Goal: Task Accomplishment & Management: Complete application form

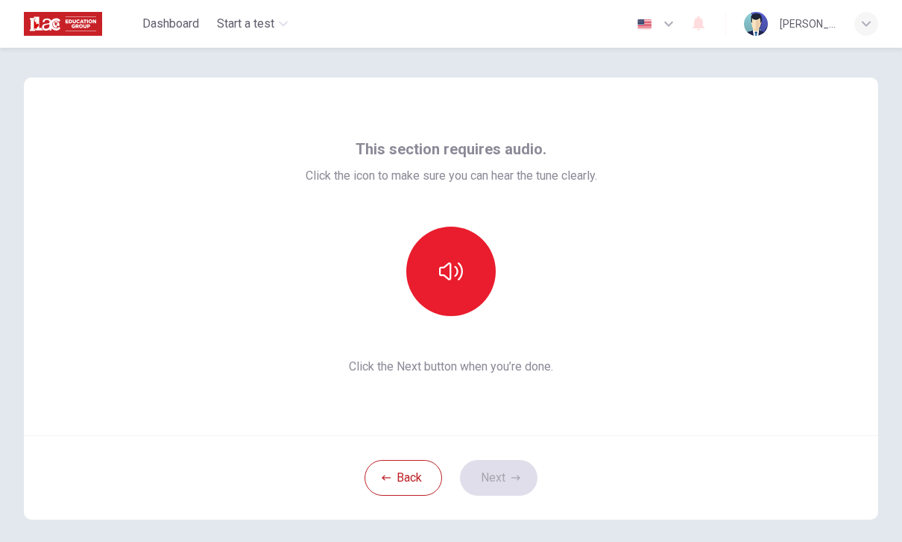
click at [437, 293] on button "button" at bounding box center [450, 271] width 89 height 89
click at [514, 473] on icon "button" at bounding box center [515, 477] width 9 height 9
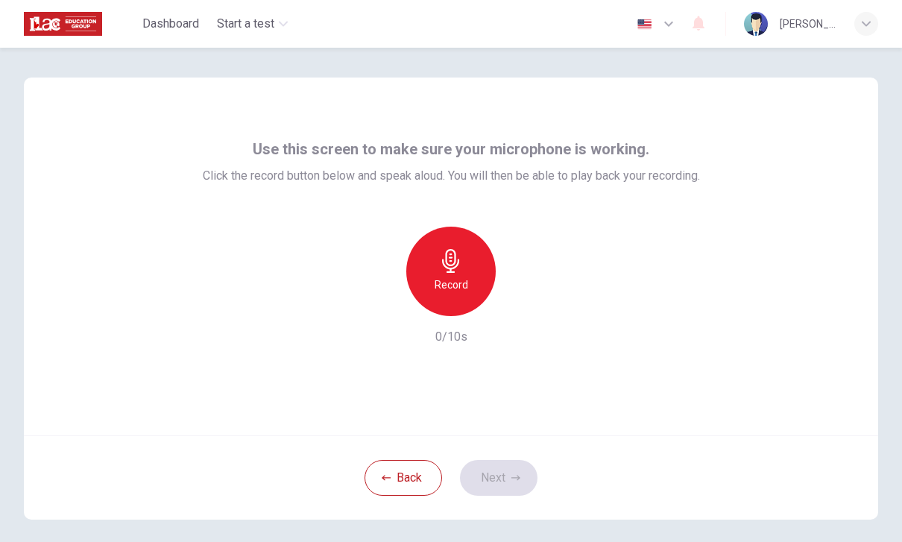
click at [455, 275] on div "Record" at bounding box center [450, 271] width 89 height 89
click at [520, 304] on icon "button" at bounding box center [520, 304] width 7 height 9
click at [521, 306] on icon "button" at bounding box center [520, 304] width 7 height 9
click at [511, 470] on button "Next" at bounding box center [499, 478] width 78 height 36
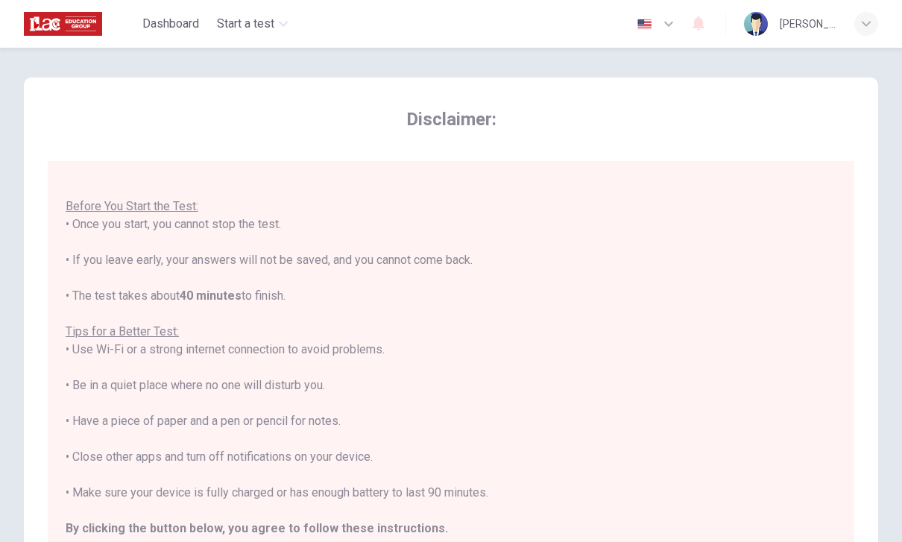
click at [763, 127] on span "Disclaimer:" at bounding box center [451, 119] width 806 height 24
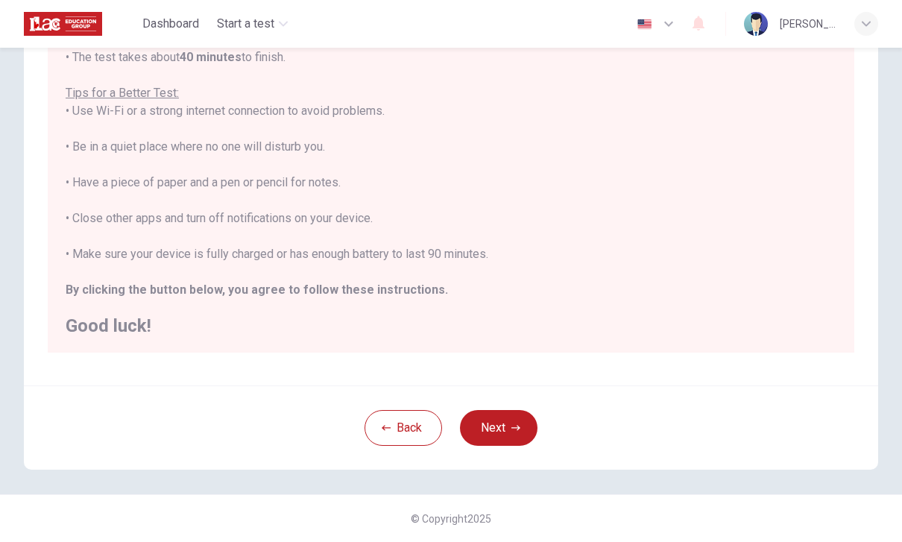
click at [505, 420] on button "Next" at bounding box center [499, 428] width 78 height 36
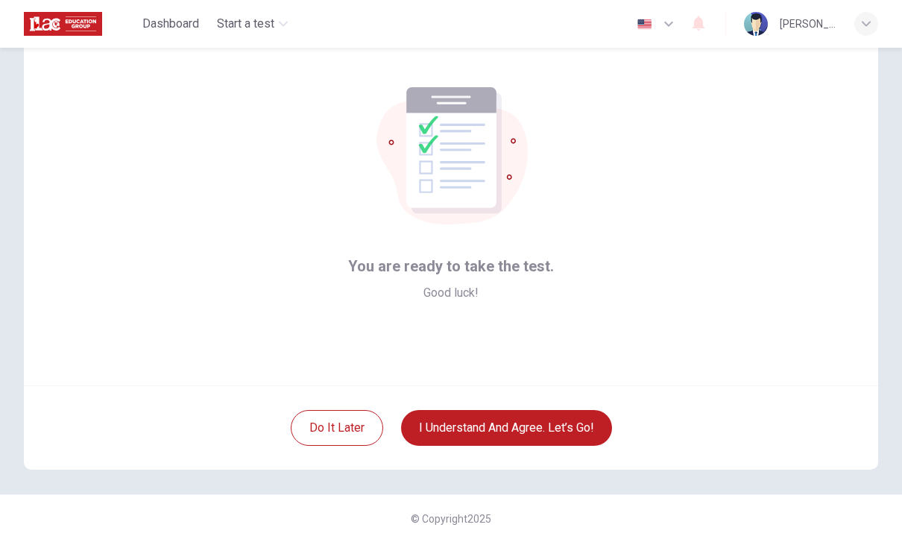
scroll to position [50, 0]
click at [541, 425] on button "I understand and agree. Let’s go!" at bounding box center [506, 428] width 211 height 36
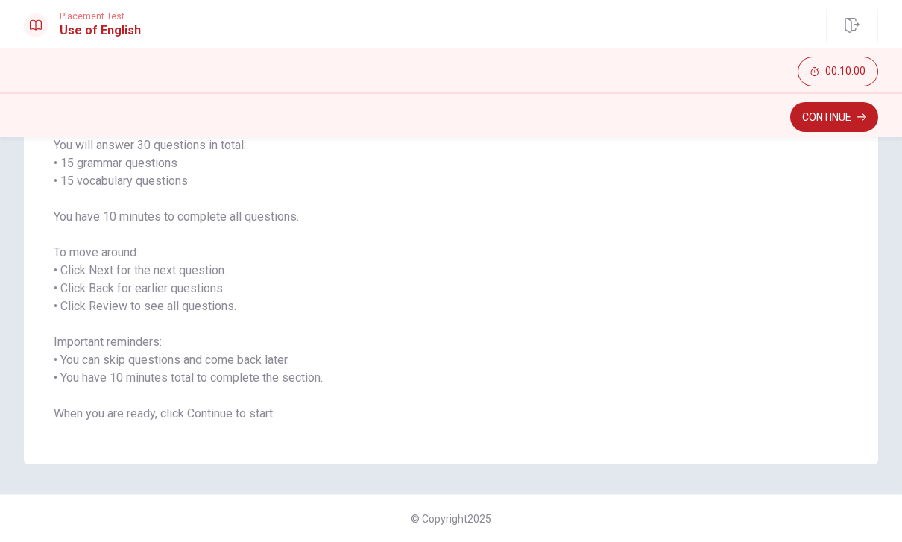
scroll to position [126, 0]
click at [835, 117] on button "Continue" at bounding box center [834, 117] width 88 height 30
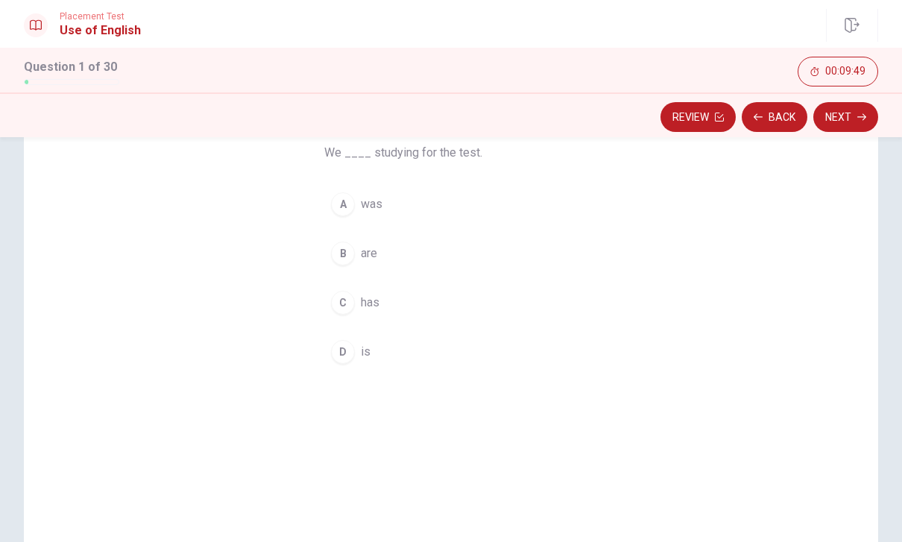
click at [357, 247] on button "B are" at bounding box center [450, 253] width 253 height 37
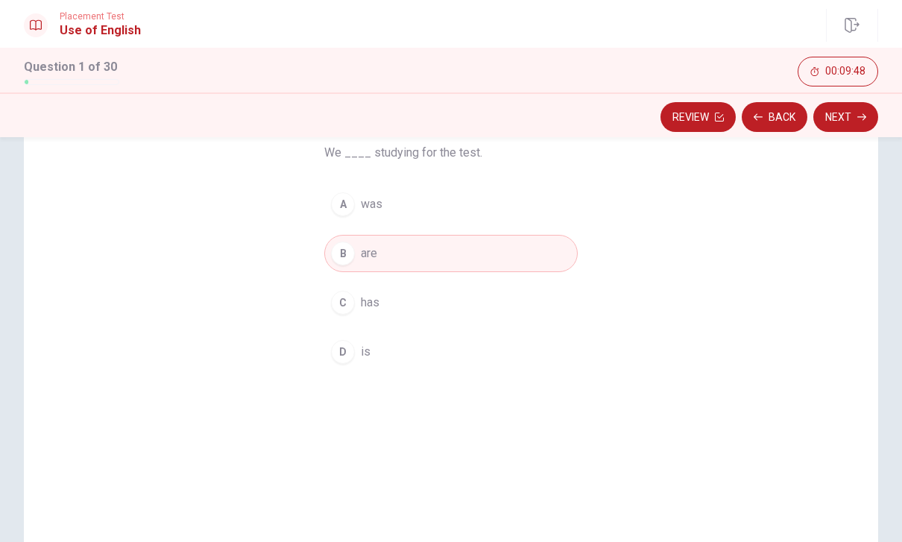
click at [859, 121] on button "Next" at bounding box center [845, 117] width 65 height 30
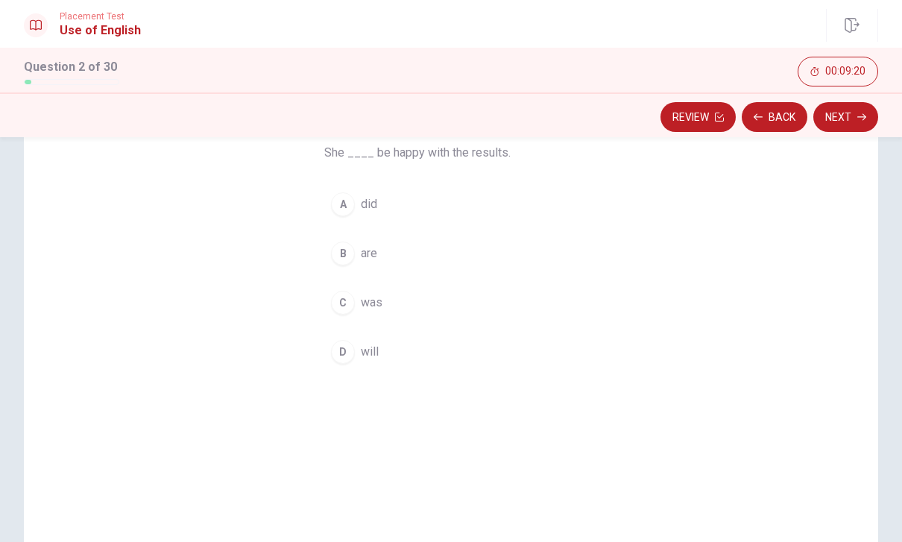
click at [352, 355] on div "D" at bounding box center [343, 352] width 24 height 24
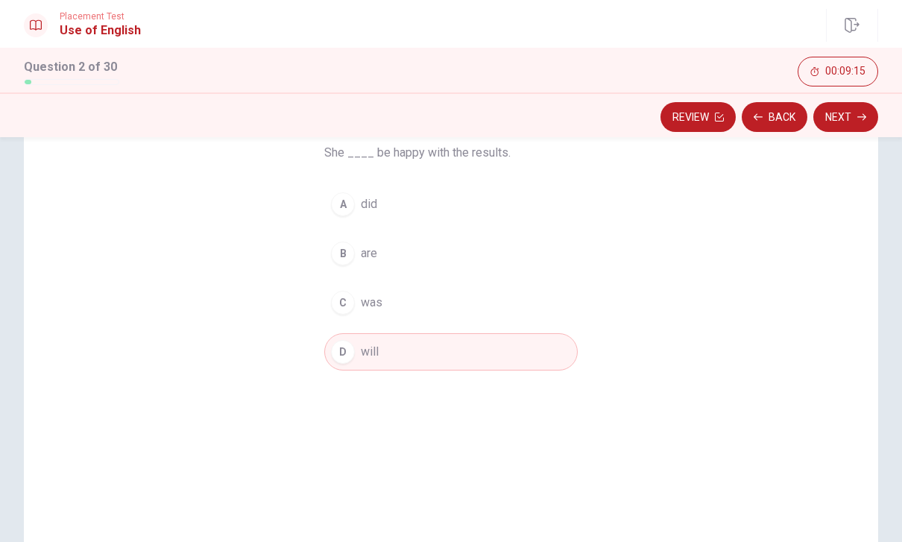
click at [859, 115] on icon "button" at bounding box center [861, 117] width 9 height 9
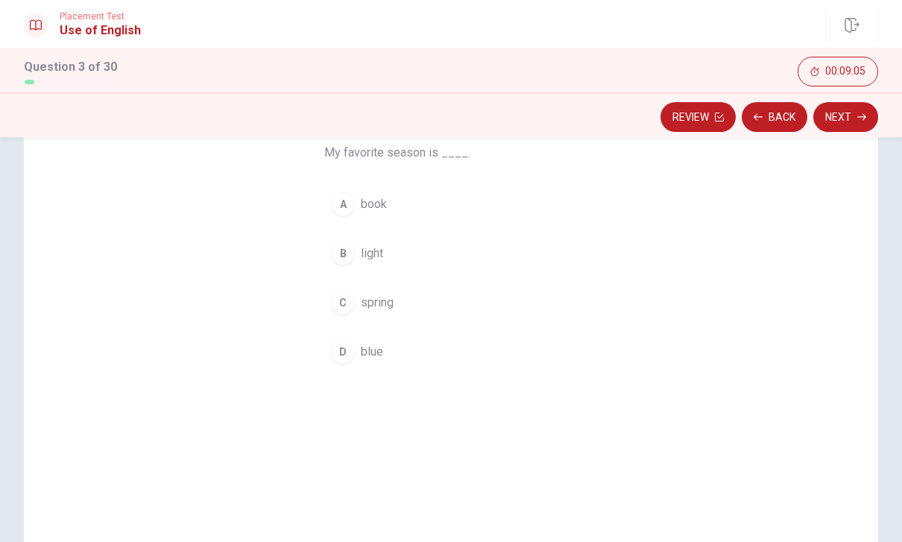
click at [342, 301] on div "C" at bounding box center [343, 303] width 24 height 24
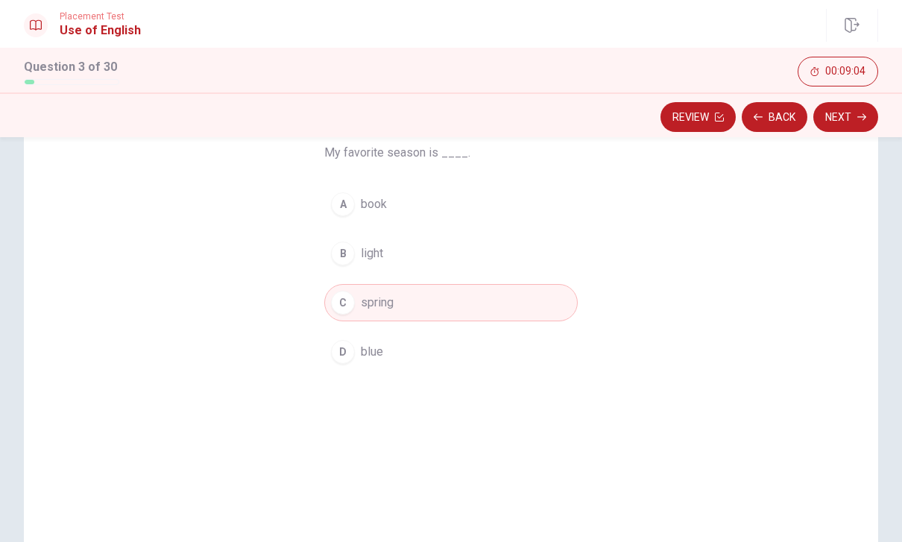
click at [853, 118] on button "Next" at bounding box center [845, 117] width 65 height 30
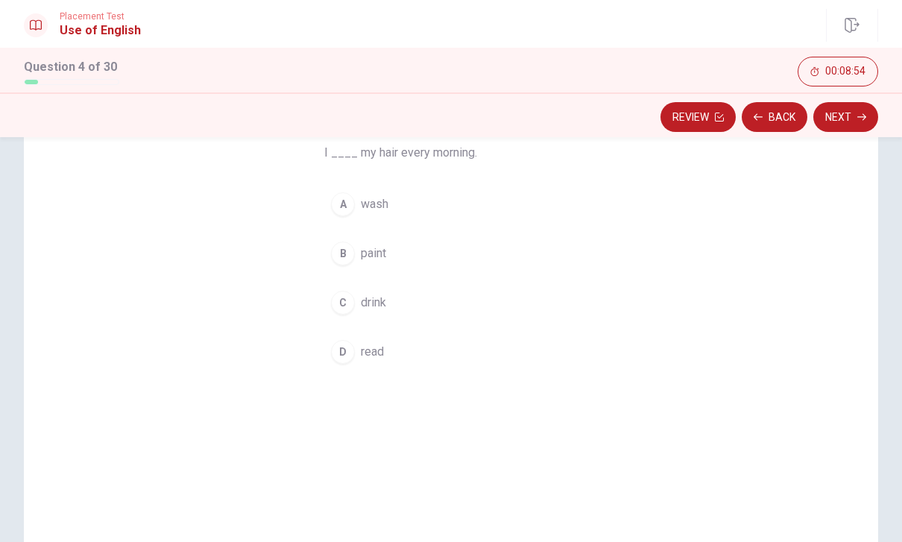
click at [363, 203] on span "wash" at bounding box center [375, 204] width 28 height 18
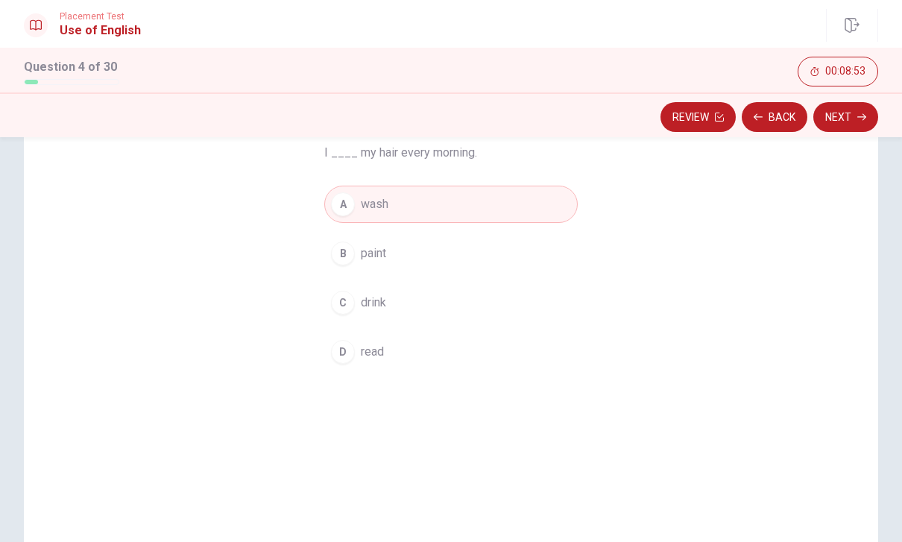
click at [849, 118] on button "Next" at bounding box center [845, 117] width 65 height 30
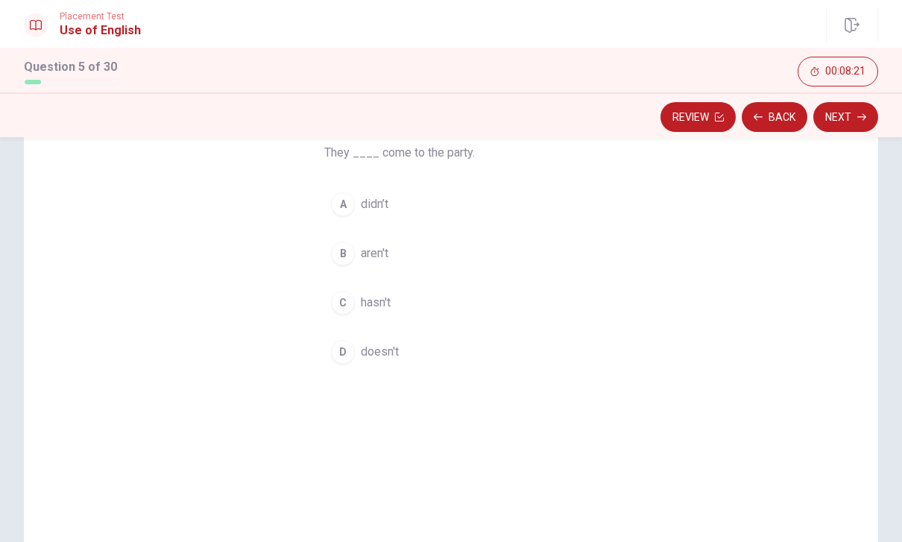
click at [345, 354] on div "D" at bounding box center [343, 352] width 24 height 24
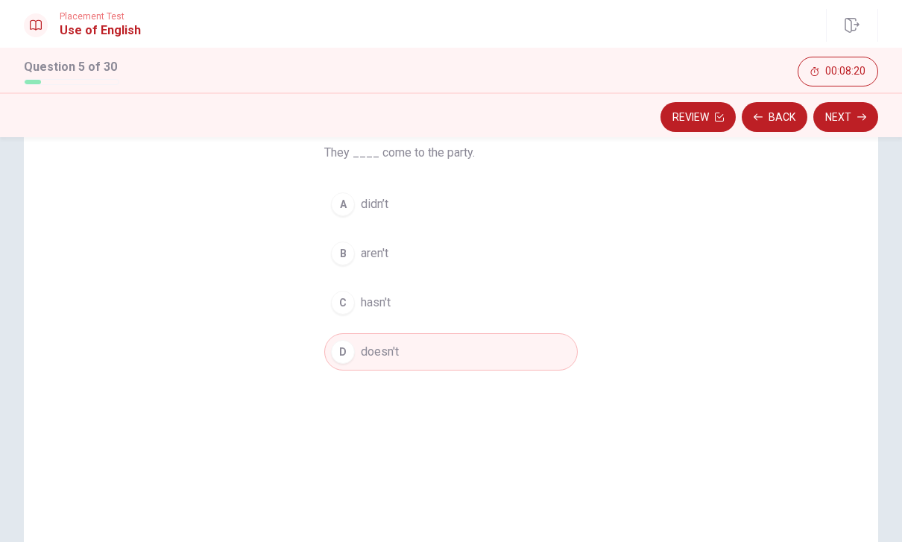
click at [858, 114] on icon "button" at bounding box center [861, 117] width 9 height 9
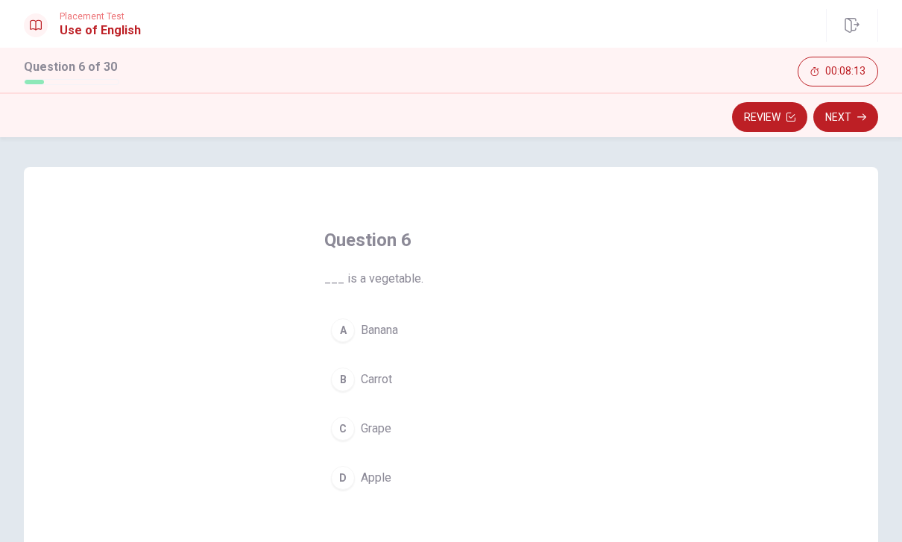
scroll to position [66, 0]
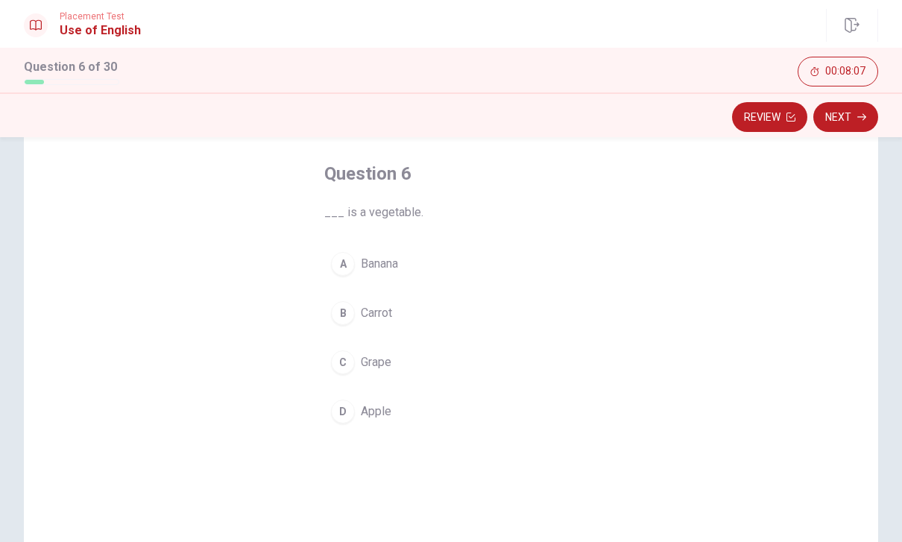
click at [350, 317] on div "B" at bounding box center [343, 313] width 24 height 24
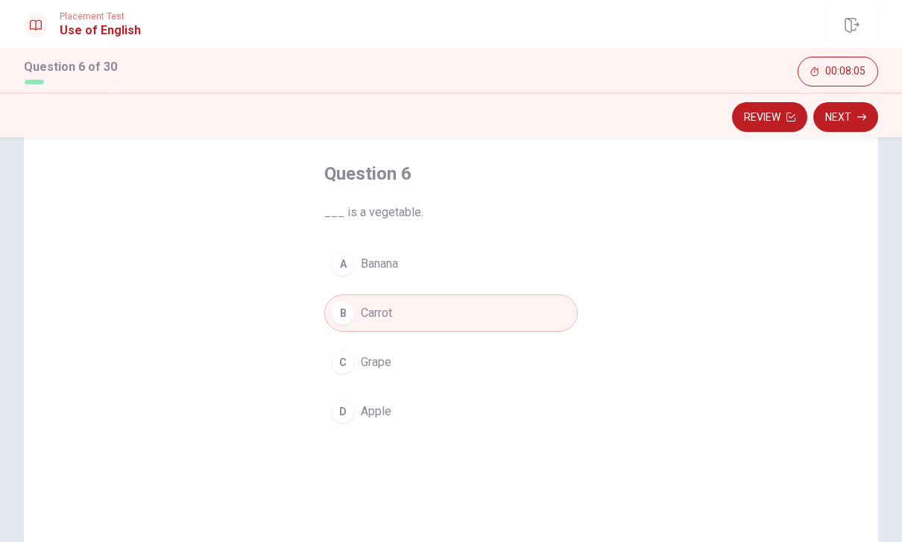
click at [859, 118] on icon "button" at bounding box center [861, 117] width 9 height 9
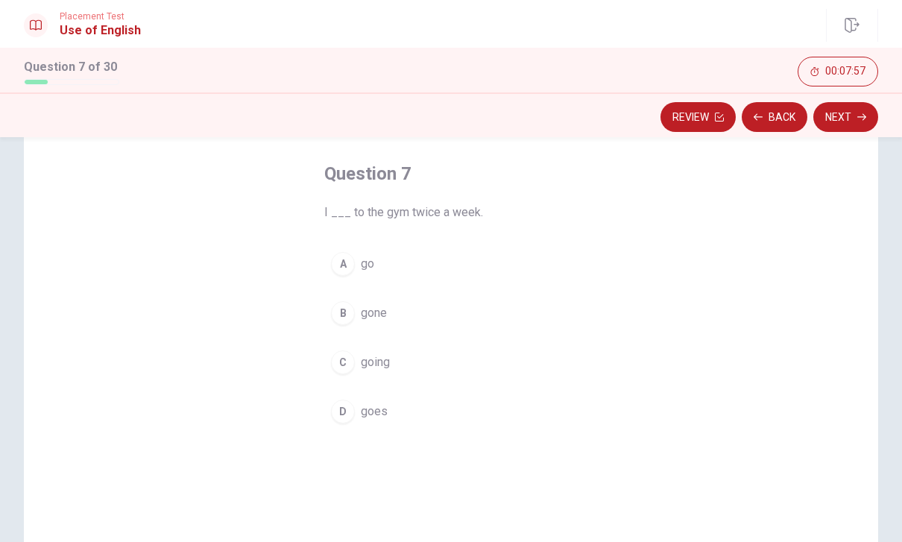
click at [347, 356] on div "C" at bounding box center [343, 362] width 24 height 24
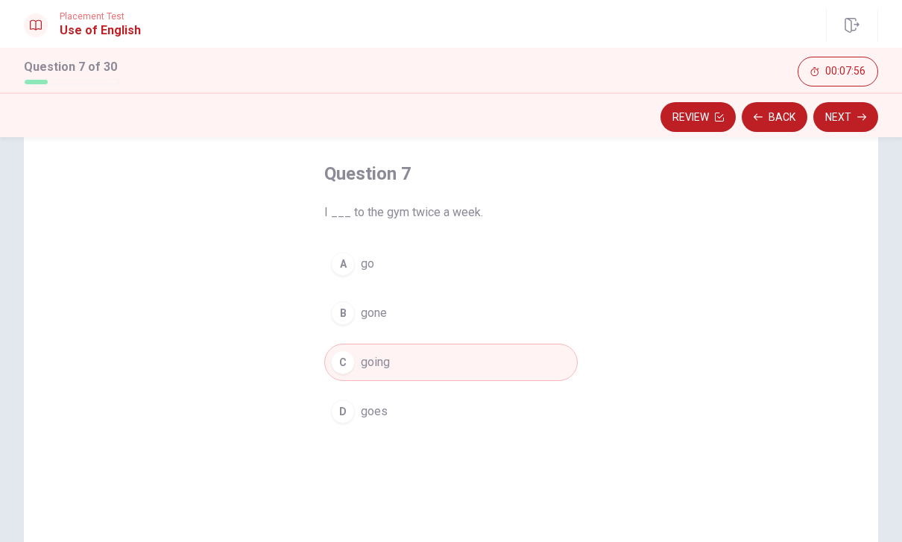
click at [847, 119] on button "Next" at bounding box center [845, 117] width 65 height 30
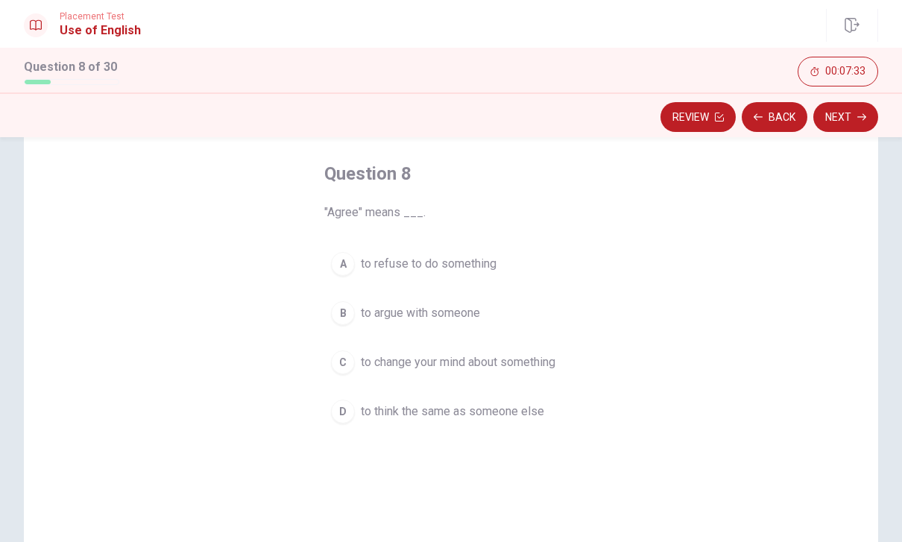
click at [341, 409] on div "D" at bounding box center [343, 411] width 24 height 24
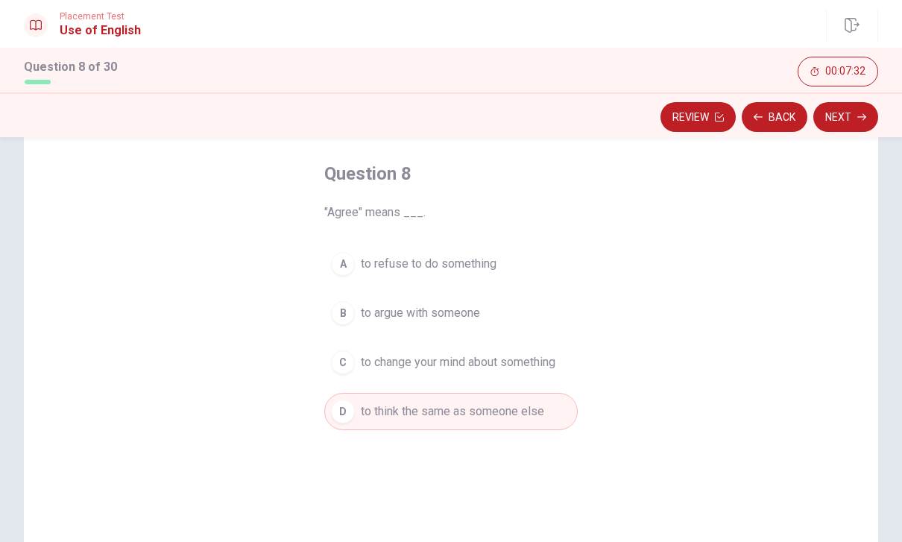
click at [867, 110] on button "Next" at bounding box center [845, 117] width 65 height 30
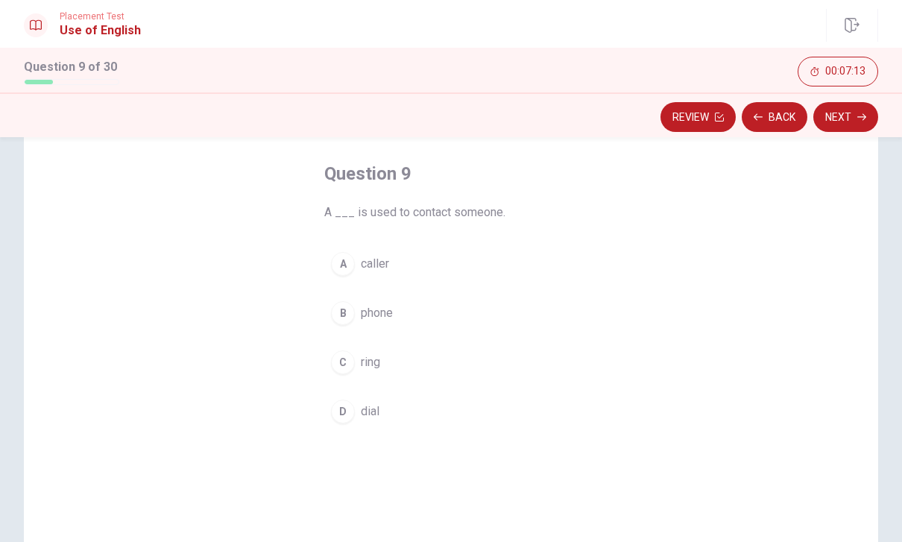
click at [353, 311] on div "B" at bounding box center [343, 313] width 24 height 24
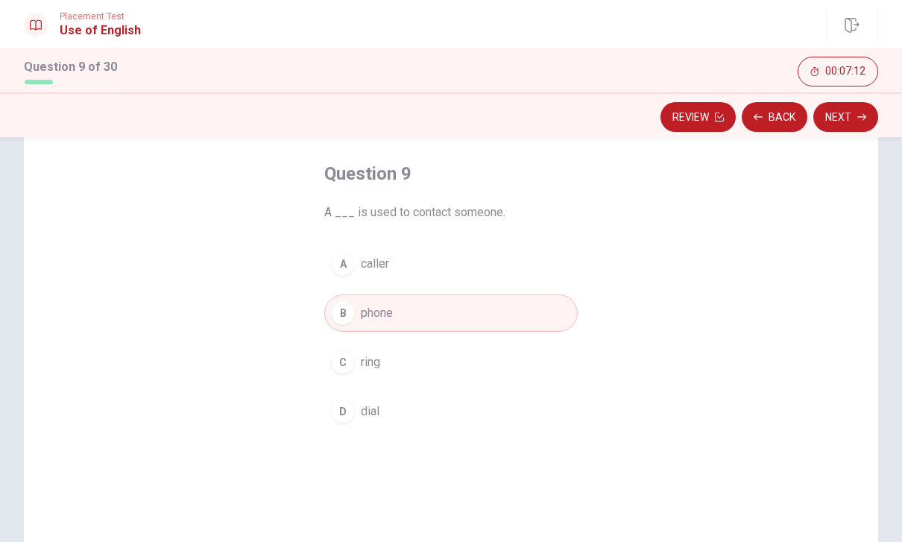
click at [859, 118] on icon "button" at bounding box center [861, 117] width 9 height 9
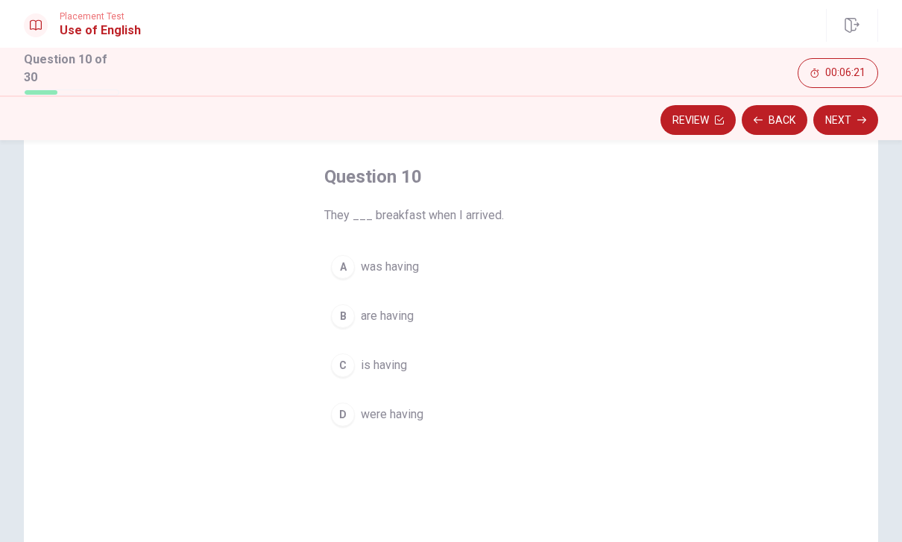
click at [344, 405] on div "D" at bounding box center [343, 414] width 24 height 24
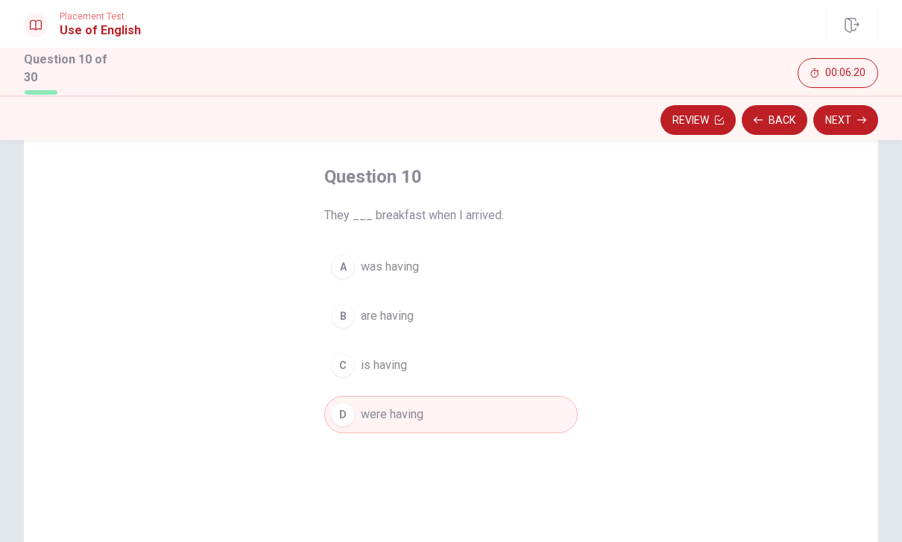
click at [850, 113] on button "Next" at bounding box center [845, 120] width 65 height 30
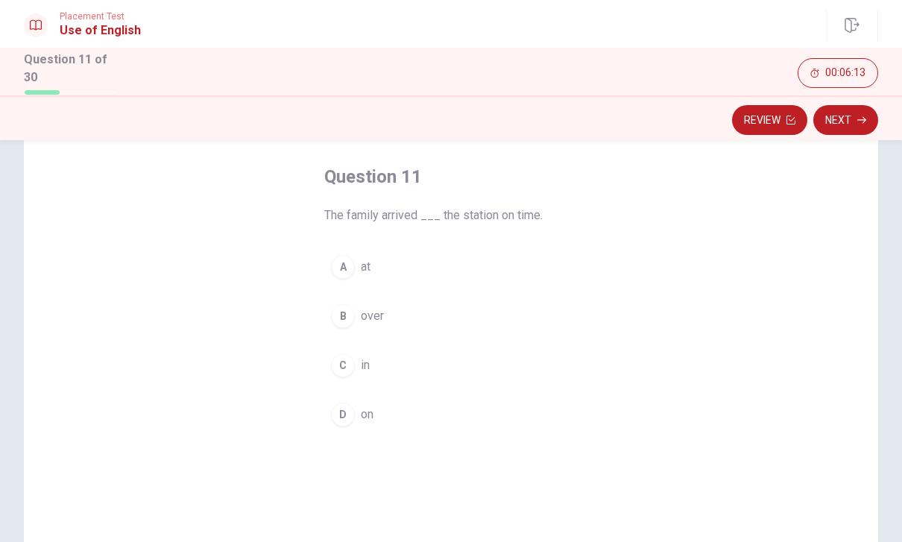
scroll to position [66, 0]
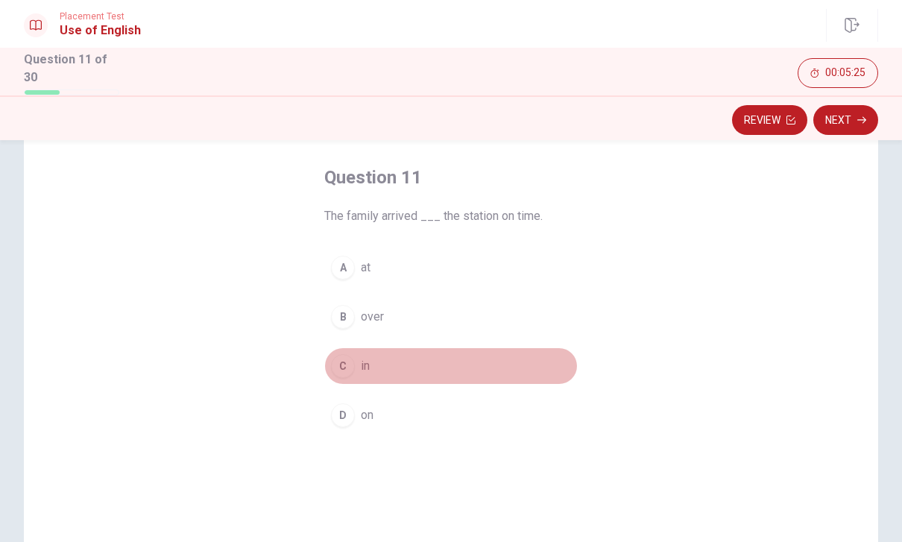
click at [338, 360] on div "C" at bounding box center [343, 366] width 24 height 24
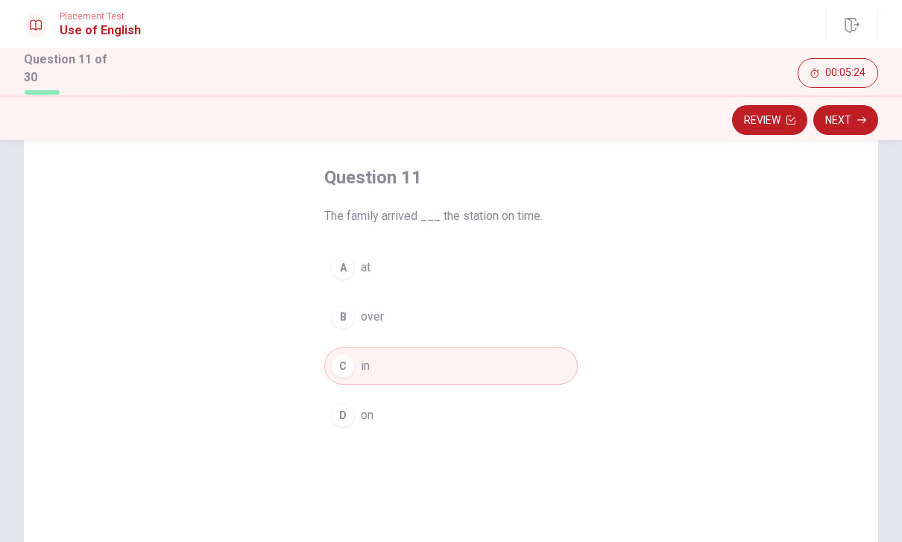
click at [853, 116] on button "Next" at bounding box center [845, 120] width 65 height 30
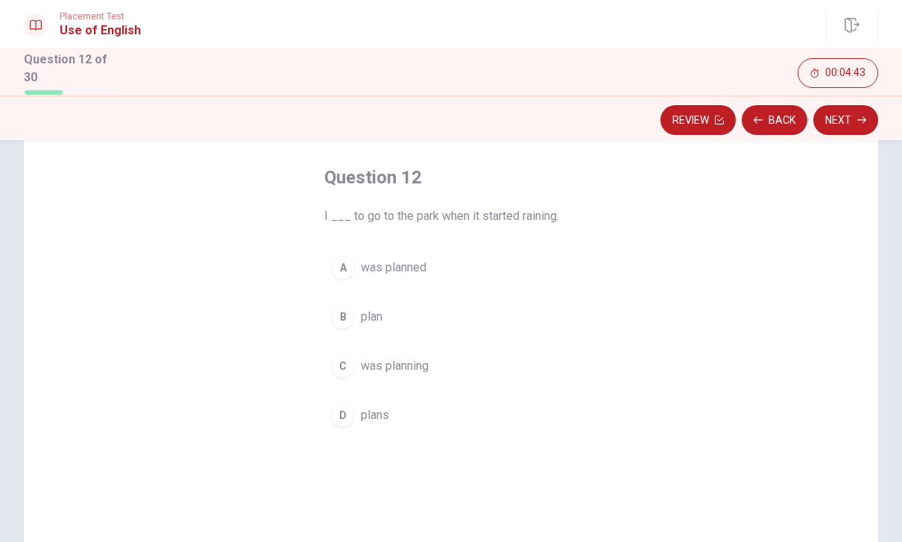
click at [337, 360] on div "C" at bounding box center [343, 366] width 24 height 24
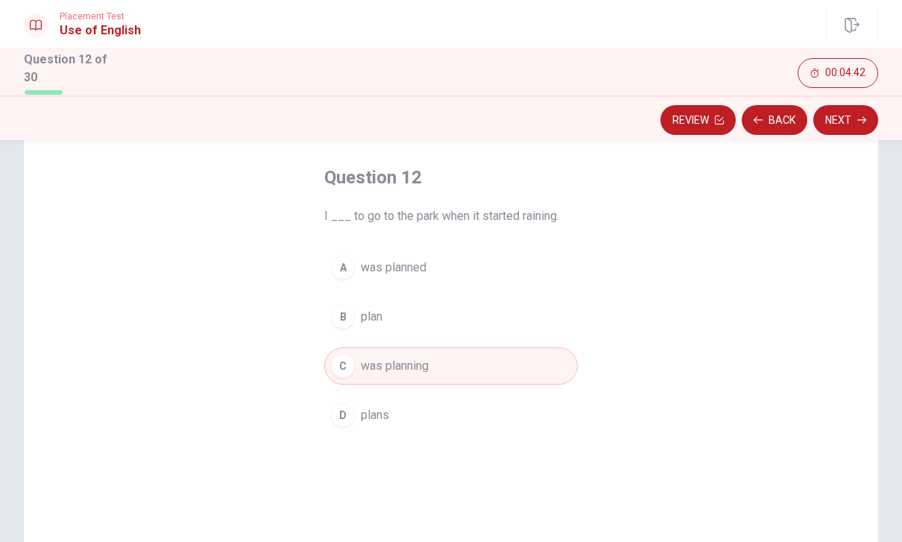
click at [844, 113] on button "Next" at bounding box center [845, 120] width 65 height 30
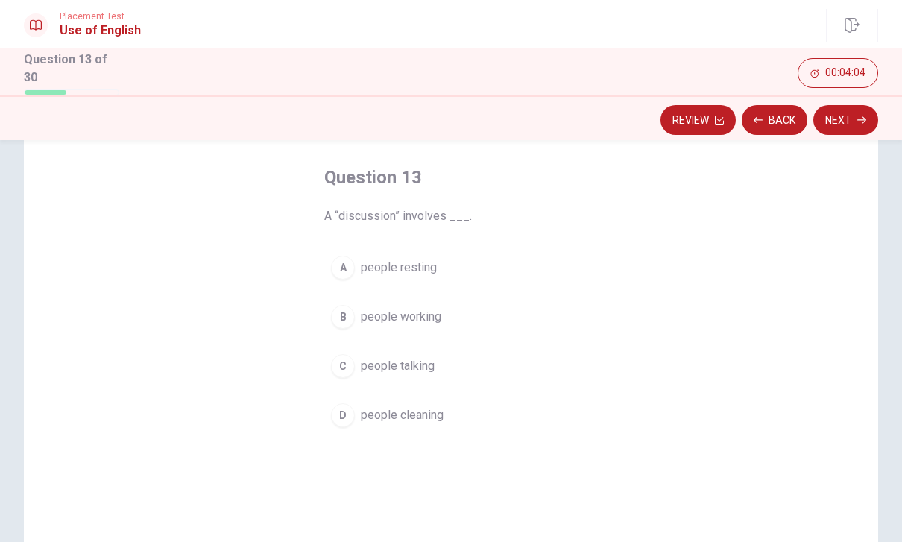
click at [370, 357] on span "people talking" at bounding box center [398, 366] width 74 height 18
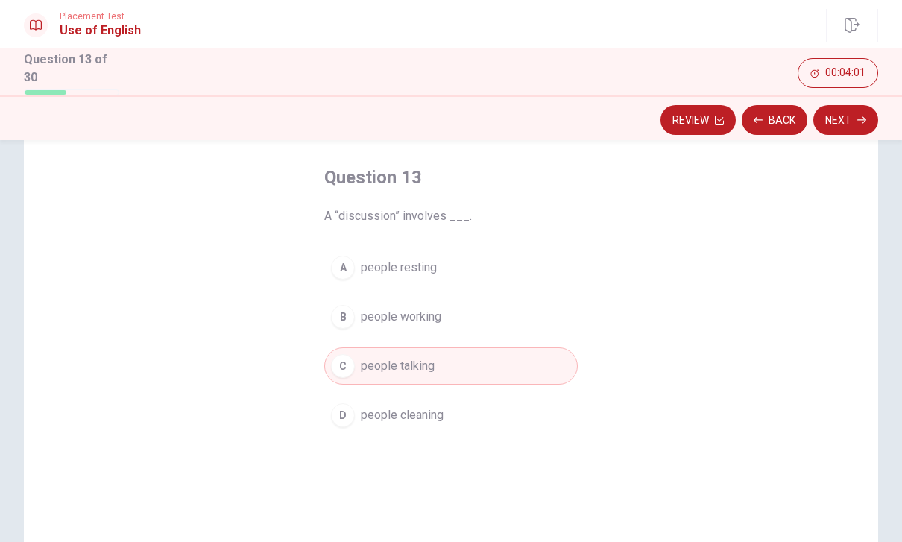
click at [856, 118] on button "Next" at bounding box center [845, 120] width 65 height 30
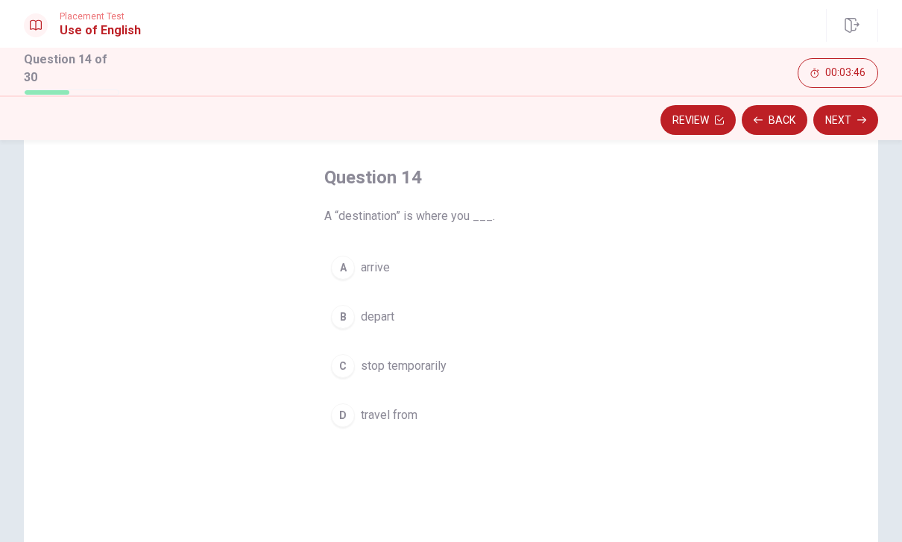
click at [406, 406] on span "travel from" at bounding box center [389, 415] width 57 height 18
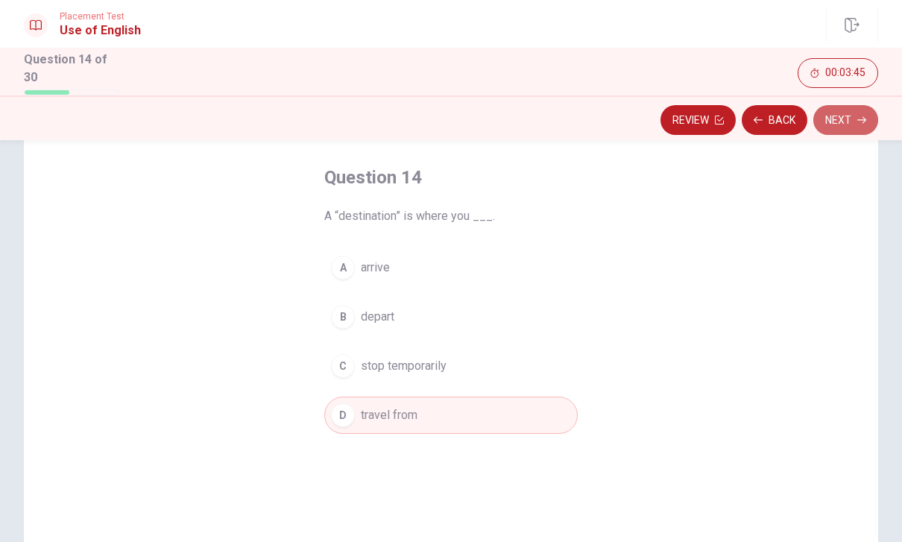
click at [849, 124] on button "Next" at bounding box center [845, 120] width 65 height 30
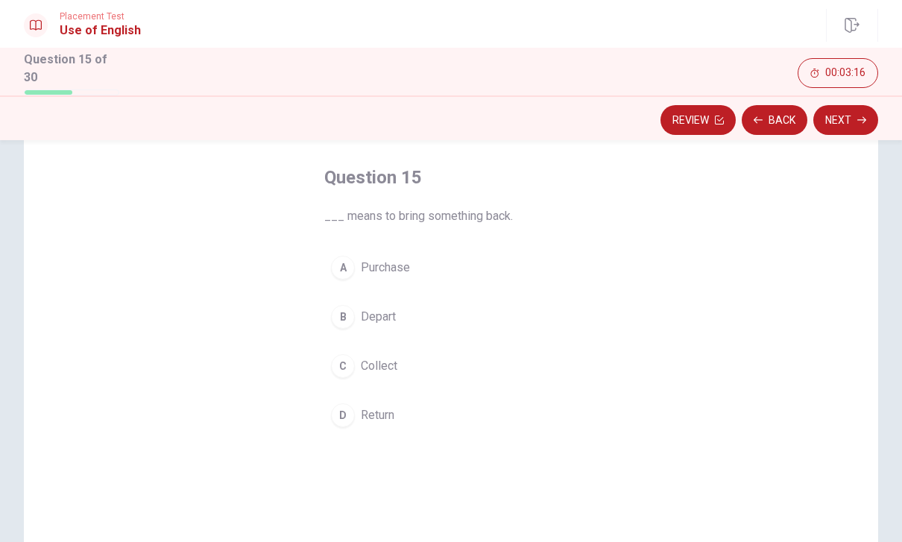
click at [392, 357] on span "Collect" at bounding box center [379, 366] width 37 height 18
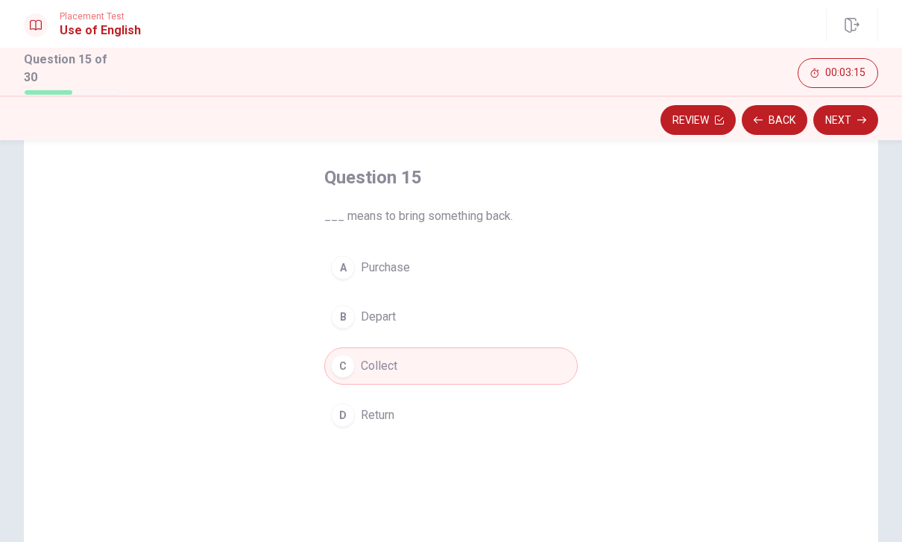
click at [856, 110] on button "Next" at bounding box center [845, 120] width 65 height 30
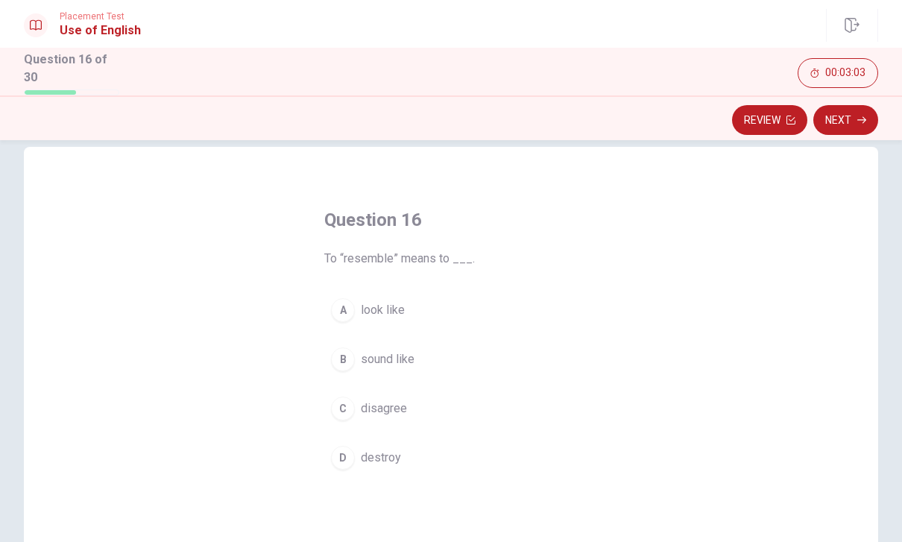
scroll to position [25, 0]
click at [389, 303] on span "look like" at bounding box center [383, 308] width 44 height 18
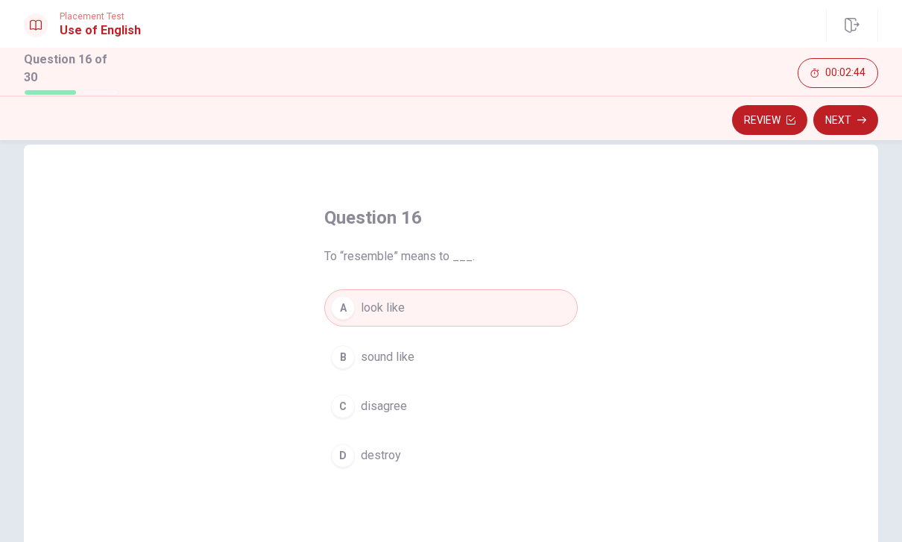
click at [857, 116] on icon "button" at bounding box center [861, 120] width 9 height 9
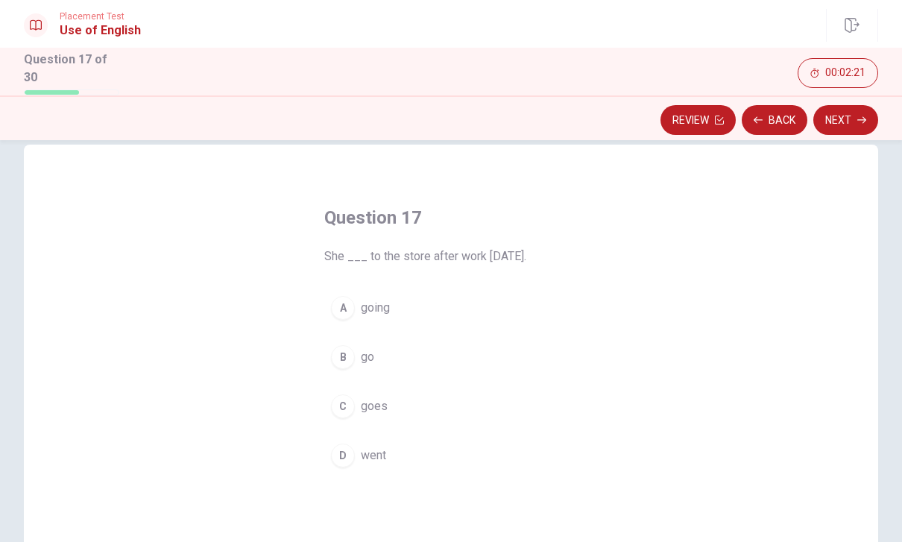
click at [376, 401] on span "goes" at bounding box center [374, 406] width 27 height 18
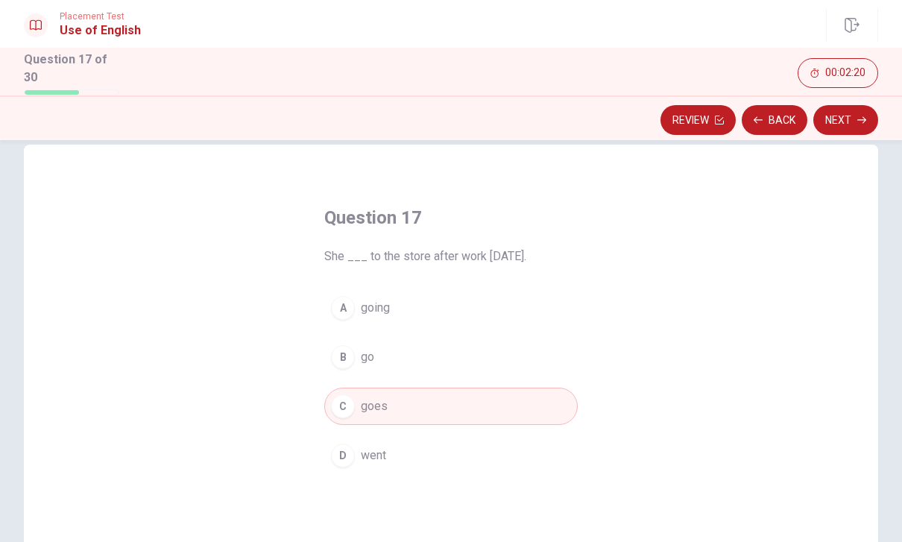
click at [852, 118] on button "Next" at bounding box center [845, 120] width 65 height 30
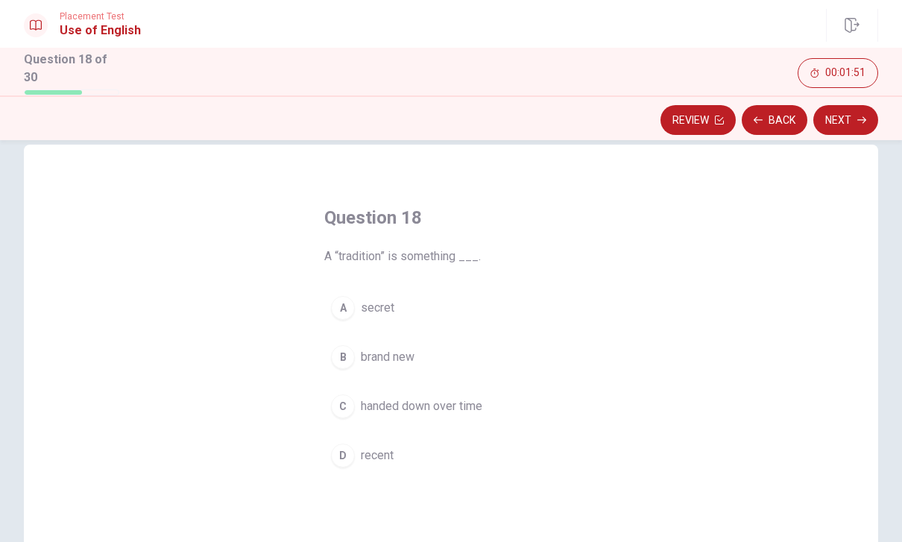
click at [438, 400] on span "handed down over time" at bounding box center [421, 406] width 121 height 18
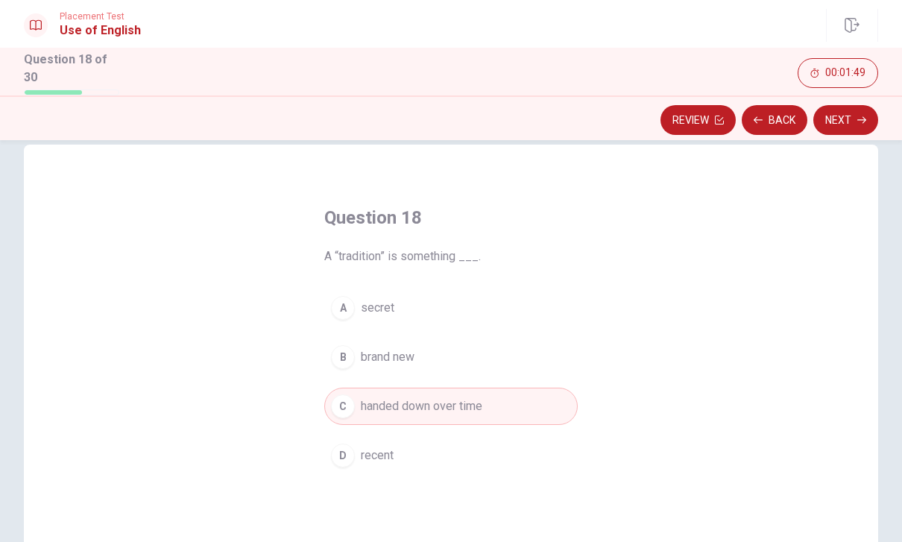
click at [855, 116] on button "Next" at bounding box center [845, 120] width 65 height 30
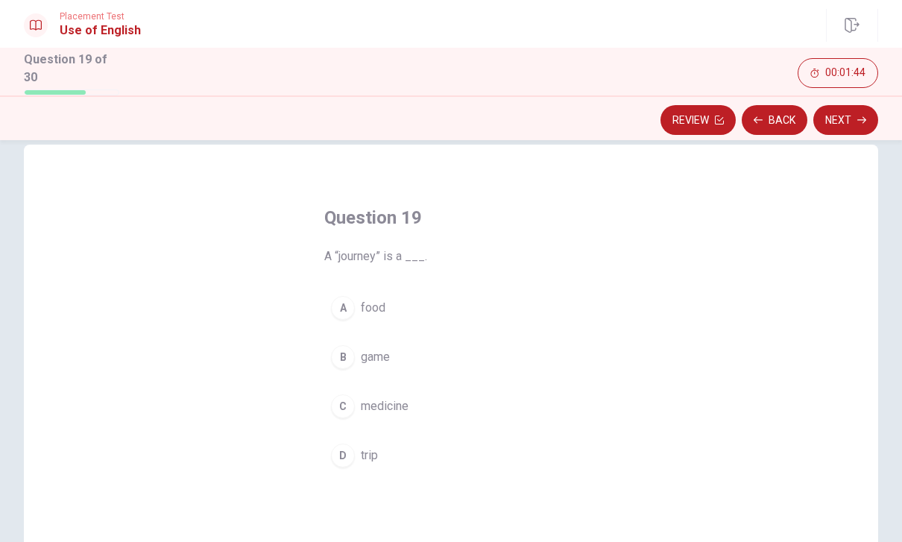
click at [369, 446] on span "trip" at bounding box center [369, 455] width 17 height 18
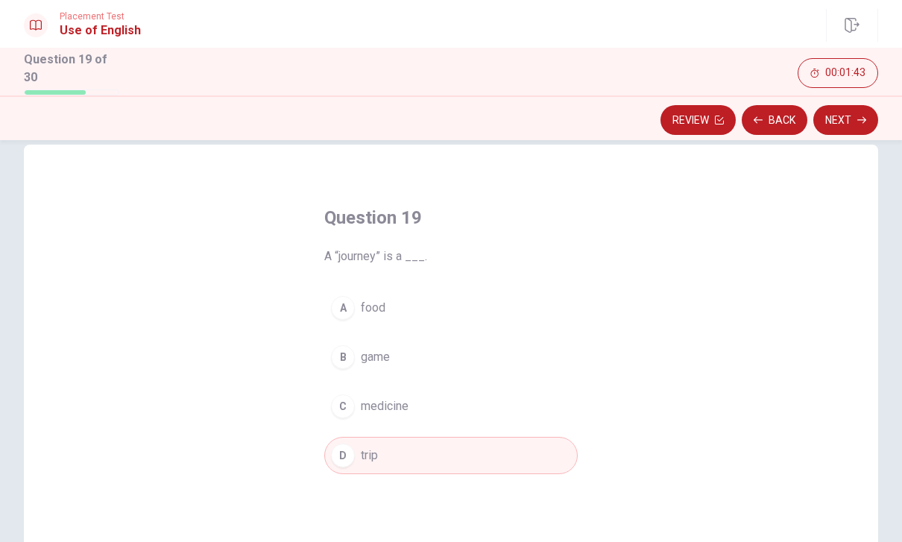
click at [852, 113] on button "Next" at bounding box center [845, 120] width 65 height 30
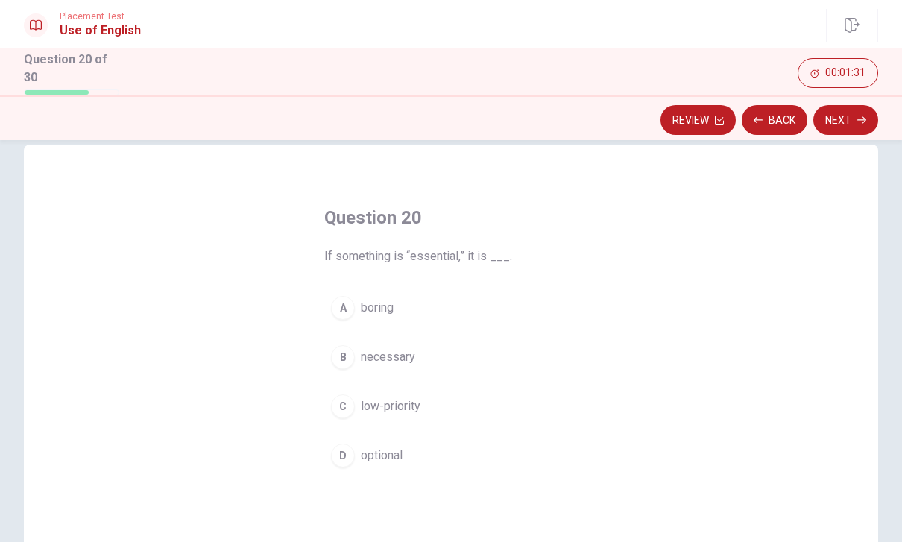
click at [407, 363] on button "B necessary" at bounding box center [450, 356] width 253 height 37
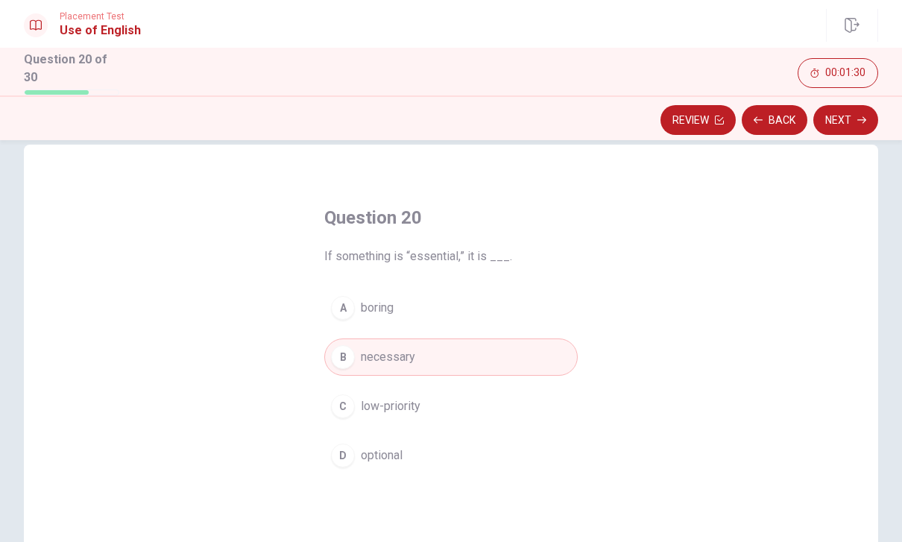
click at [844, 119] on button "Next" at bounding box center [845, 120] width 65 height 30
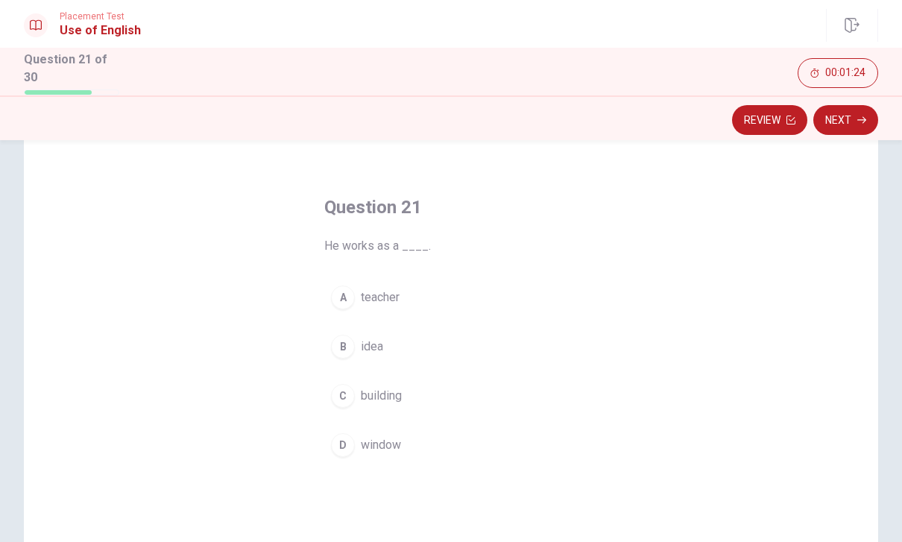
scroll to position [37, 0]
click at [391, 283] on button "A teacher" at bounding box center [450, 295] width 253 height 37
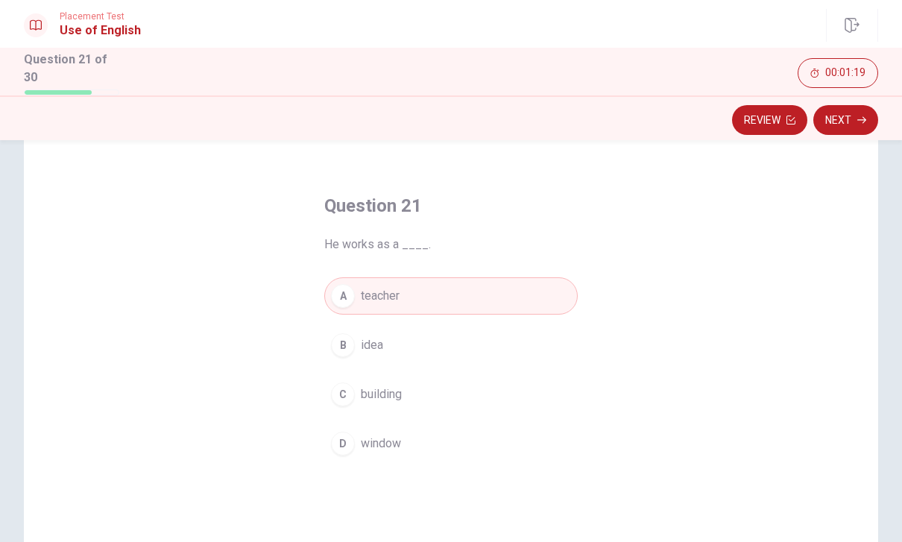
click at [851, 109] on button "Next" at bounding box center [845, 120] width 65 height 30
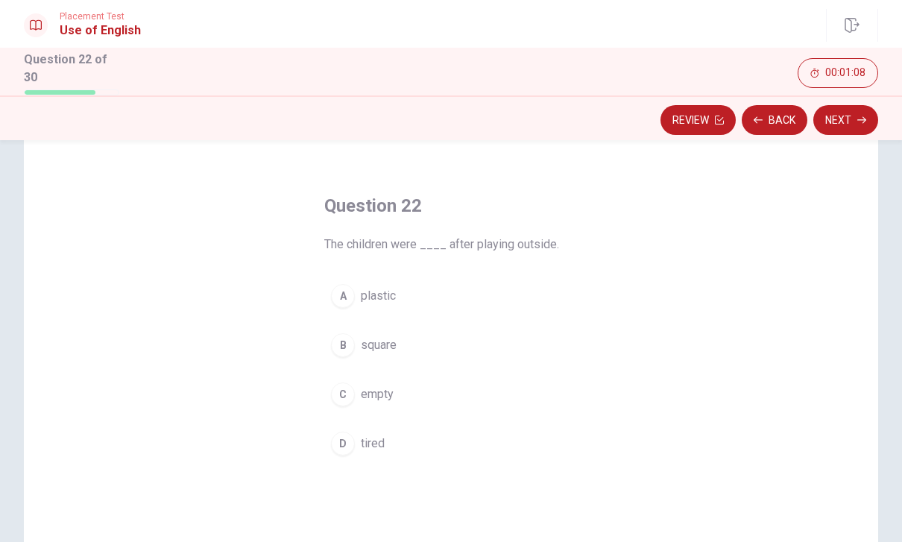
click at [372, 439] on span "tired" at bounding box center [373, 443] width 24 height 18
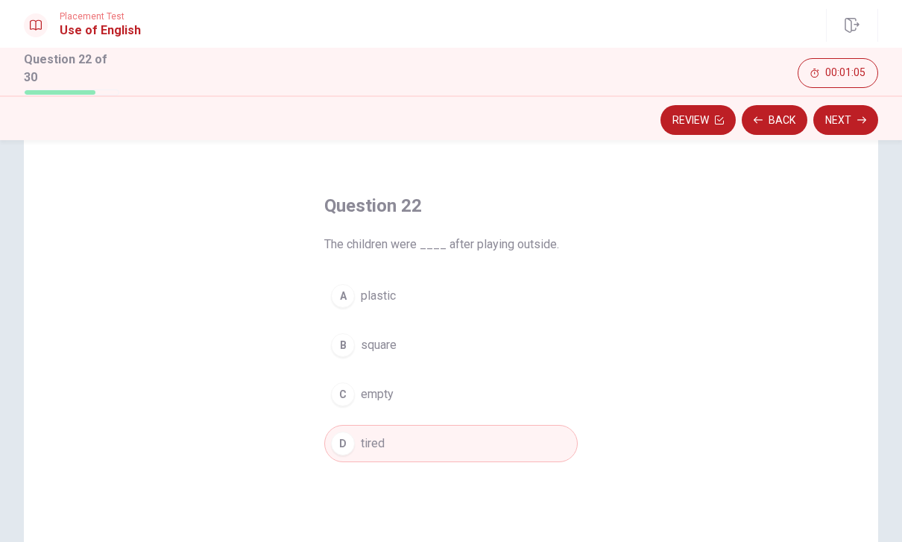
click at [847, 114] on button "Next" at bounding box center [845, 120] width 65 height 30
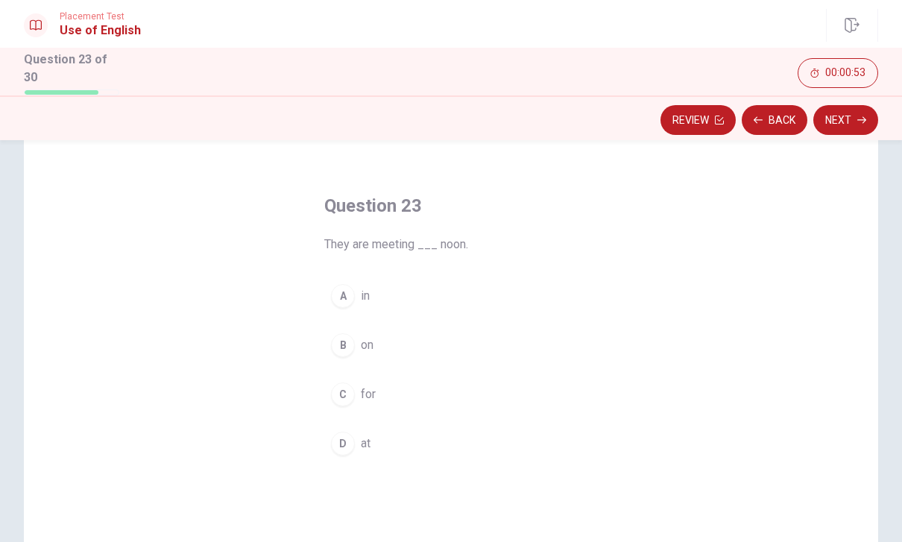
click at [350, 440] on div "D" at bounding box center [343, 444] width 24 height 24
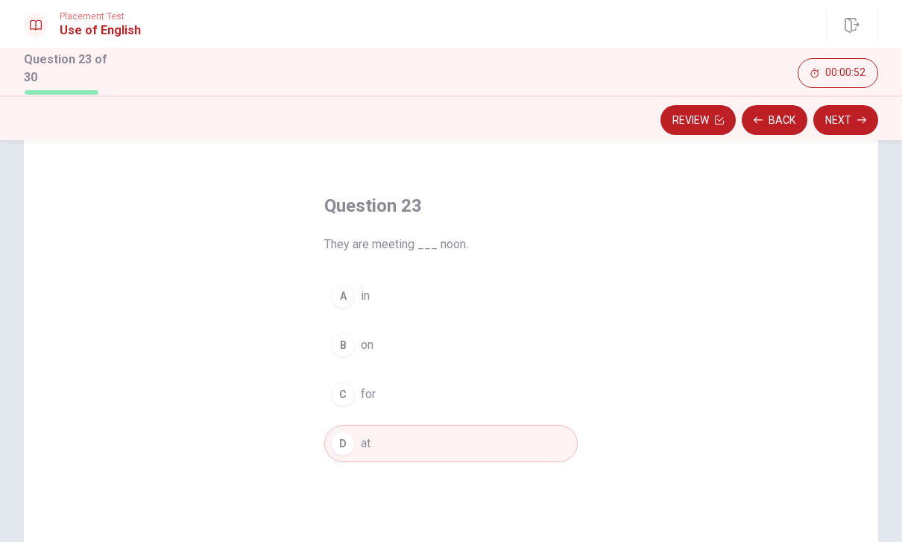
click at [850, 119] on button "Next" at bounding box center [845, 120] width 65 height 30
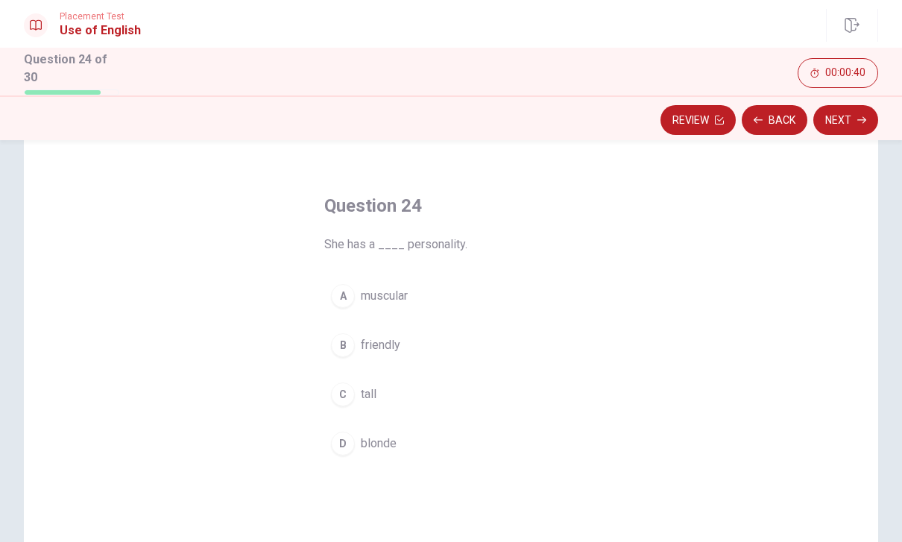
click at [376, 340] on span "friendly" at bounding box center [380, 345] width 39 height 18
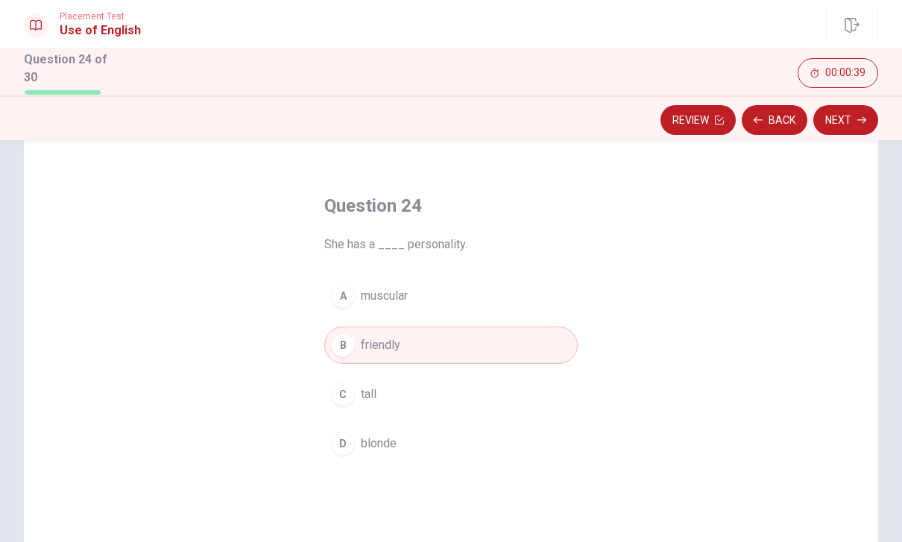
click at [856, 110] on button "Next" at bounding box center [845, 120] width 65 height 30
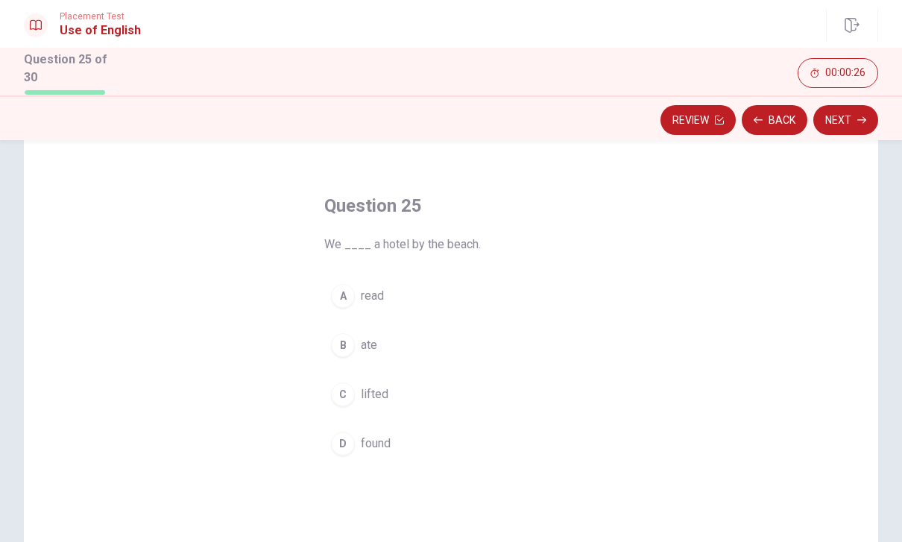
click at [365, 338] on span "ate" at bounding box center [369, 345] width 16 height 18
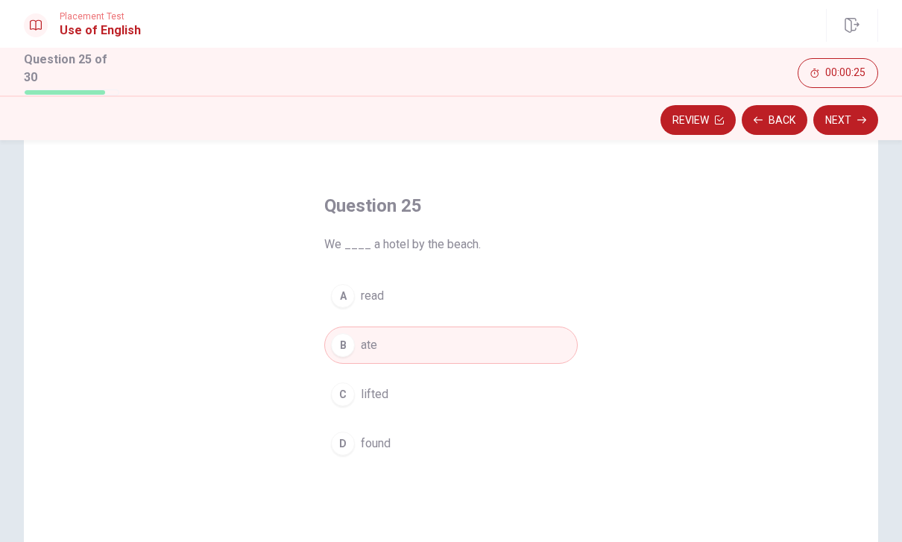
click at [855, 119] on button "Next" at bounding box center [845, 120] width 65 height 30
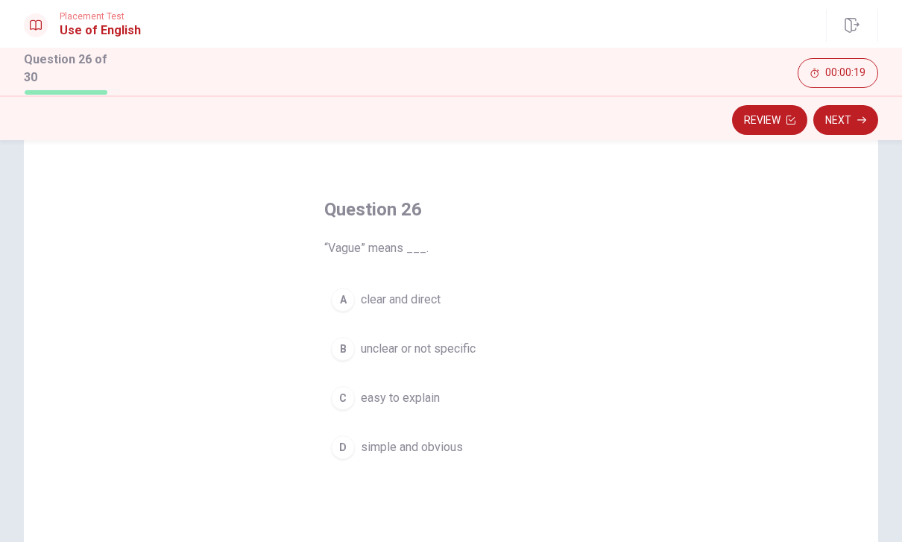
scroll to position [38, 0]
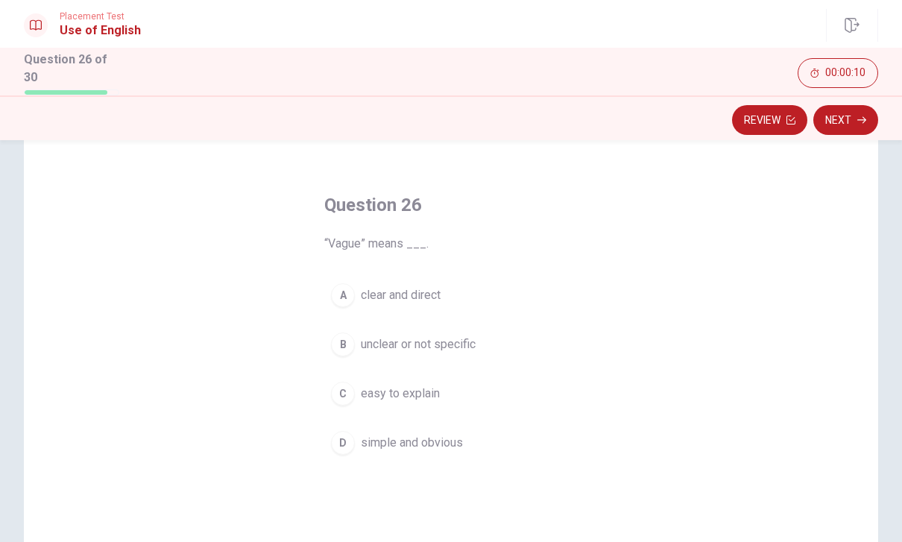
click at [470, 337] on span "unclear or not specific" at bounding box center [418, 344] width 115 height 18
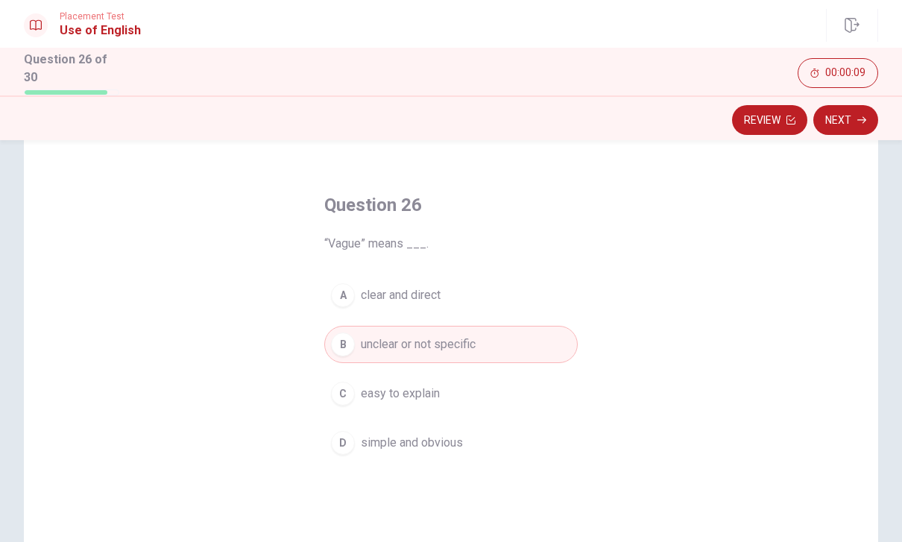
click at [844, 113] on button "Next" at bounding box center [845, 120] width 65 height 30
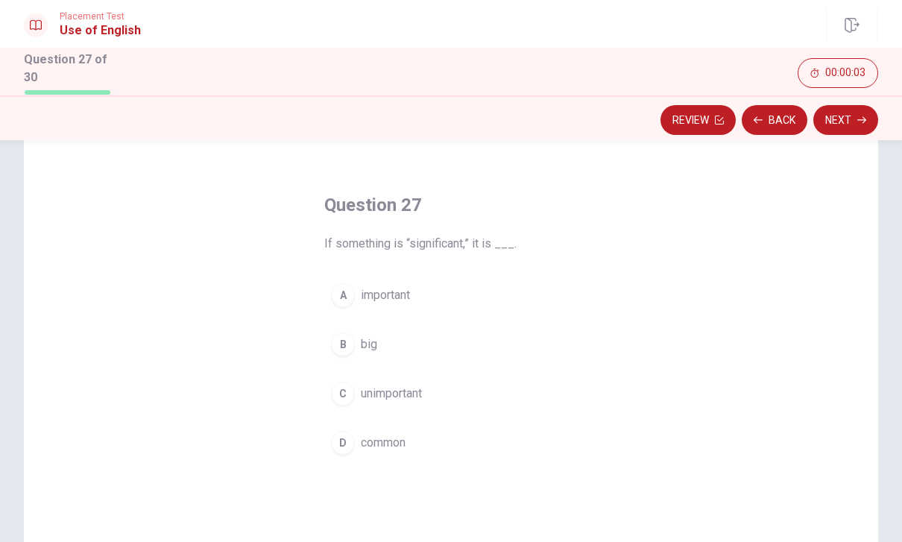
click at [397, 286] on span "important" at bounding box center [385, 295] width 49 height 18
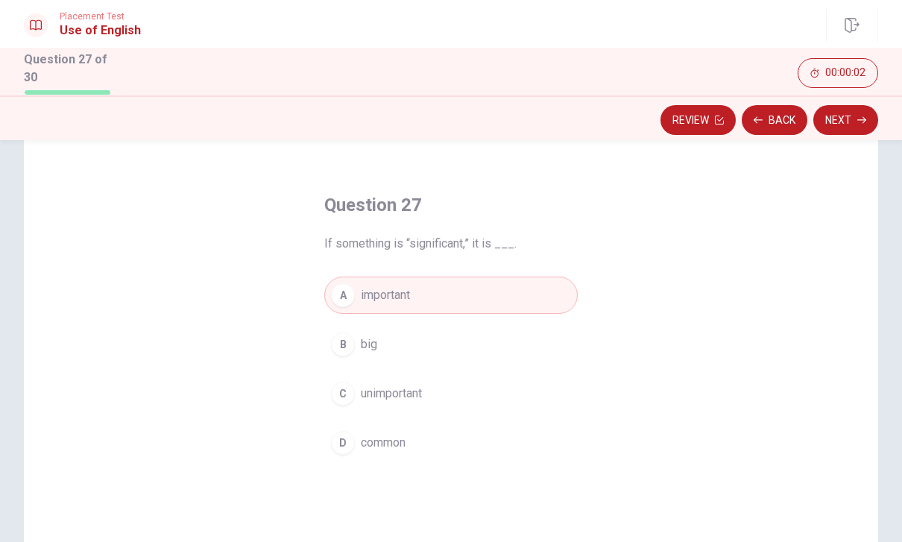
click at [853, 112] on button "Next" at bounding box center [845, 120] width 65 height 30
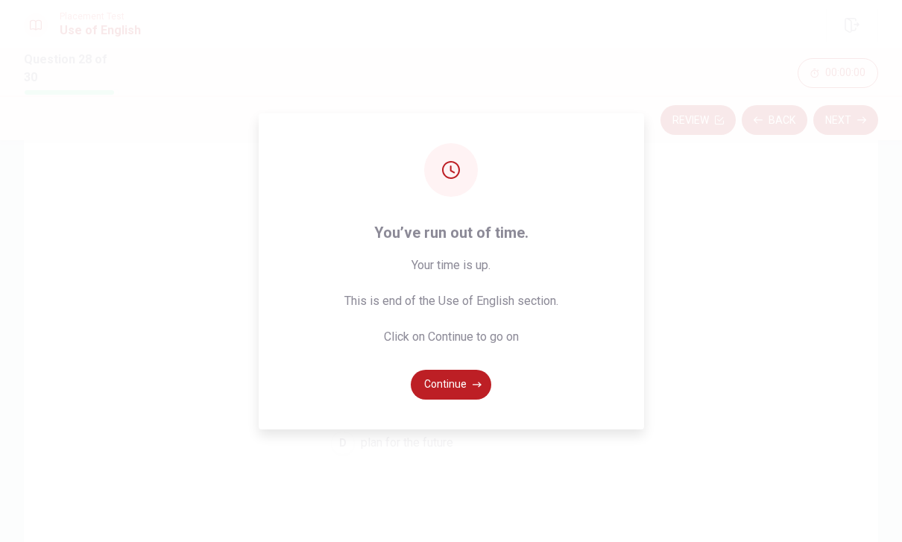
click at [464, 399] on button "Continue" at bounding box center [451, 385] width 80 height 30
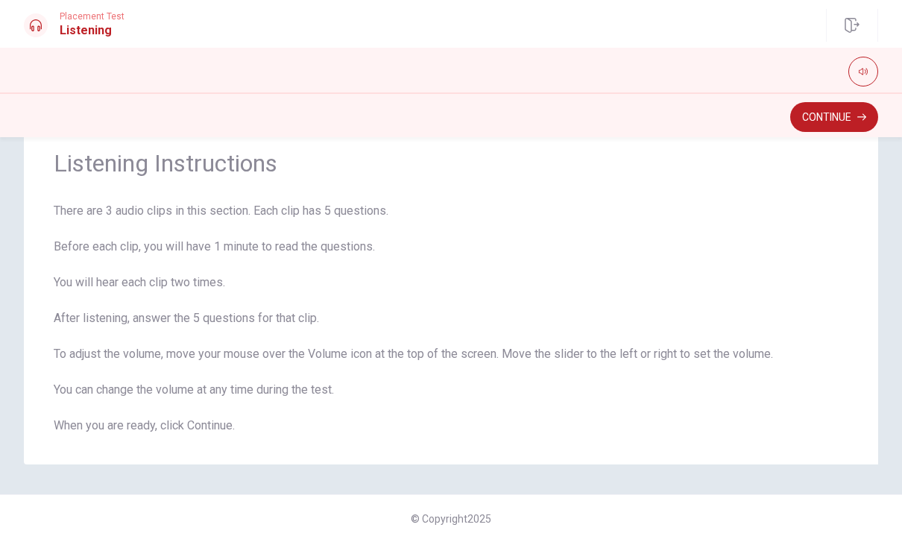
scroll to position [48, 0]
click at [855, 116] on button "Continue" at bounding box center [834, 117] width 88 height 30
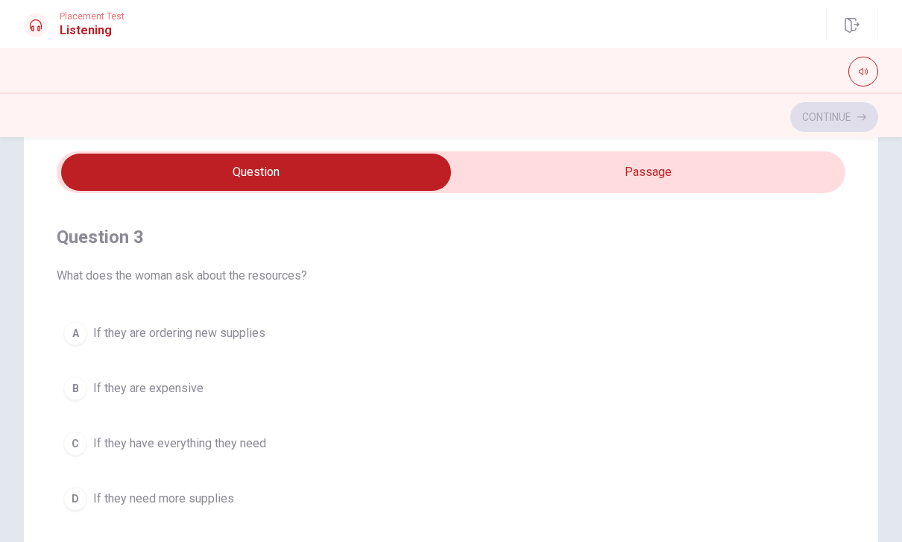
scroll to position [680, 0]
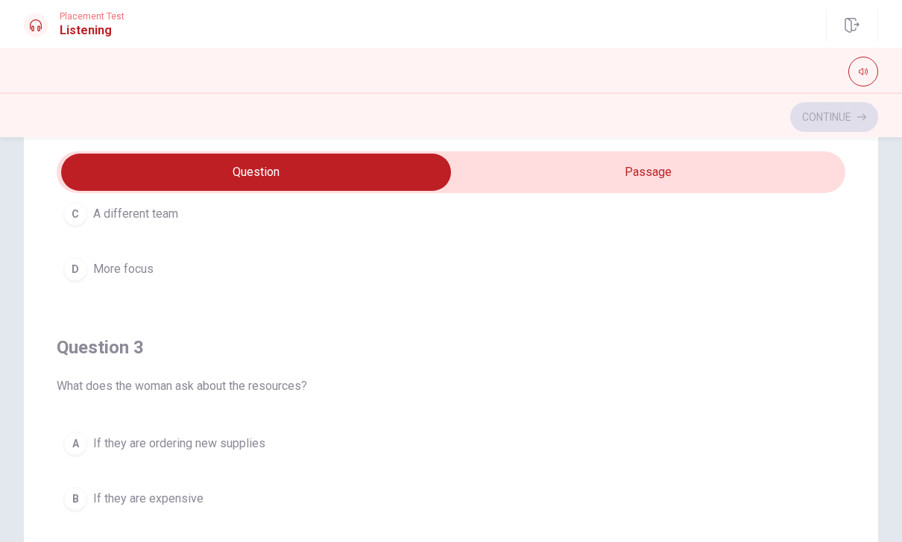
type input "17"
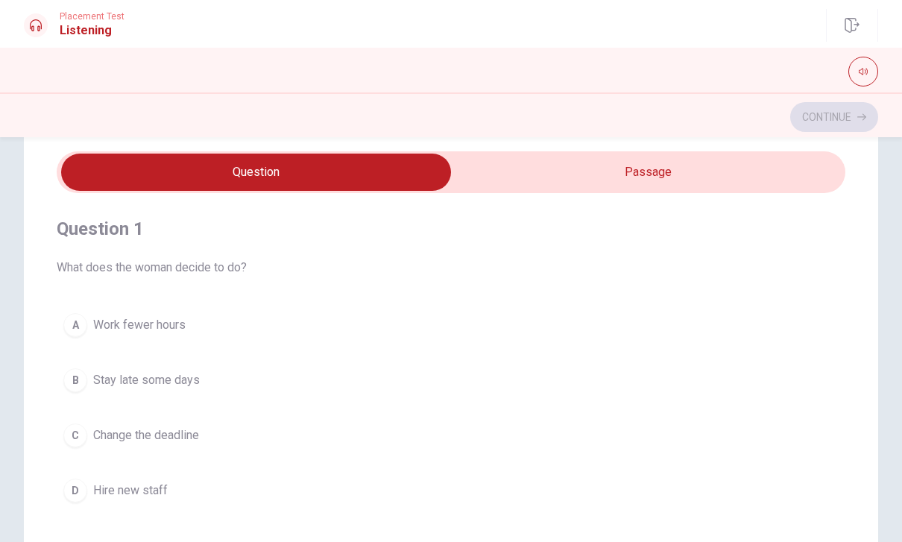
click at [705, 173] on input "checkbox" at bounding box center [256, 172] width 1183 height 37
checkbox input "true"
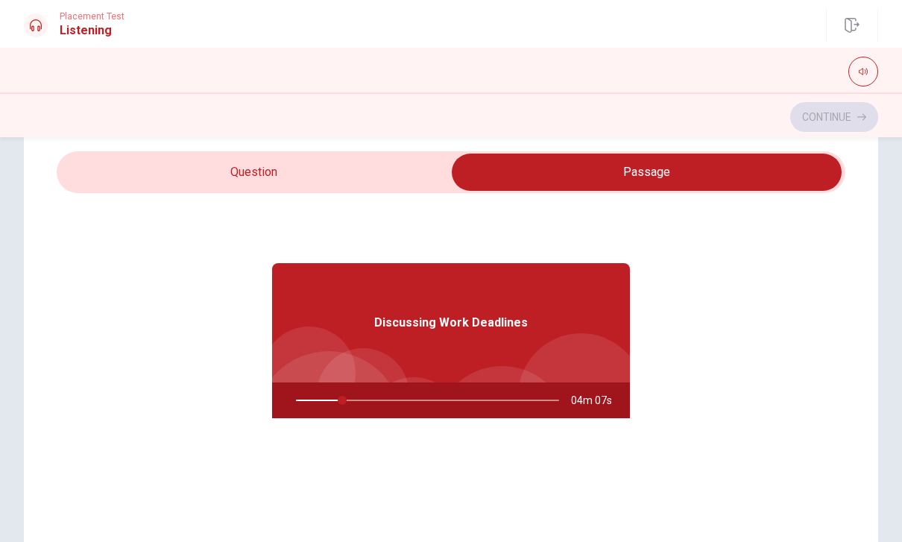
scroll to position [0, 0]
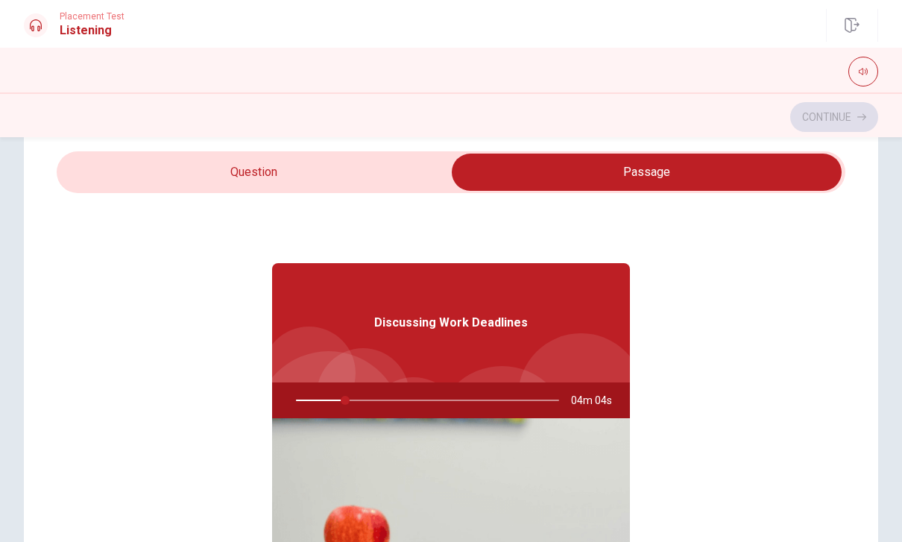
click at [458, 334] on div "Discussing Work Deadlines" at bounding box center [451, 322] width 358 height 119
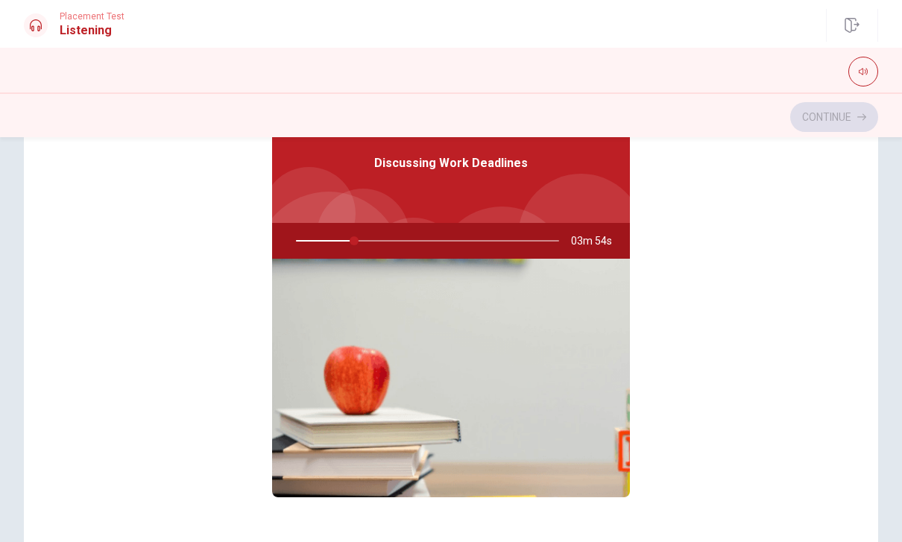
scroll to position [126, 0]
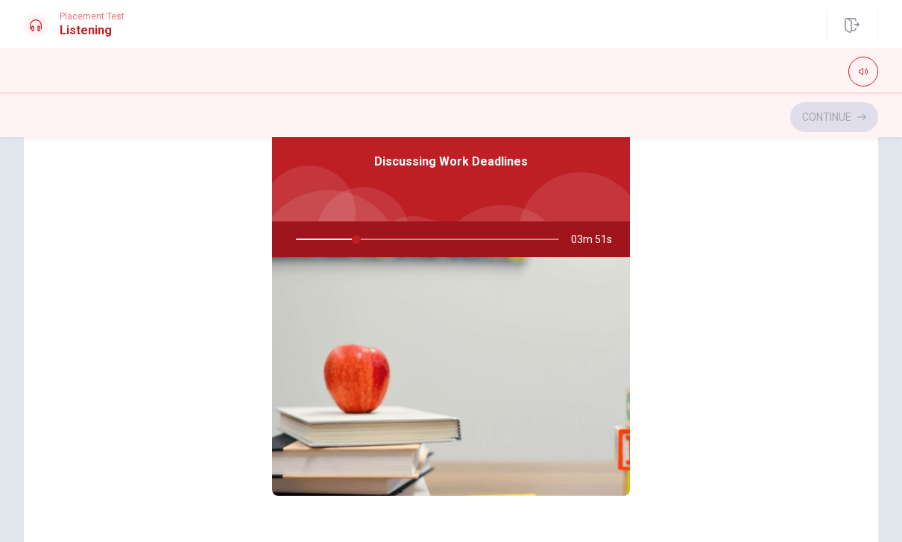
click at [866, 73] on icon "button" at bounding box center [863, 71] width 9 height 9
type input "24"
click at [794, 243] on div "Discussing Work Deadlines 03m 48s" at bounding box center [451, 319] width 788 height 575
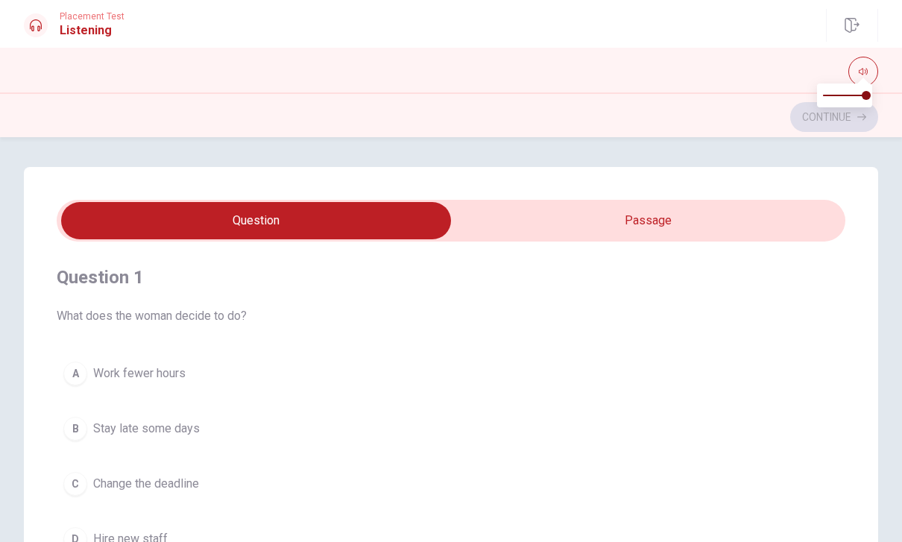
scroll to position [0, 0]
click at [717, 219] on input "checkbox" at bounding box center [256, 220] width 1183 height 37
checkbox input "true"
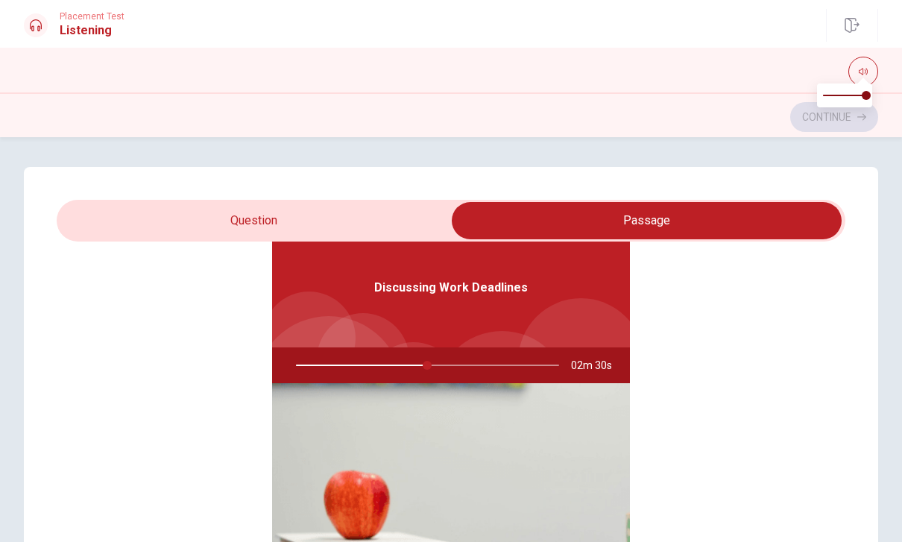
type input "50"
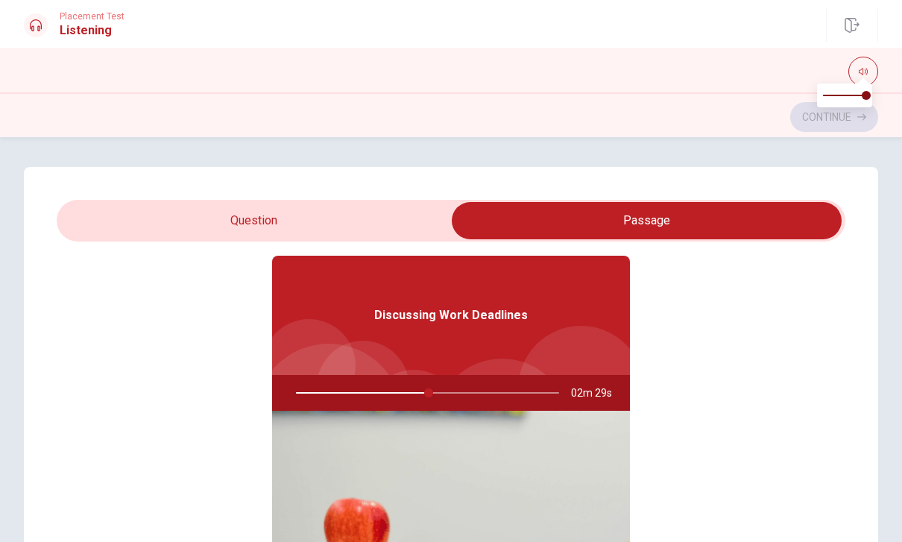
click at [302, 209] on input "checkbox" at bounding box center [646, 220] width 1183 height 37
checkbox input "false"
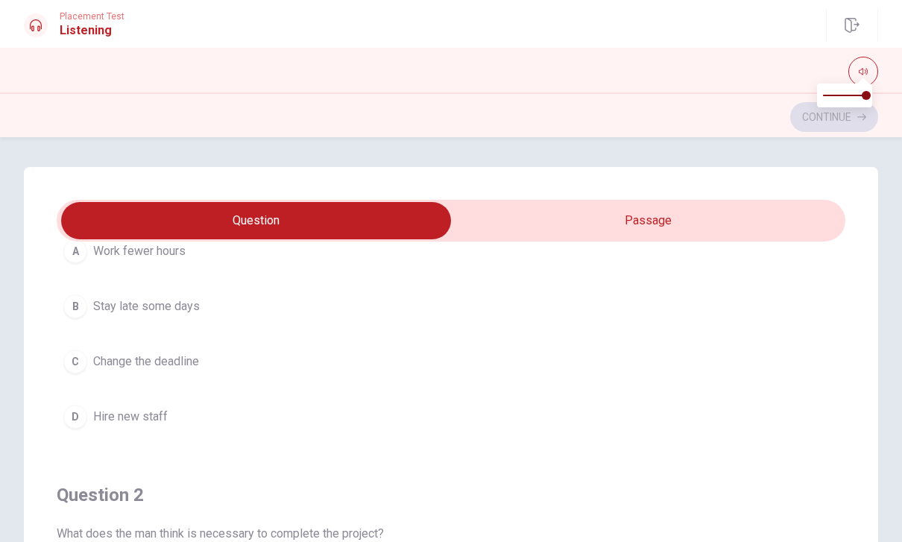
scroll to position [125, 0]
click at [190, 355] on span "Change the deadline" at bounding box center [146, 359] width 106 height 18
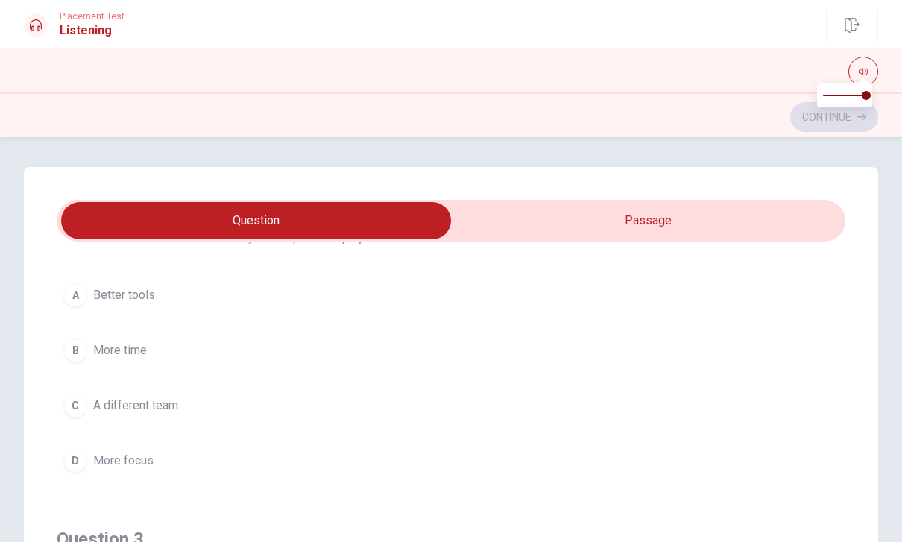
scroll to position [433, 0]
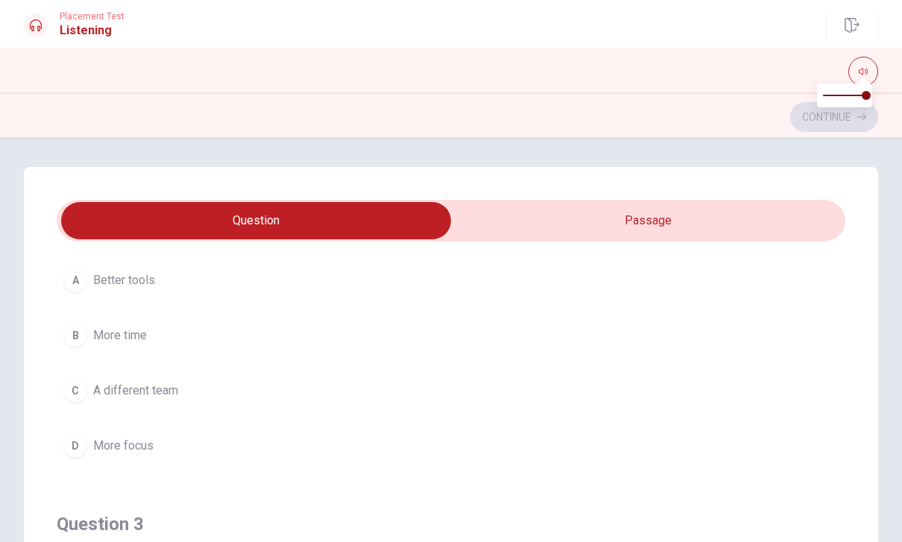
click at [132, 332] on span "More time" at bounding box center [120, 335] width 54 height 18
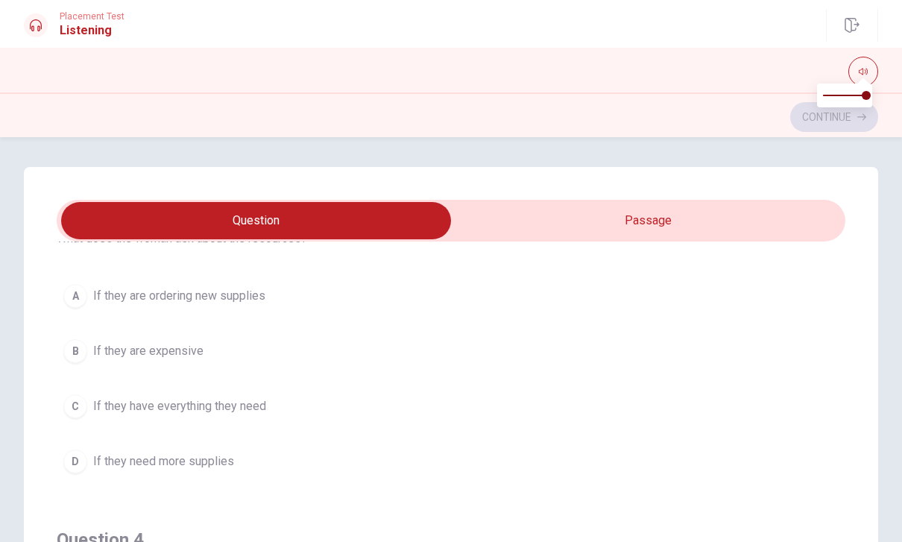
scroll to position [755, 0]
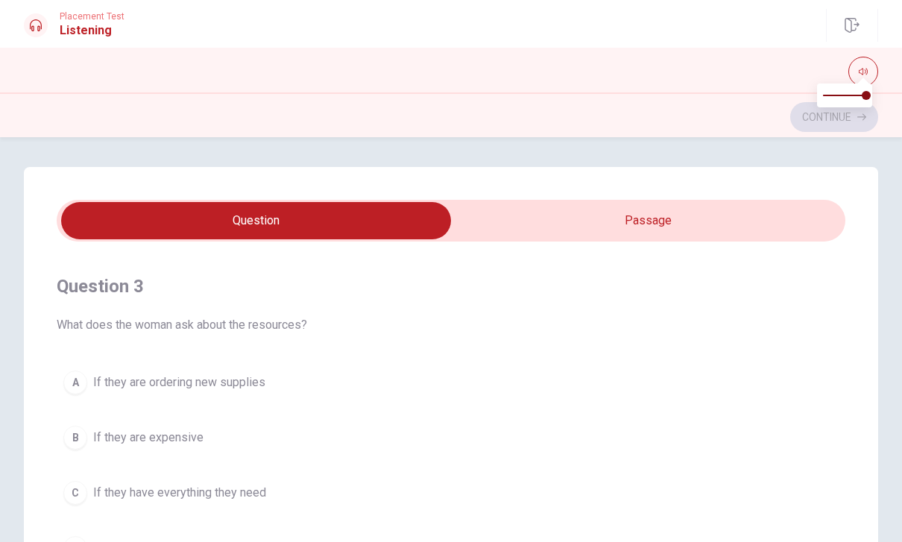
click at [256, 376] on span "If they are ordering new supplies" at bounding box center [179, 382] width 172 height 18
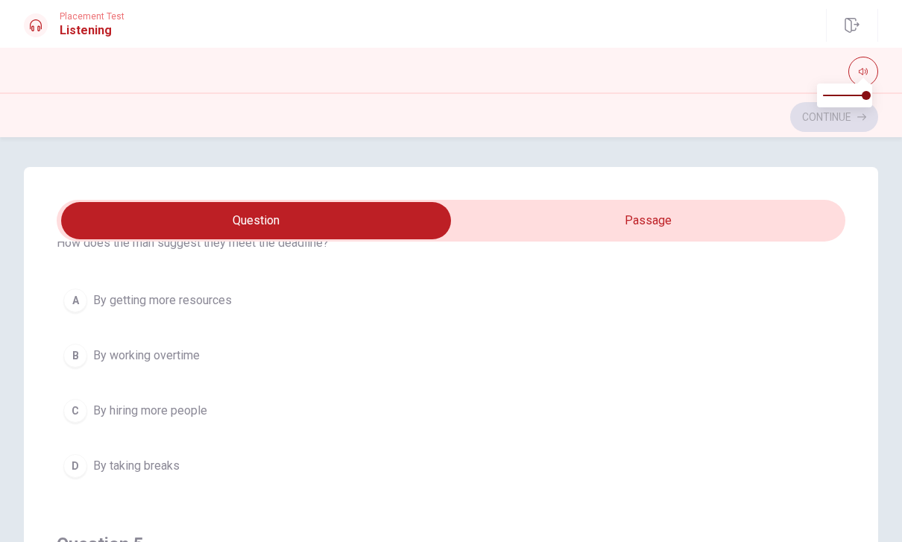
scroll to position [1093, 0]
click at [220, 294] on span "By getting more resources" at bounding box center [162, 300] width 139 height 18
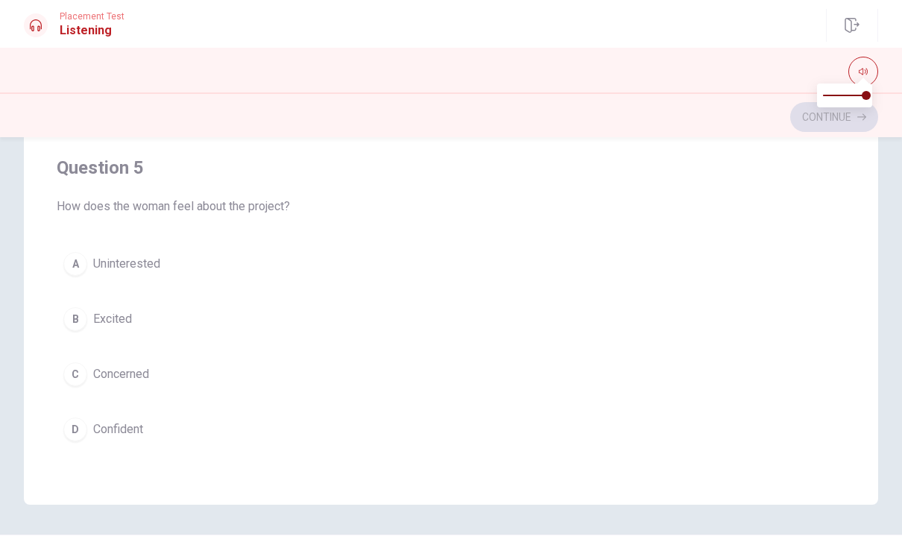
scroll to position [278, 0]
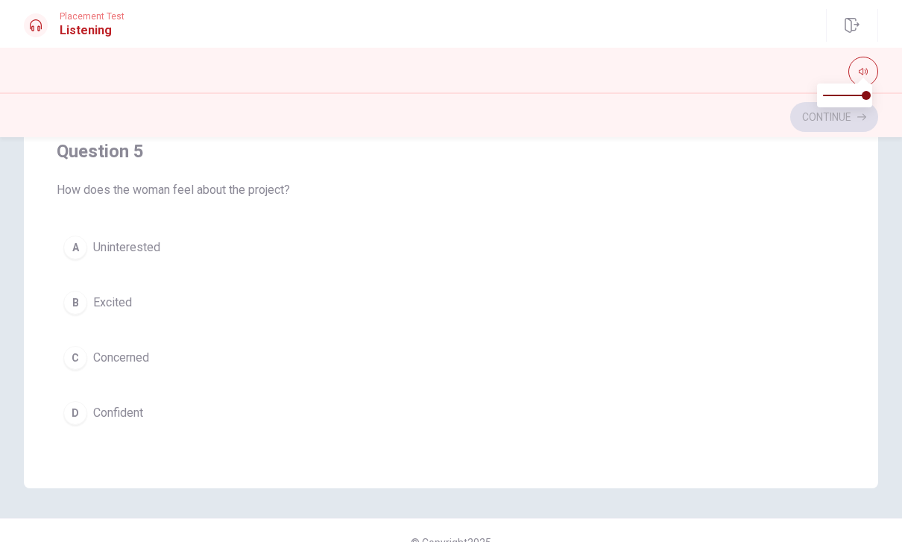
click at [126, 294] on span "Excited" at bounding box center [112, 303] width 39 height 18
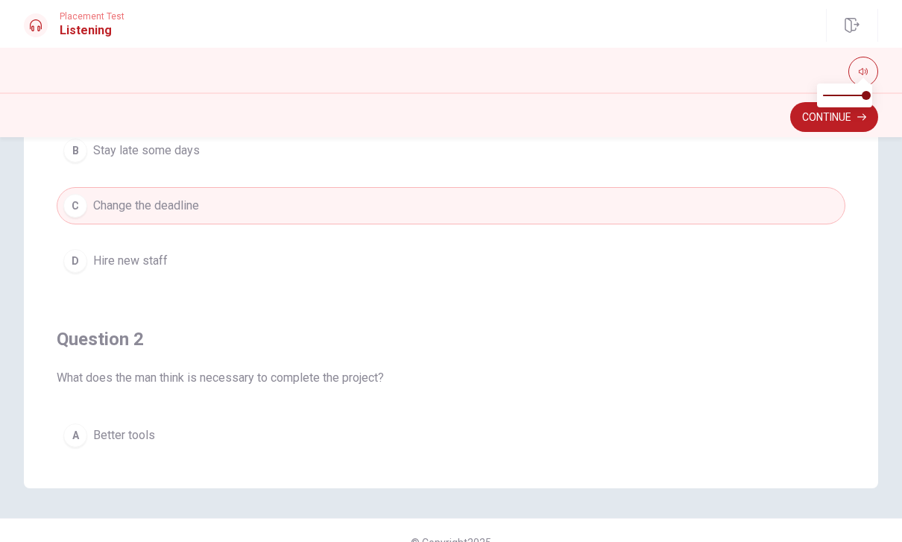
scroll to position [0, 0]
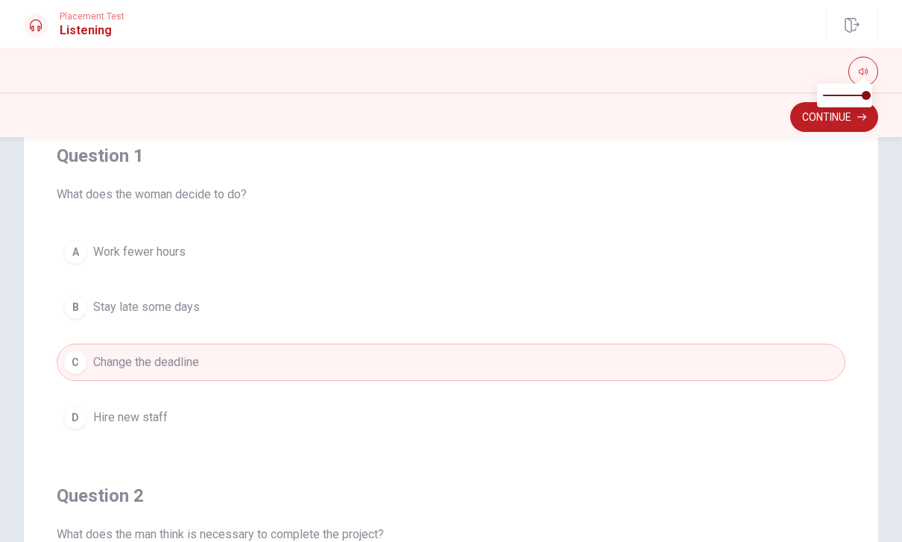
click at [764, 344] on button "C Change the deadline" at bounding box center [451, 362] width 788 height 37
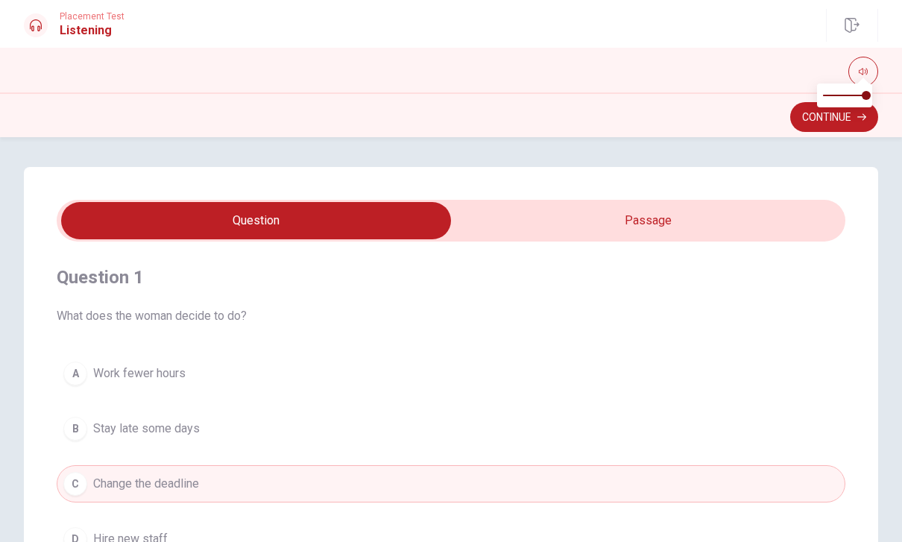
scroll to position [28, 0]
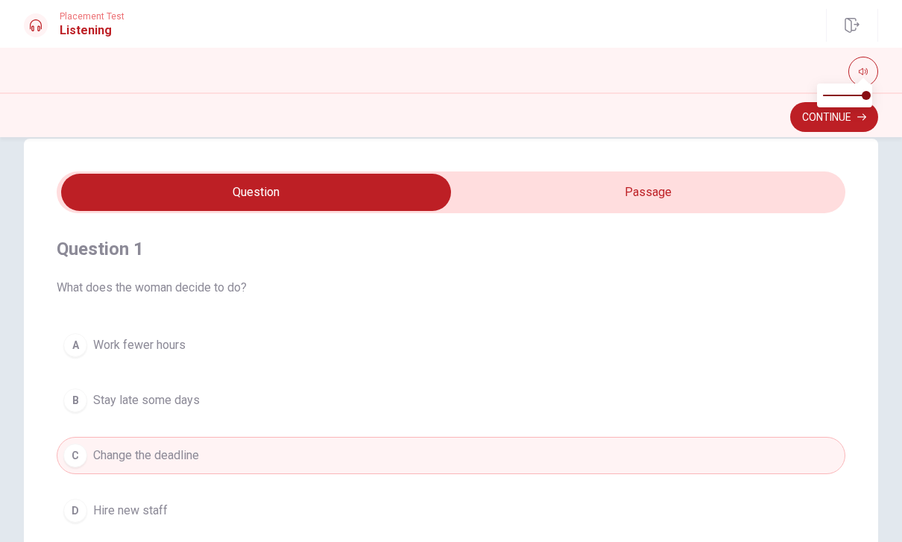
type input "91"
click at [691, 191] on input "checkbox" at bounding box center [256, 192] width 1183 height 37
checkbox input "true"
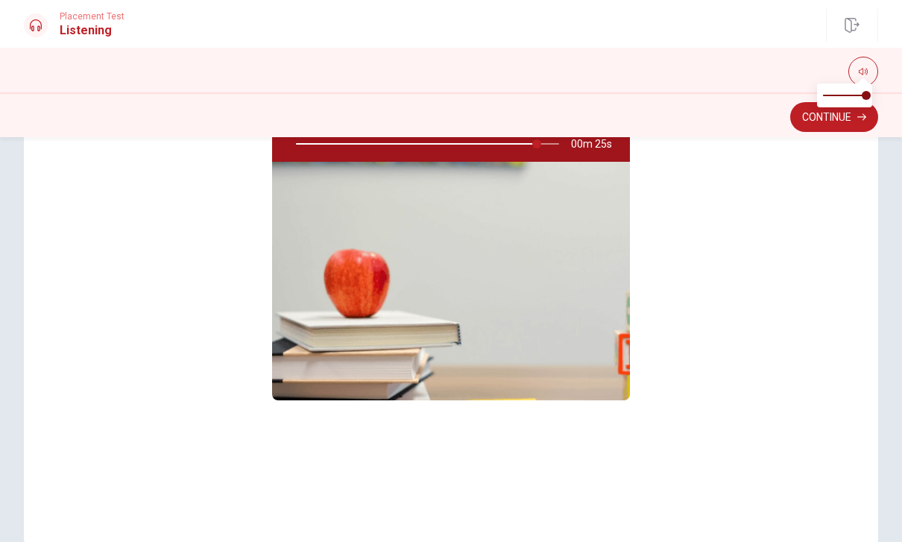
scroll to position [-39, 0]
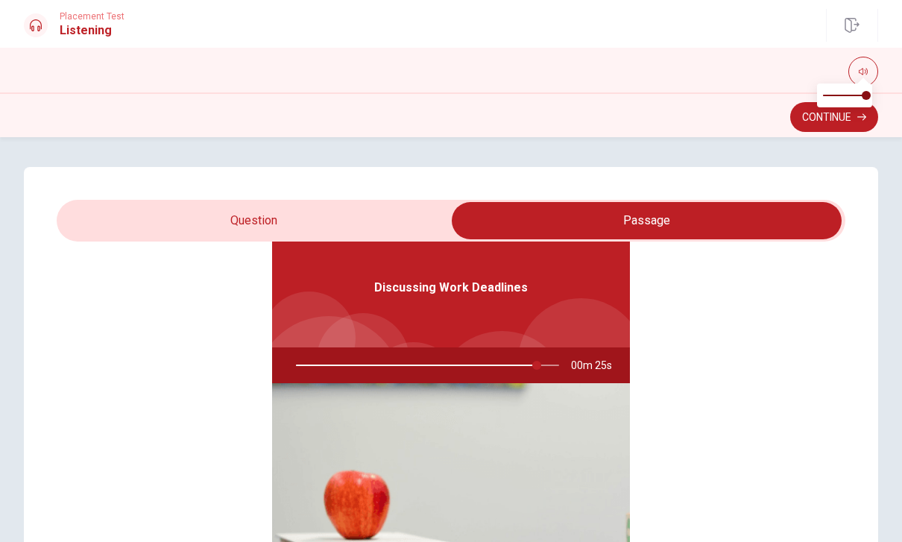
type input "92"
click at [734, 420] on div "Discussing Work Deadlines 00m 24s" at bounding box center [451, 445] width 788 height 575
click at [291, 224] on input "checkbox" at bounding box center [646, 220] width 1183 height 37
checkbox input "false"
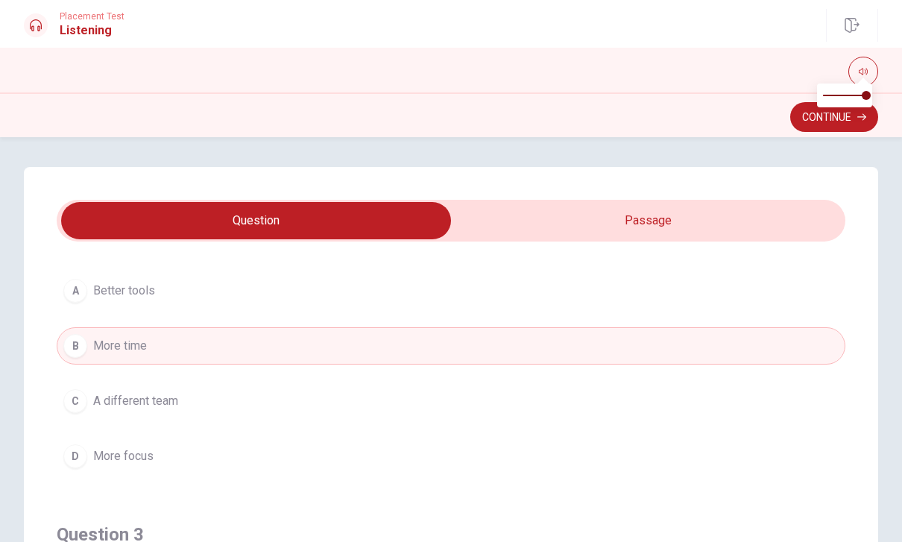
scroll to position [417, 0]
click at [144, 299] on span "Better tools" at bounding box center [124, 297] width 62 height 18
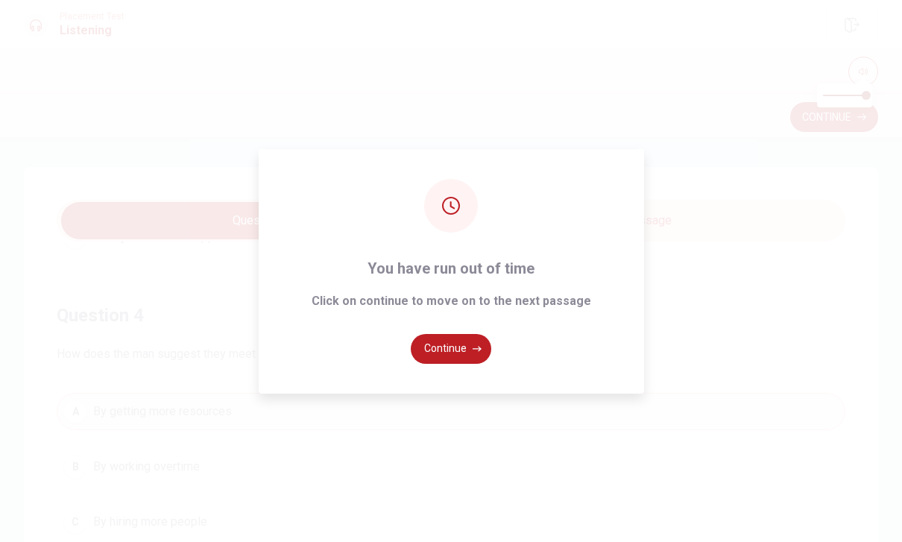
scroll to position [983, 0]
click at [458, 364] on button "Continue" at bounding box center [451, 349] width 80 height 30
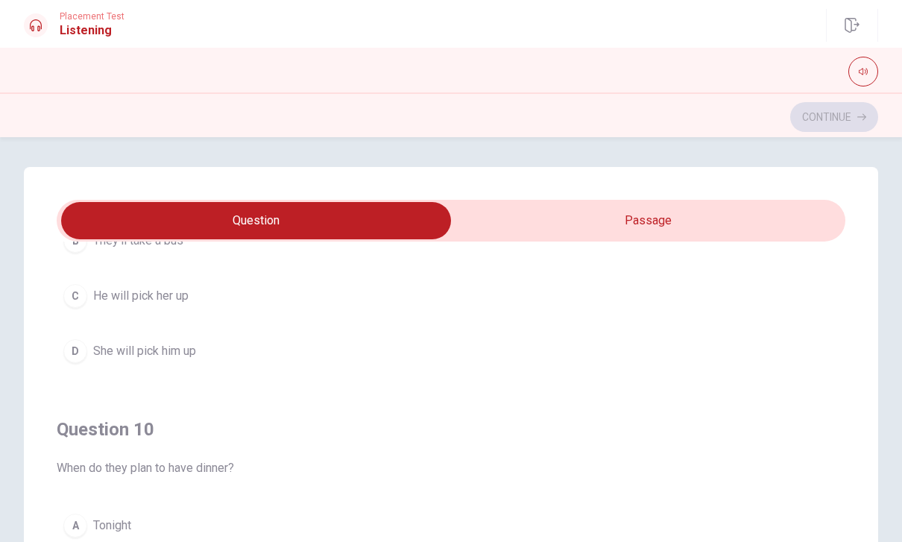
scroll to position [1207, 0]
click at [482, 387] on div "Question 9 How will they get to the restaurant? A They’ll meet there B They’ll …" at bounding box center [451, 224] width 788 height 340
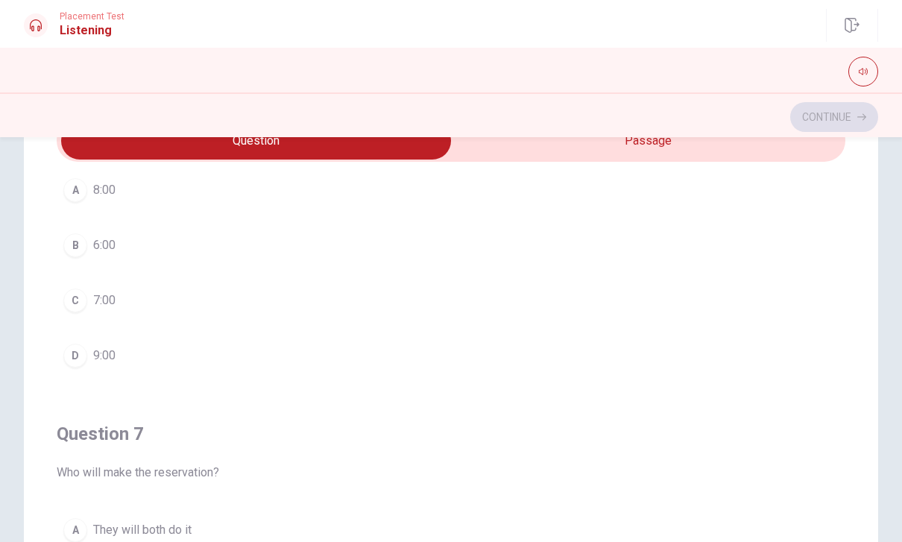
scroll to position [105, 0]
click at [143, 354] on button "D 9:00" at bounding box center [451, 353] width 788 height 37
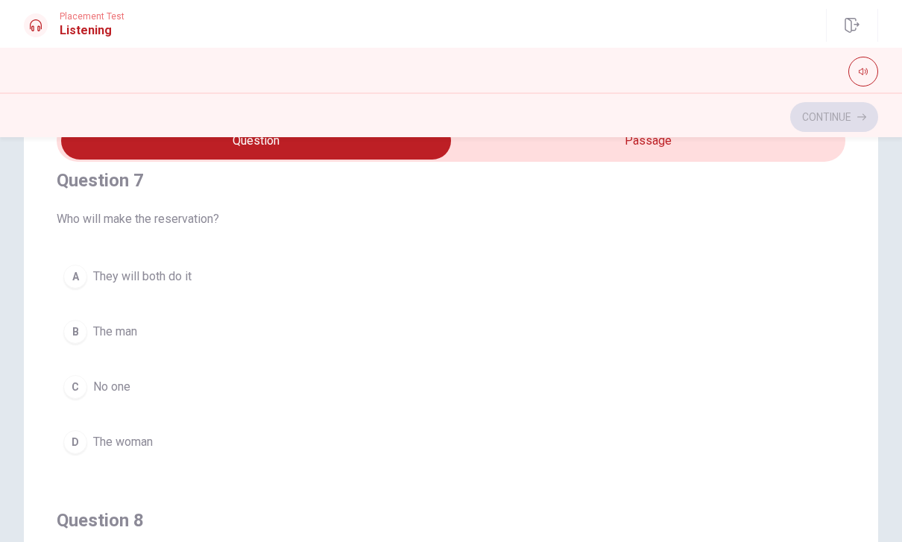
scroll to position [391, 0]
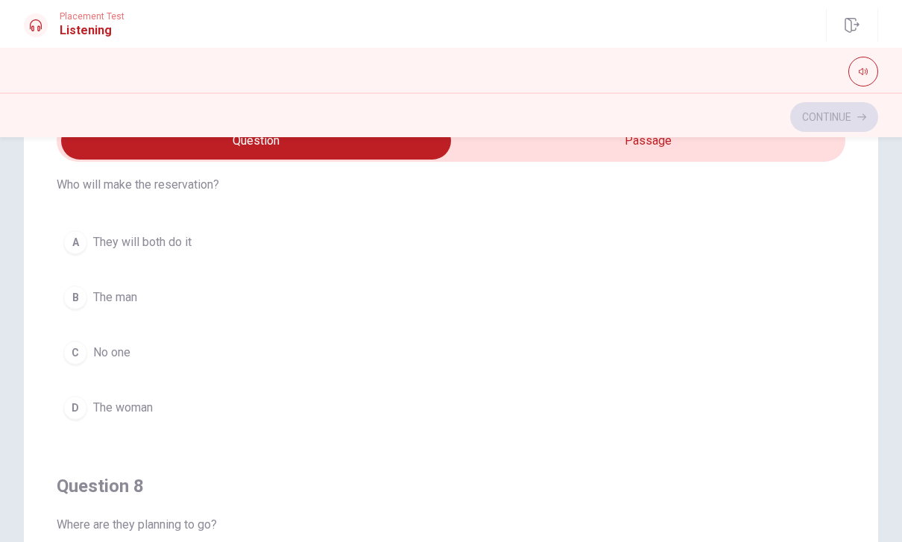
click at [197, 399] on button "D The woman" at bounding box center [451, 407] width 788 height 37
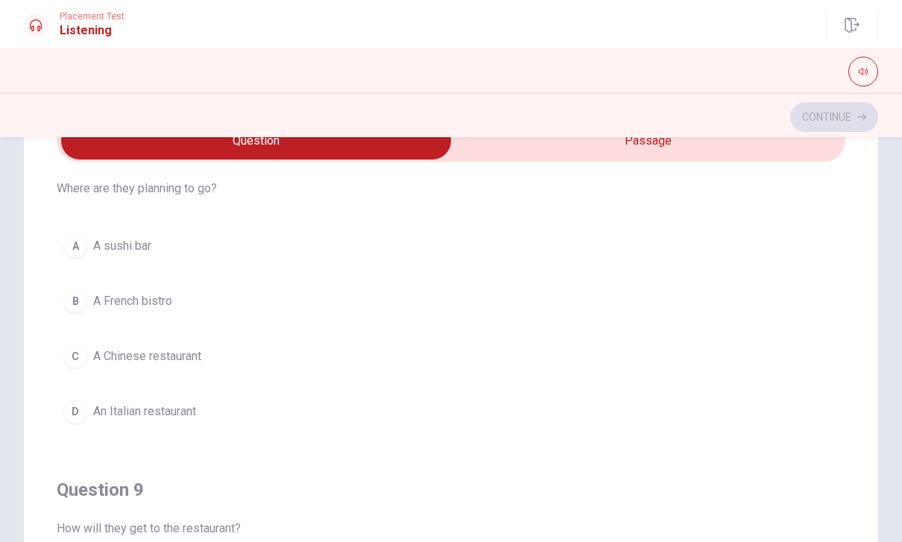
scroll to position [733, 0]
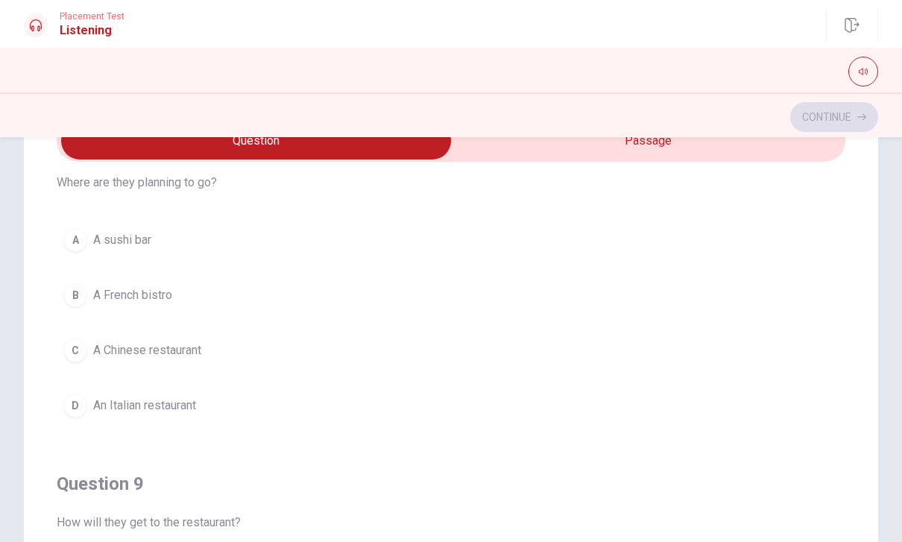
click at [226, 408] on button "D An Italian restaurant" at bounding box center [451, 405] width 788 height 37
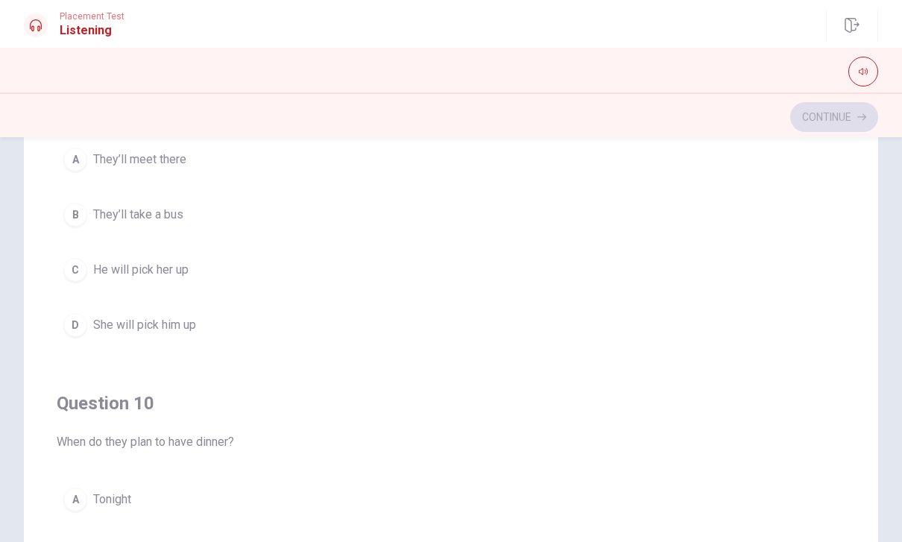
scroll to position [1014, 0]
click at [212, 215] on button "B They’ll take a bus" at bounding box center [451, 215] width 788 height 37
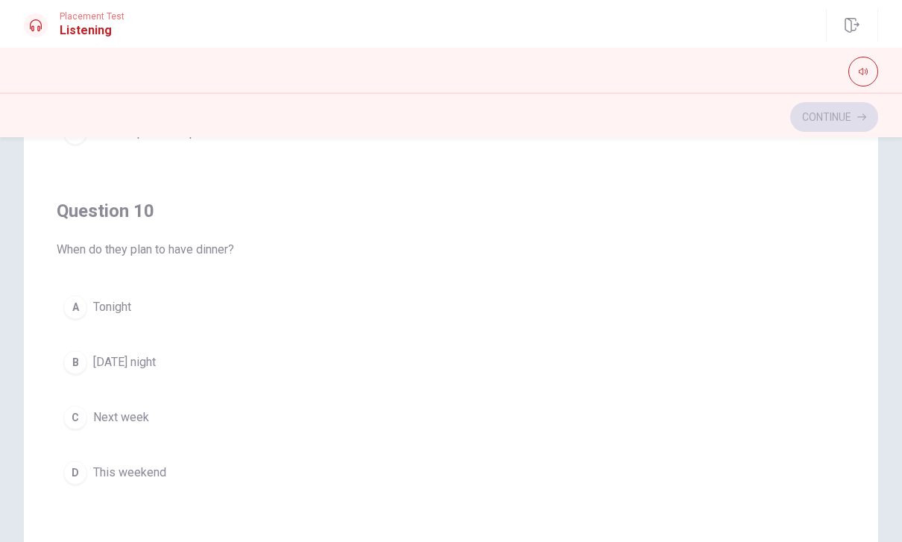
scroll to position [1207, 0]
click at [174, 317] on button "A Tonight" at bounding box center [451, 306] width 788 height 37
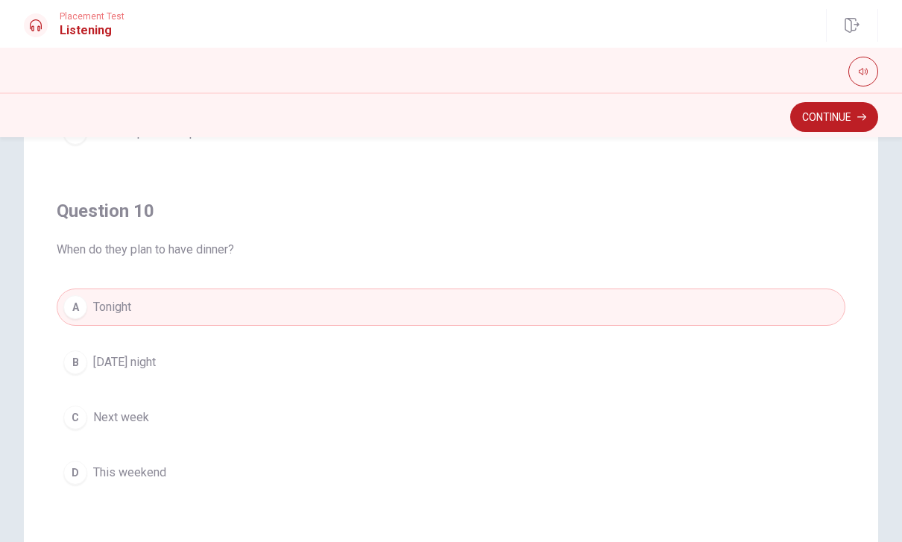
click at [838, 119] on button "Continue" at bounding box center [834, 117] width 88 height 30
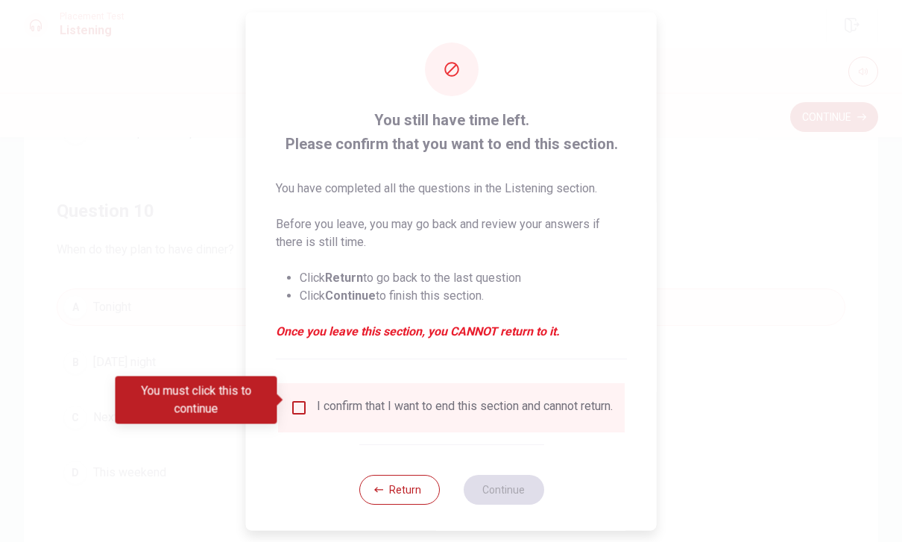
click at [304, 405] on input "You must click this to continue" at bounding box center [299, 407] width 18 height 18
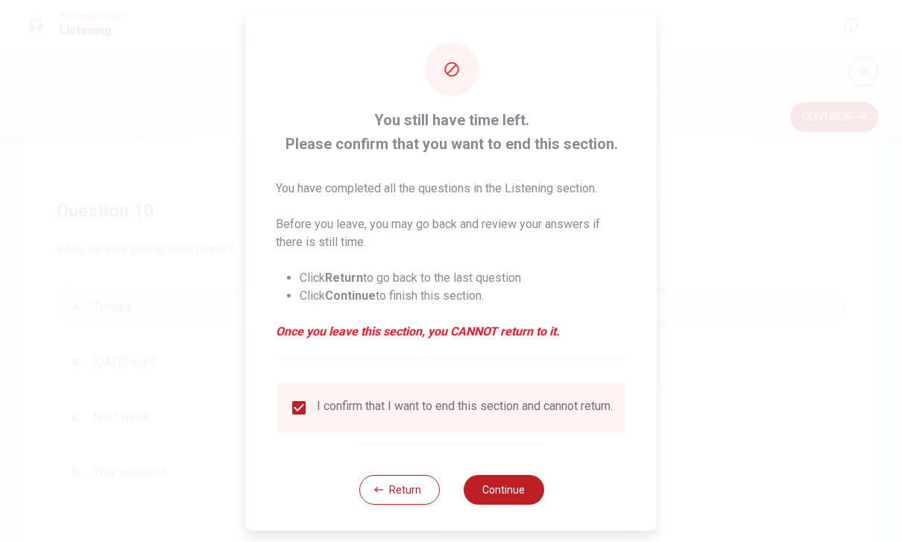
click at [515, 486] on button "Continue" at bounding box center [503, 489] width 80 height 30
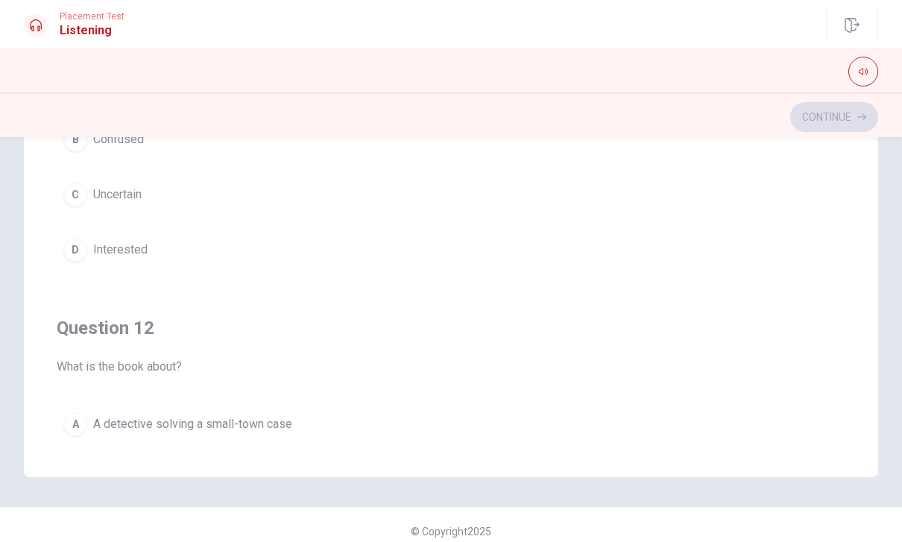
scroll to position [0, 0]
click at [402, 266] on button "D Interested" at bounding box center [451, 249] width 788 height 37
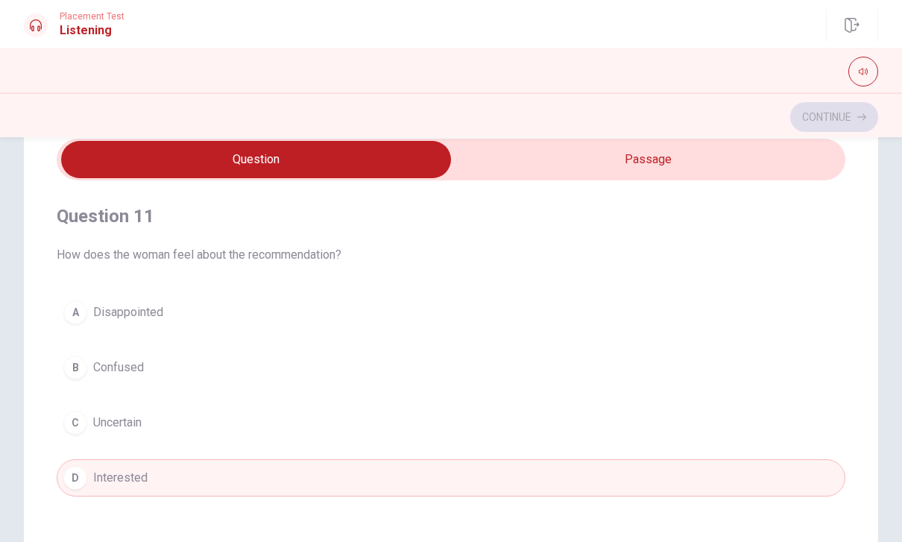
click at [563, 224] on h4 "Question 11" at bounding box center [451, 216] width 788 height 24
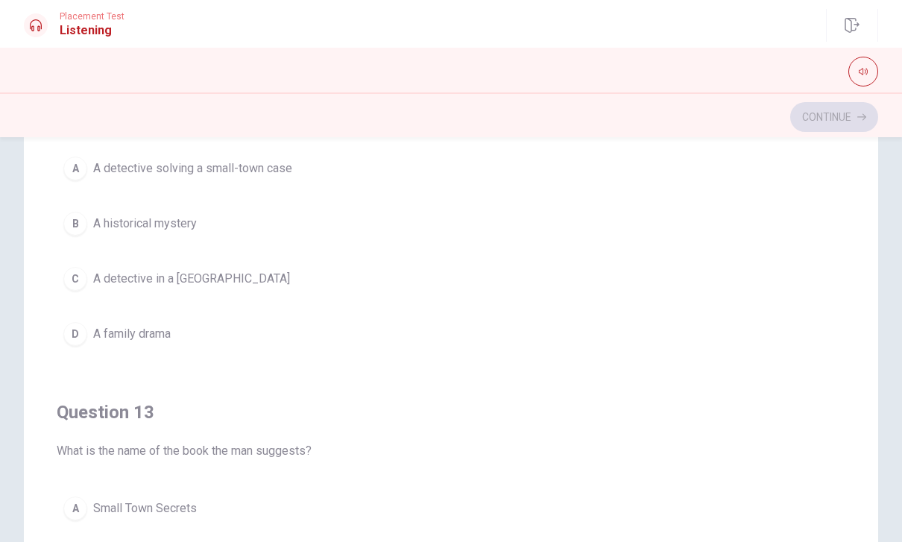
scroll to position [361, 0]
click at [210, 281] on span "A detective in a [GEOGRAPHIC_DATA]" at bounding box center [191, 277] width 197 height 18
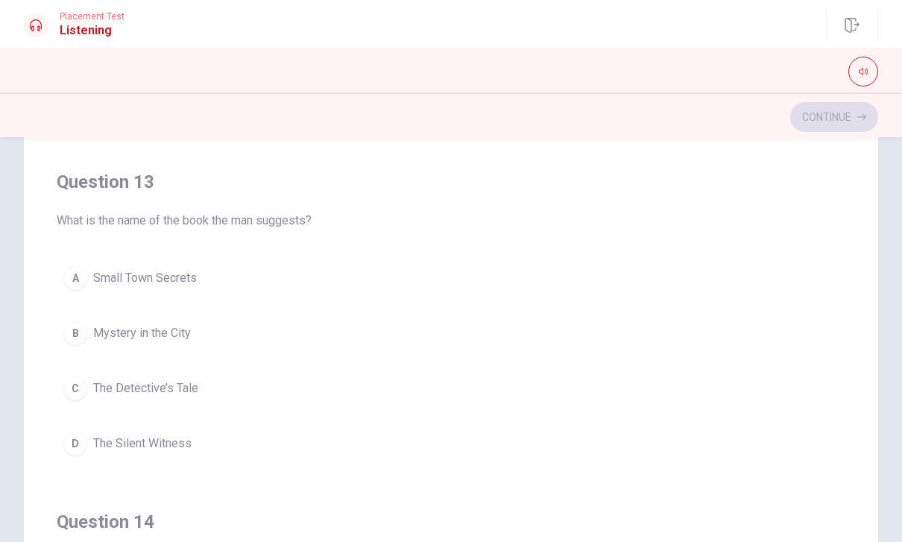
scroll to position [607, 0]
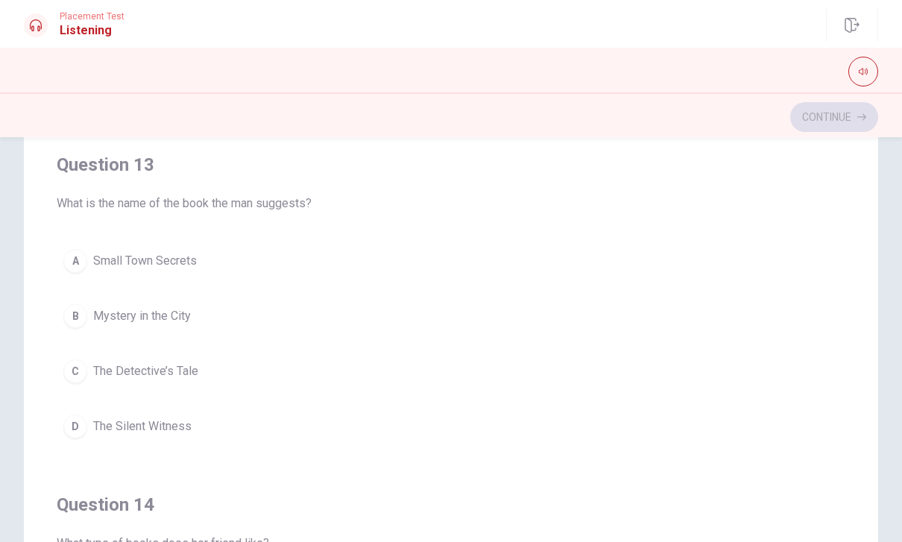
click at [182, 369] on span "The Detective’s Tale" at bounding box center [145, 371] width 105 height 18
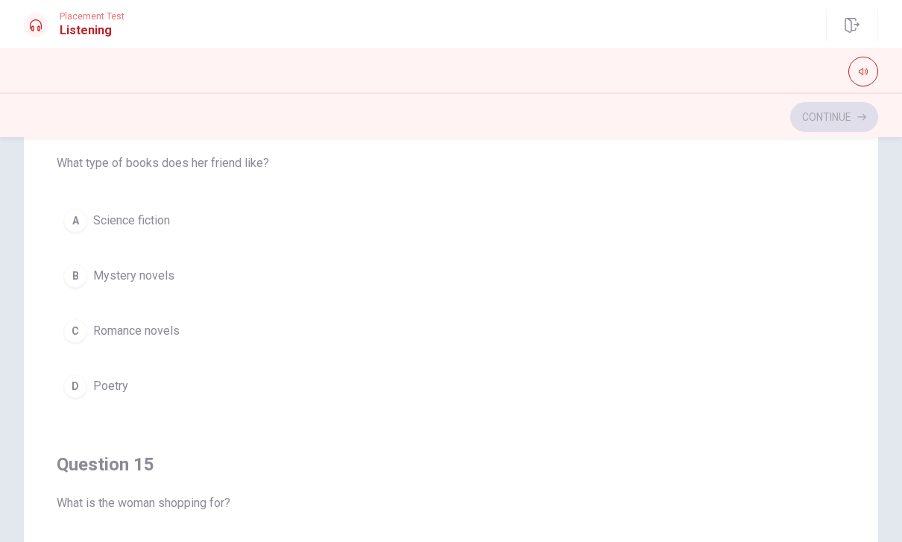
scroll to position [987, 0]
click at [162, 273] on span "Mystery novels" at bounding box center [133, 277] width 81 height 18
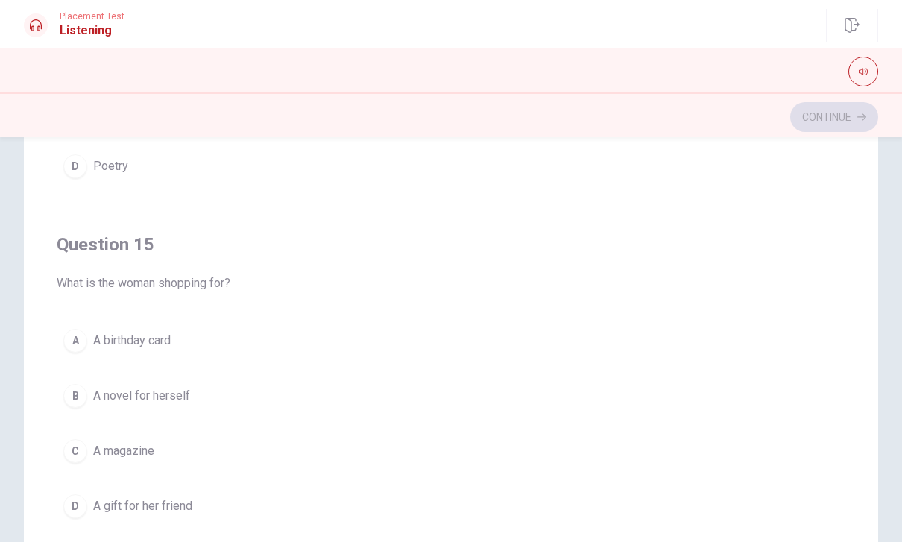
scroll to position [1207, 0]
click at [386, 264] on div "Question 15 What is the woman shopping for?" at bounding box center [451, 263] width 788 height 60
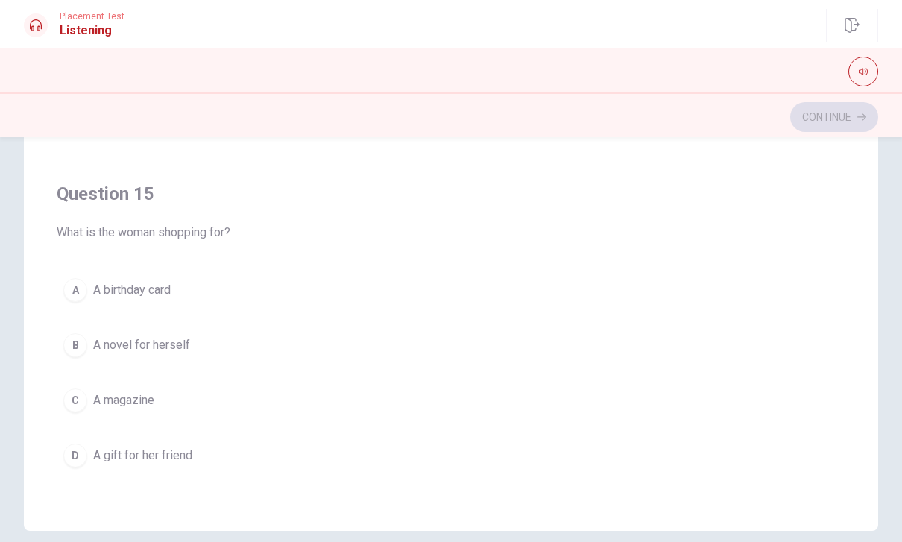
scroll to position [254, 0]
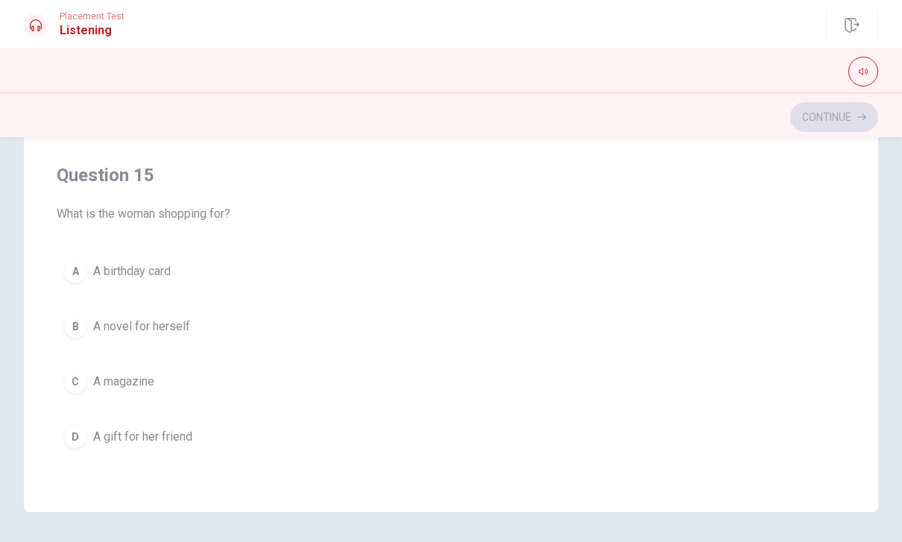
click at [234, 318] on button "B A novel for herself" at bounding box center [451, 326] width 788 height 37
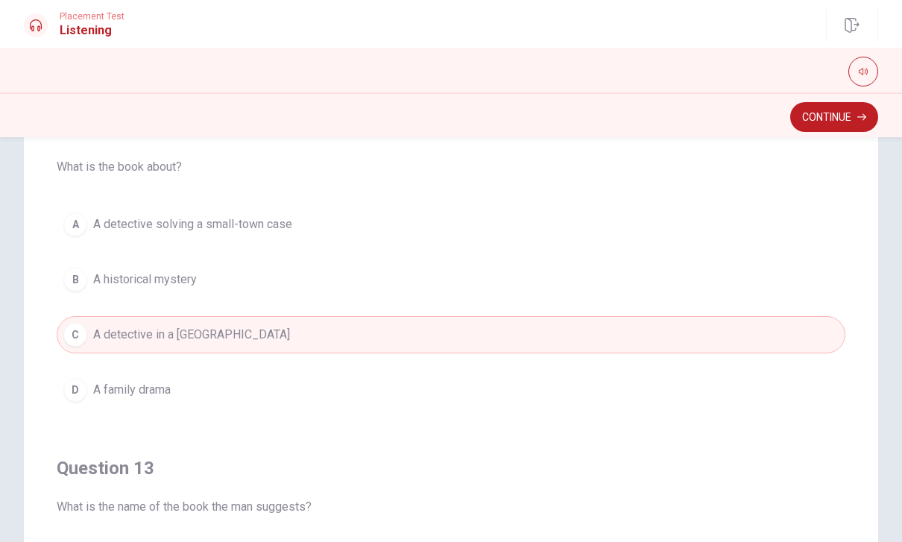
scroll to position [336, 0]
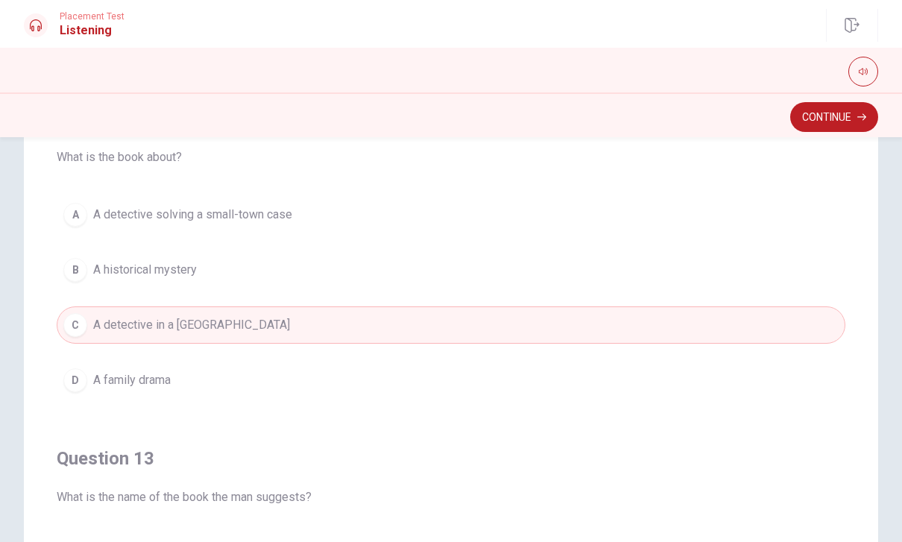
click at [307, 216] on button "A A detective solving a small-town case" at bounding box center [451, 214] width 788 height 37
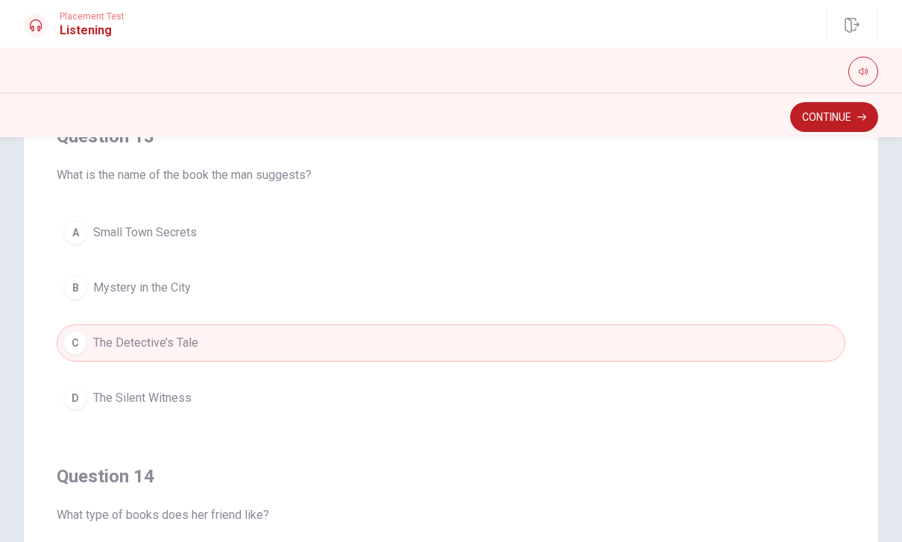
scroll to position [656, 0]
click at [209, 233] on button "A Small Town Secrets" at bounding box center [451, 234] width 788 height 37
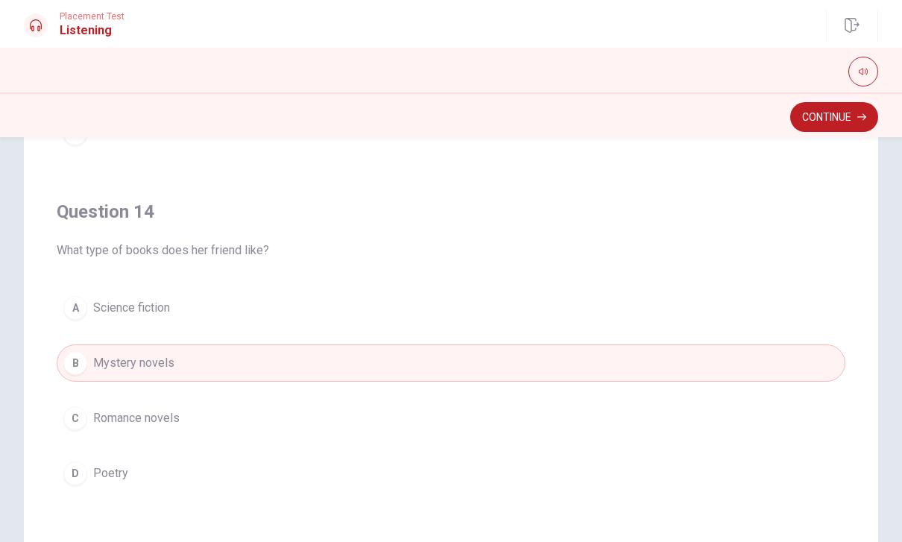
scroll to position [920, 0]
click at [860, 118] on icon "button" at bounding box center [861, 117] width 9 height 9
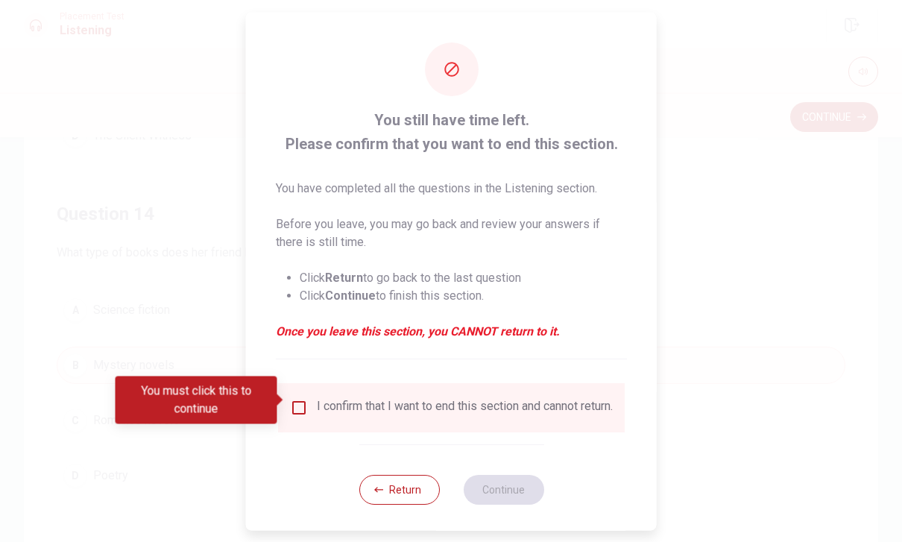
click at [304, 401] on input "You must click this to continue" at bounding box center [299, 407] width 18 height 18
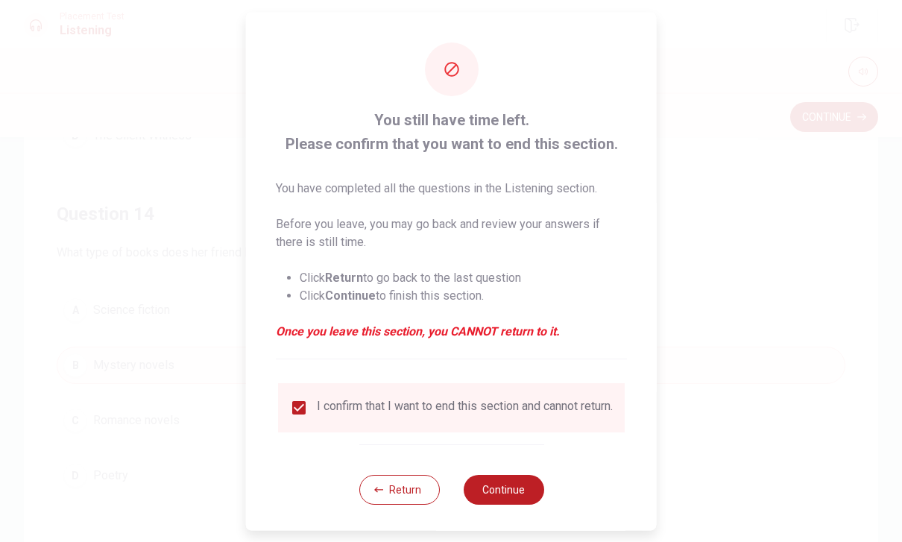
click at [513, 483] on button "Continue" at bounding box center [503, 489] width 80 height 30
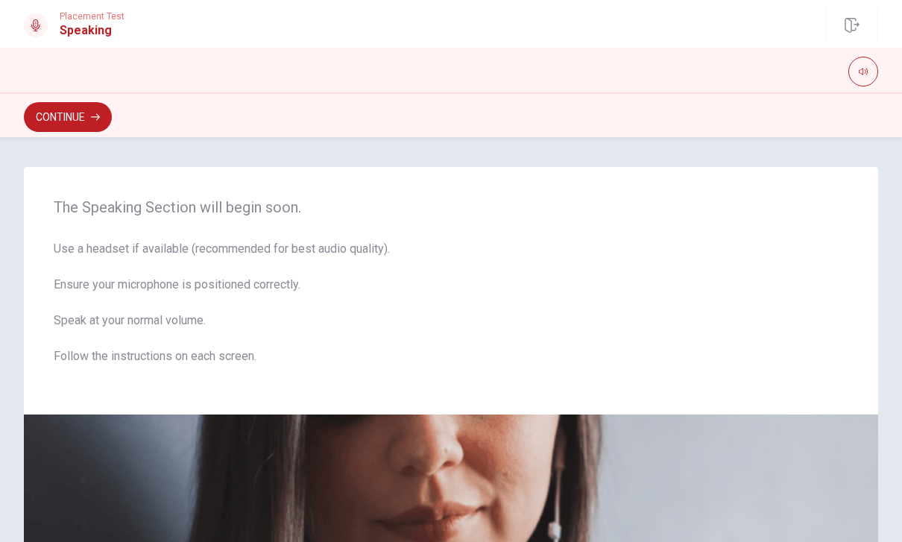
scroll to position [0, 0]
click at [65, 114] on button "Continue" at bounding box center [68, 117] width 88 height 30
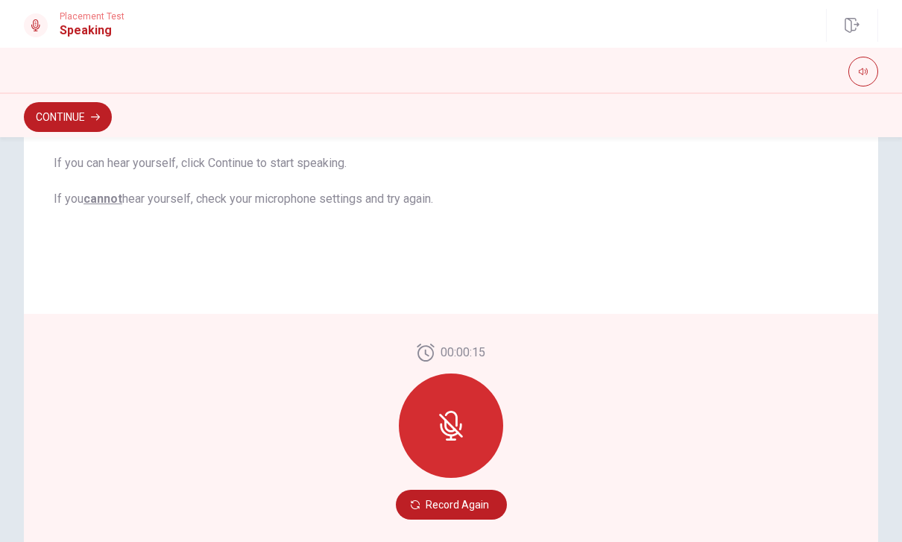
scroll to position [346, 0]
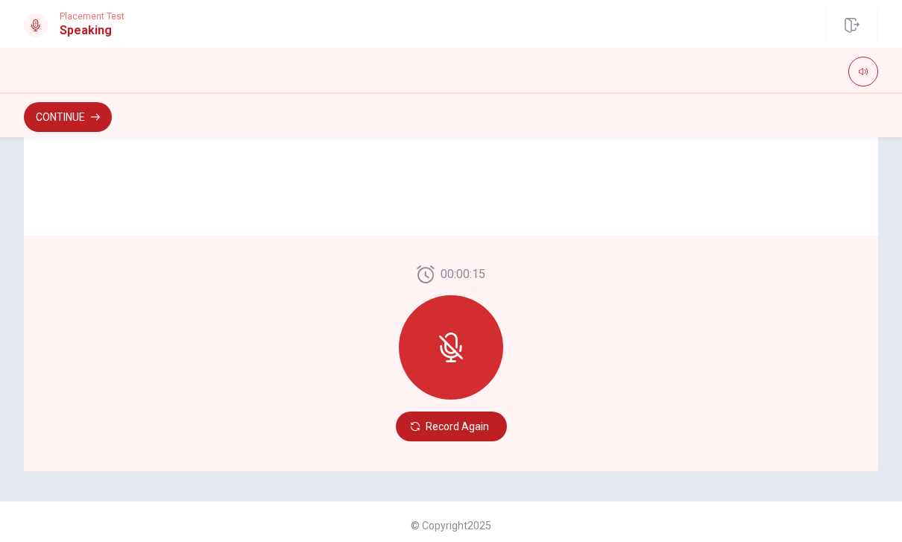
click at [455, 340] on icon at bounding box center [451, 347] width 30 height 30
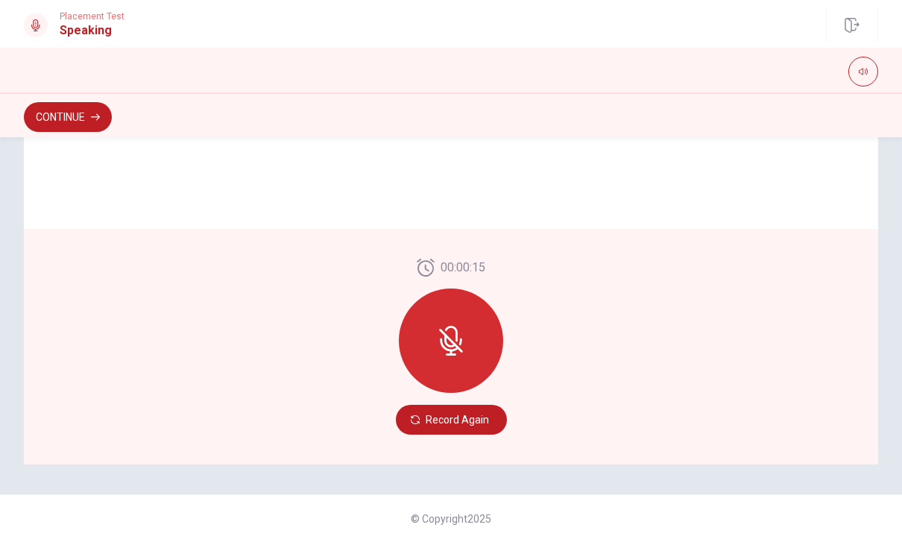
scroll to position [353, 0]
click at [473, 423] on button "Record Again" at bounding box center [451, 420] width 111 height 30
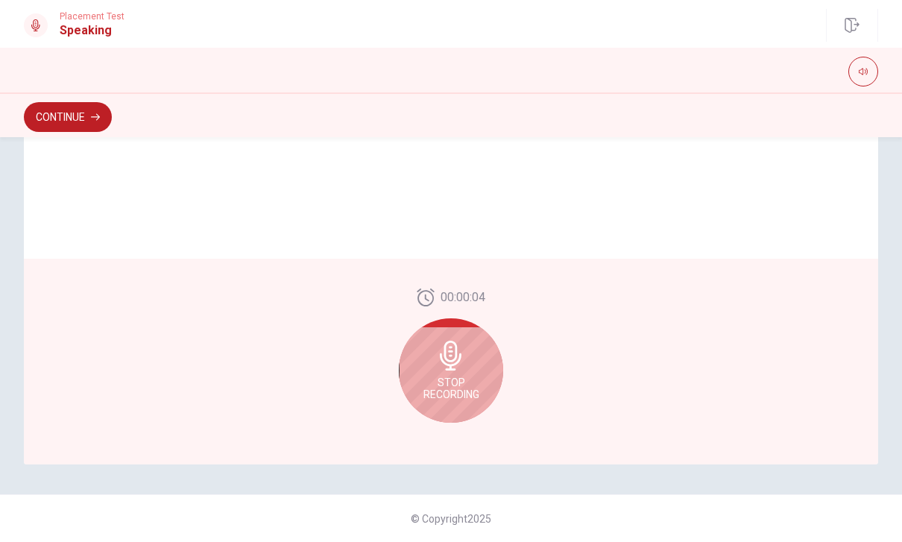
click at [455, 379] on span "Stop Recording" at bounding box center [451, 388] width 56 height 24
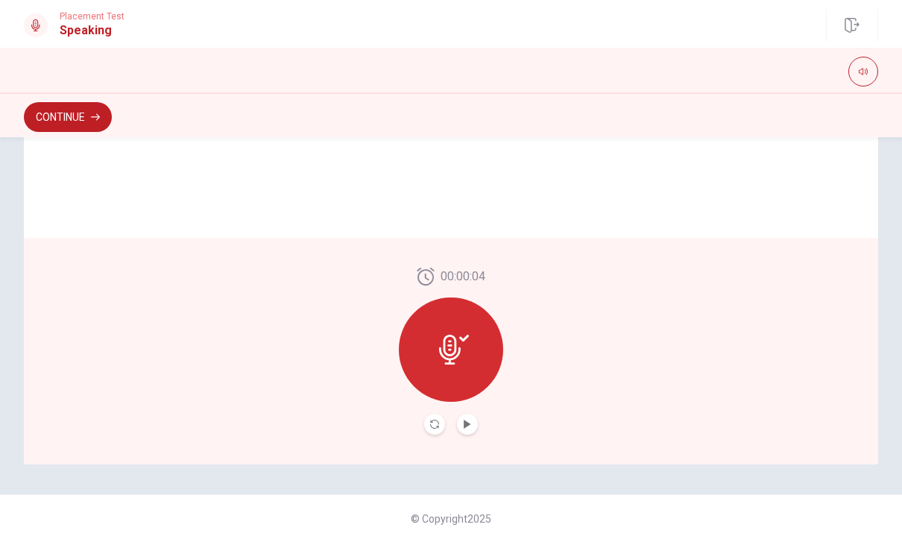
click at [474, 425] on button "Play Audio" at bounding box center [467, 424] width 21 height 21
click at [471, 425] on icon "Play Audio" at bounding box center [467, 424] width 9 height 9
click at [475, 427] on button "Play Audio" at bounding box center [467, 424] width 21 height 21
click at [455, 349] on icon at bounding box center [450, 350] width 22 height 30
click at [439, 427] on button "Record Again" at bounding box center [434, 424] width 21 height 21
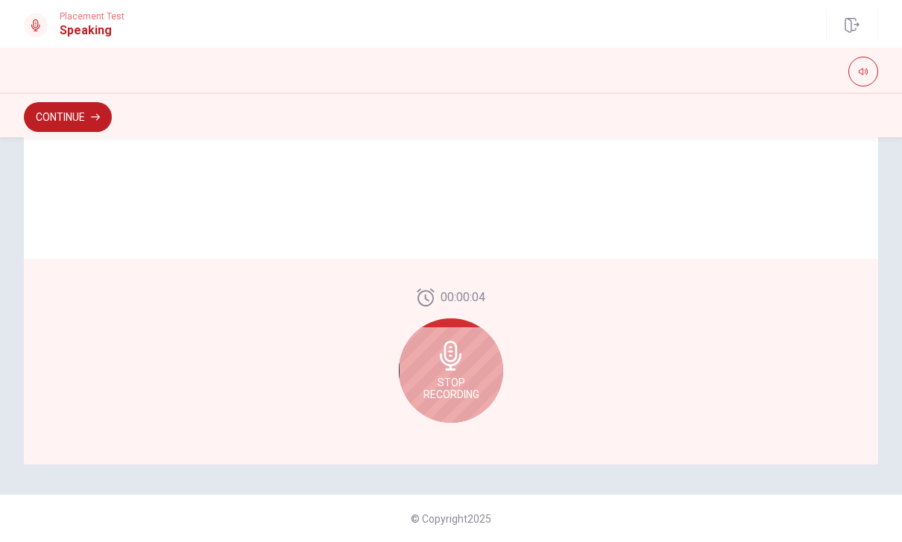
click at [468, 375] on div "Stop Recording" at bounding box center [451, 370] width 104 height 104
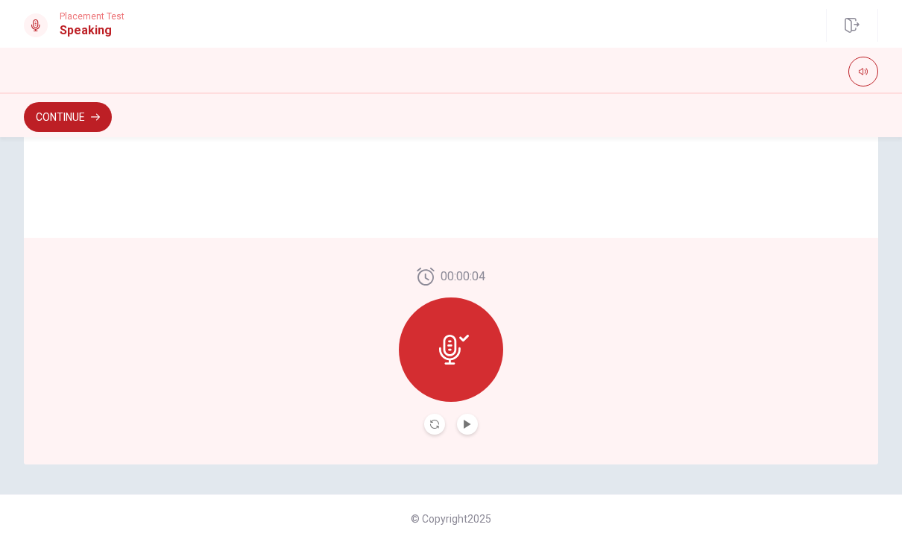
click at [475, 423] on button "Play Audio" at bounding box center [467, 424] width 21 height 21
click at [75, 118] on button "Continue" at bounding box center [68, 117] width 88 height 30
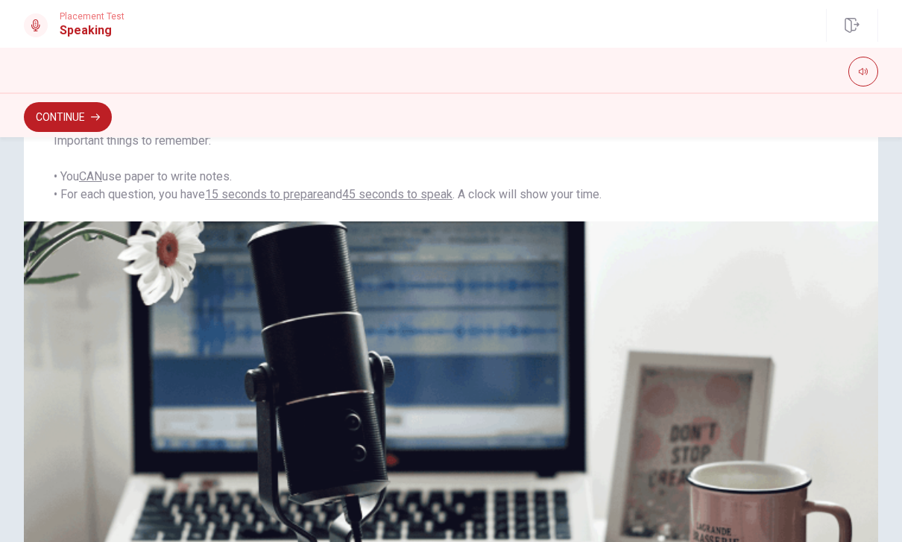
scroll to position [224, 0]
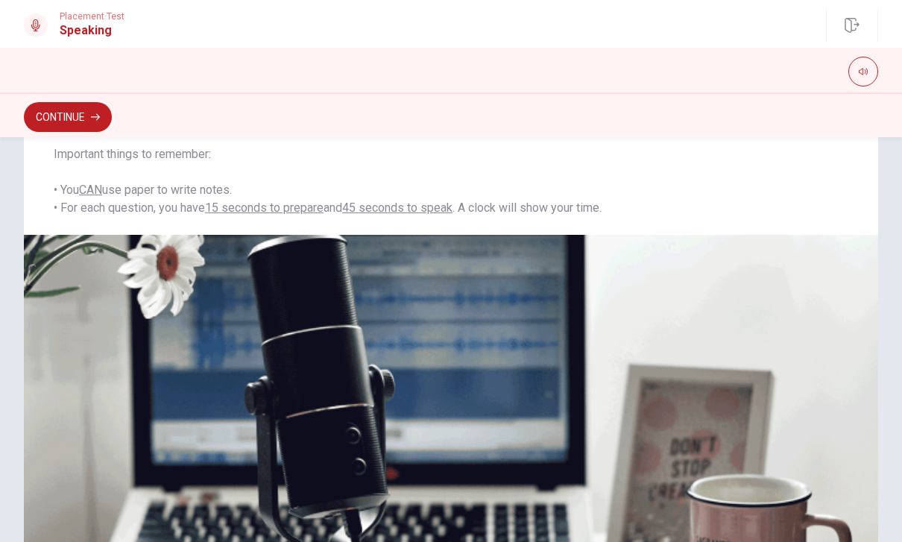
click at [84, 115] on button "Continue" at bounding box center [68, 117] width 88 height 30
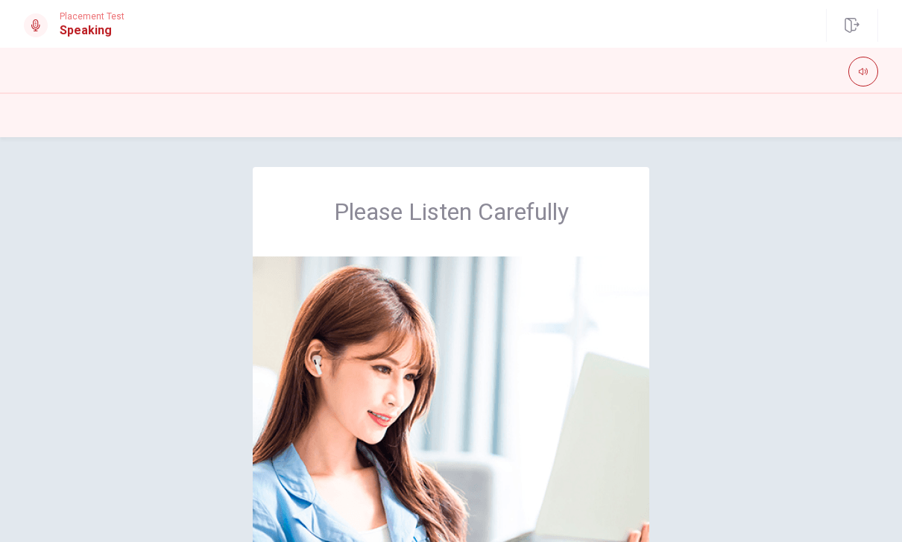
scroll to position [0, 0]
click at [892, 131] on div at bounding box center [451, 114] width 902 height 45
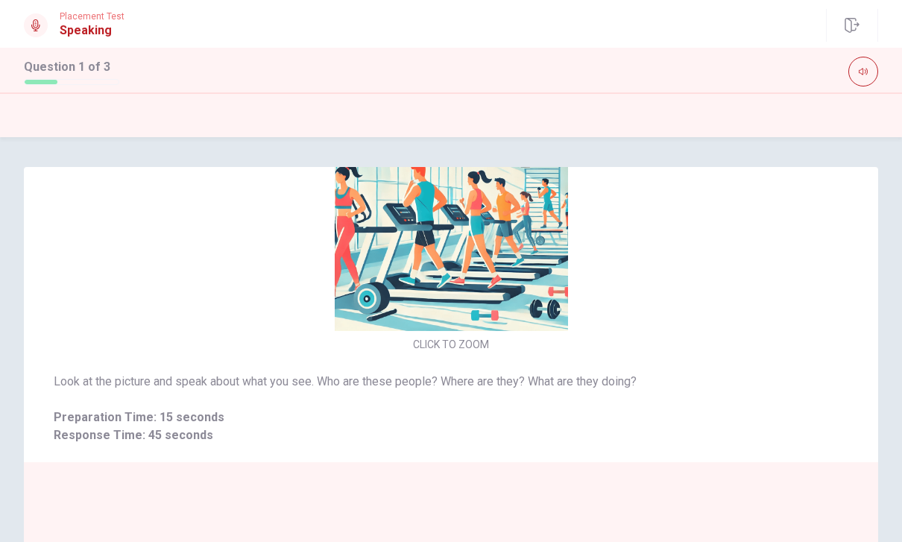
scroll to position [50, 0]
click at [510, 268] on img at bounding box center [451, 214] width 316 height 233
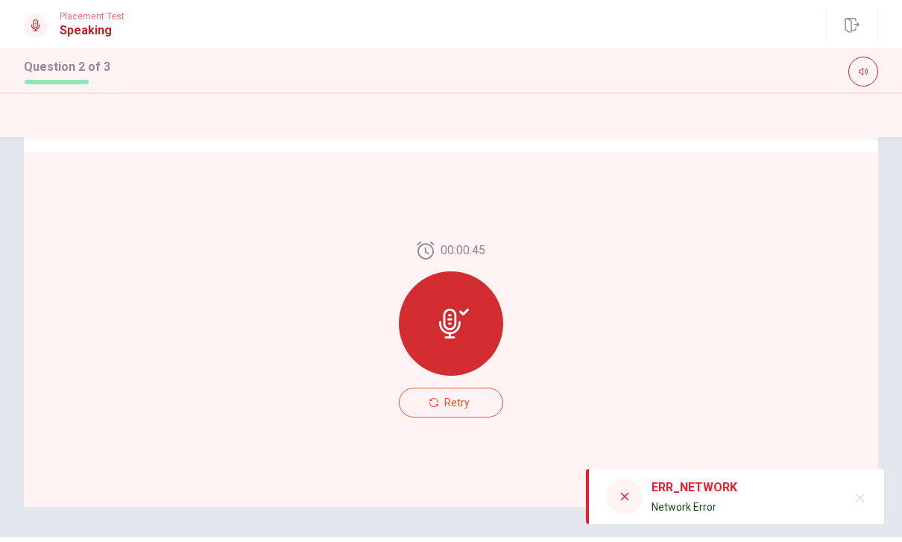
scroll to position [309, 0]
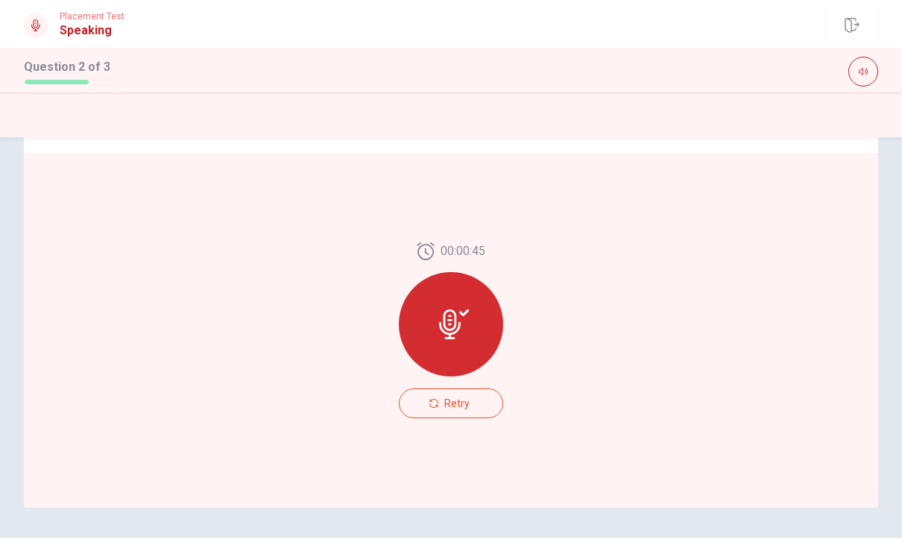
click at [467, 406] on span "Retry" at bounding box center [456, 403] width 25 height 12
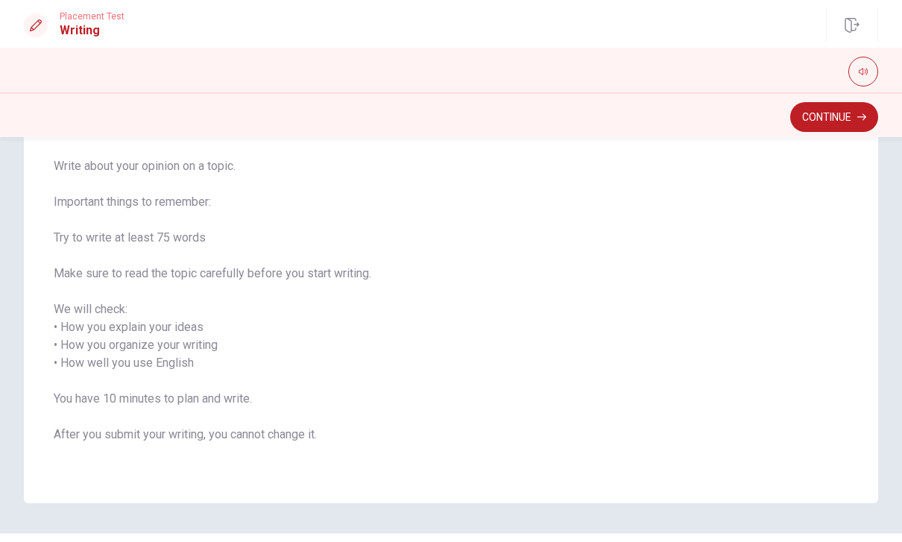
scroll to position [113, 0]
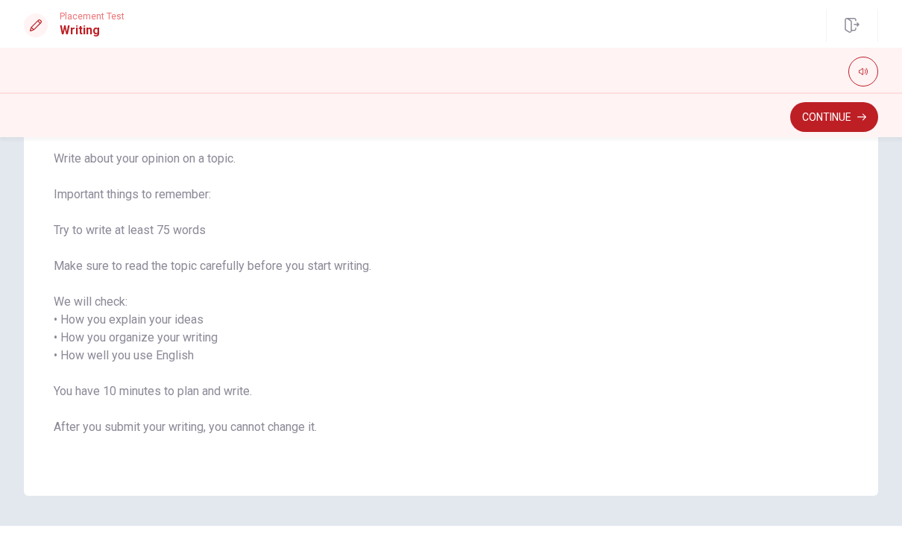
click at [833, 111] on button "Continue" at bounding box center [834, 117] width 88 height 30
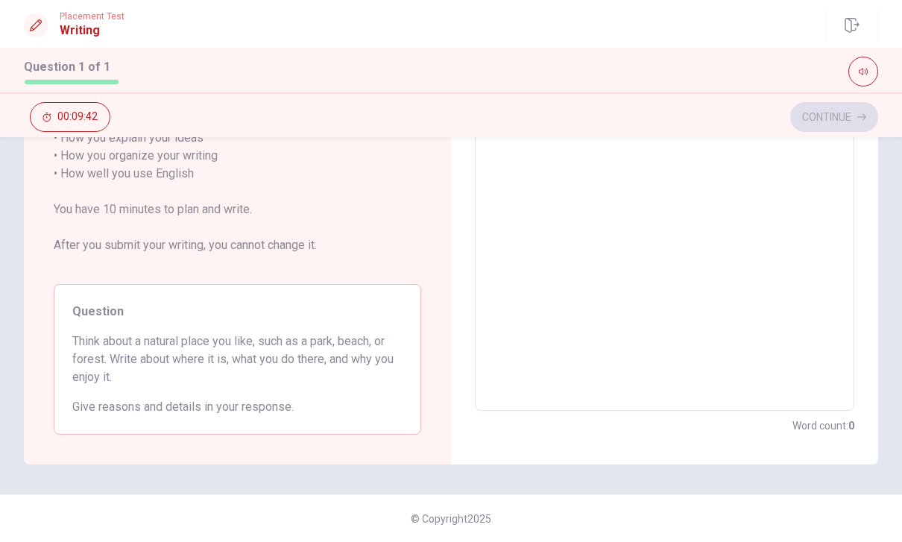
scroll to position [265, 0]
click at [696, 205] on textarea at bounding box center [664, 183] width 358 height 432
